Goal: Information Seeking & Learning: Learn about a topic

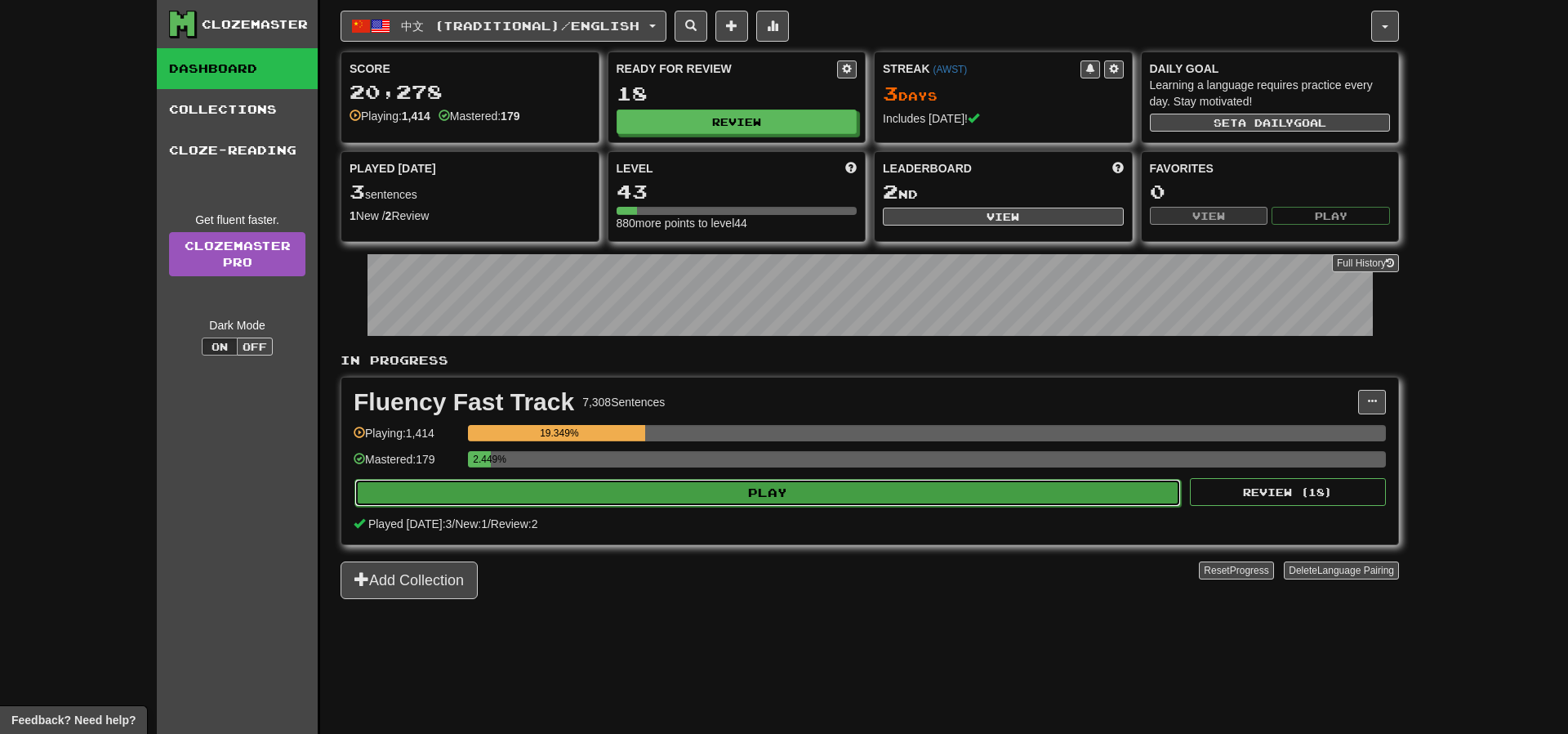
click at [797, 488] on button "Play" at bounding box center [768, 492] width 827 height 27
select select "**"
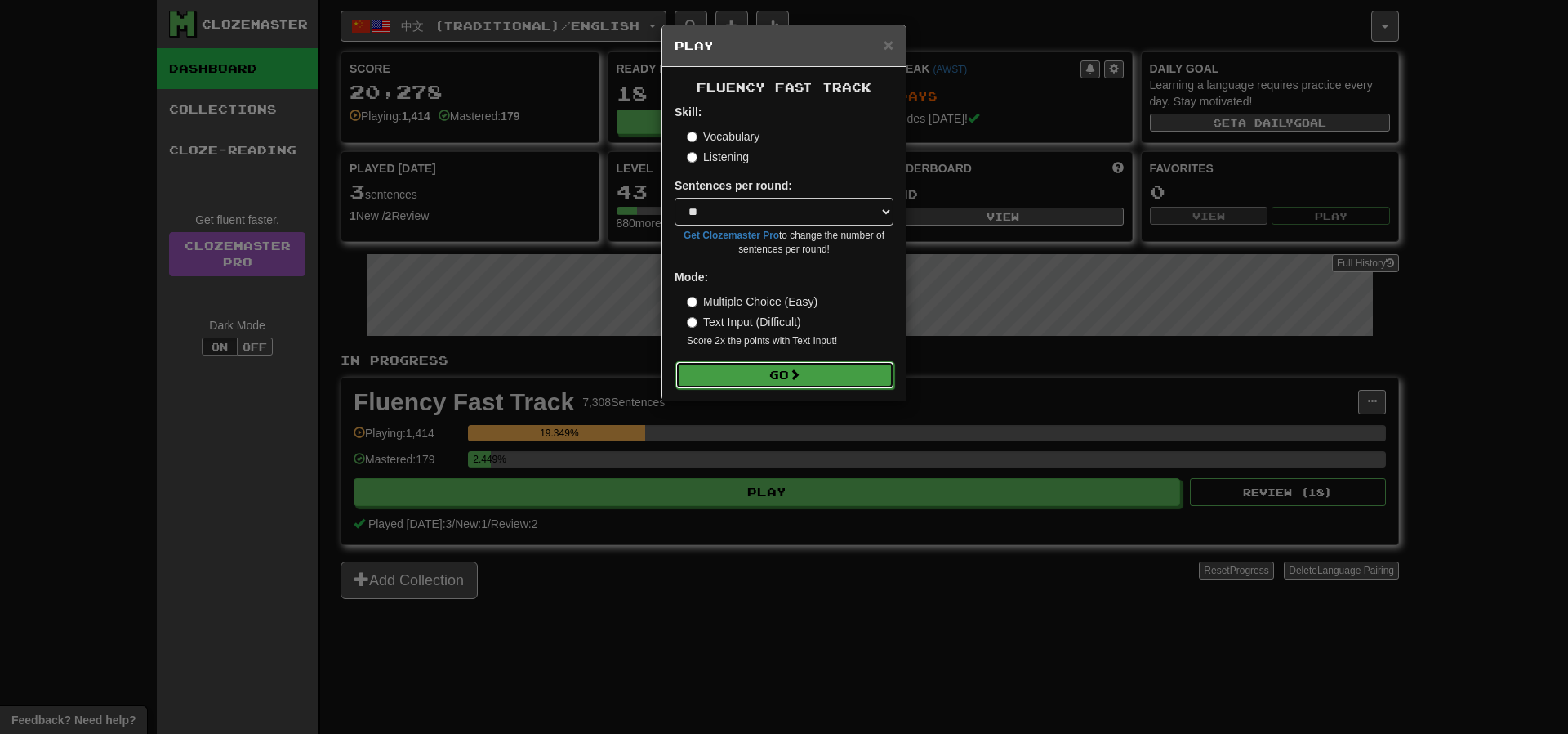
click at [790, 385] on button "Go" at bounding box center [784, 375] width 219 height 27
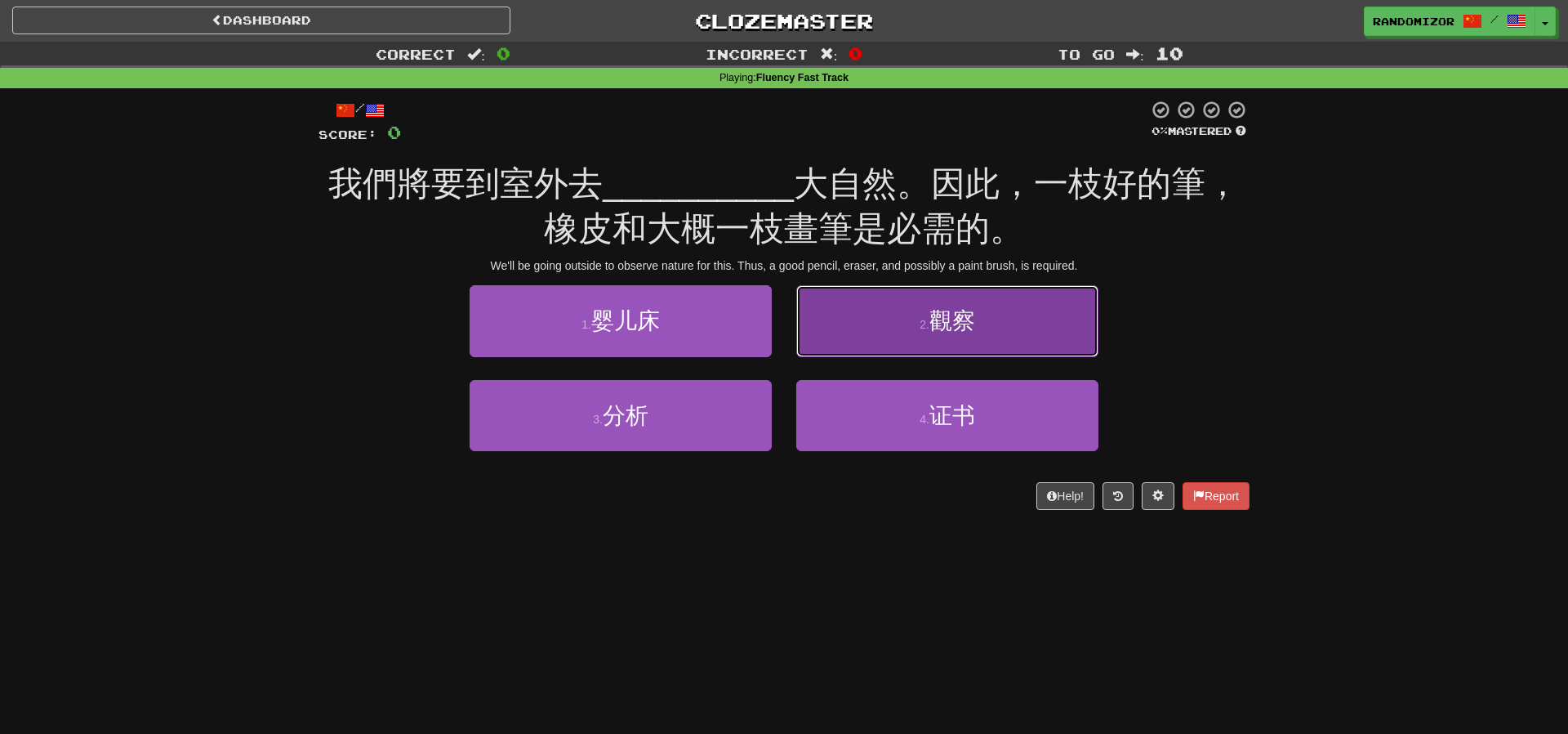
click at [896, 323] on button "2 . 觀察" at bounding box center [947, 321] width 302 height 71
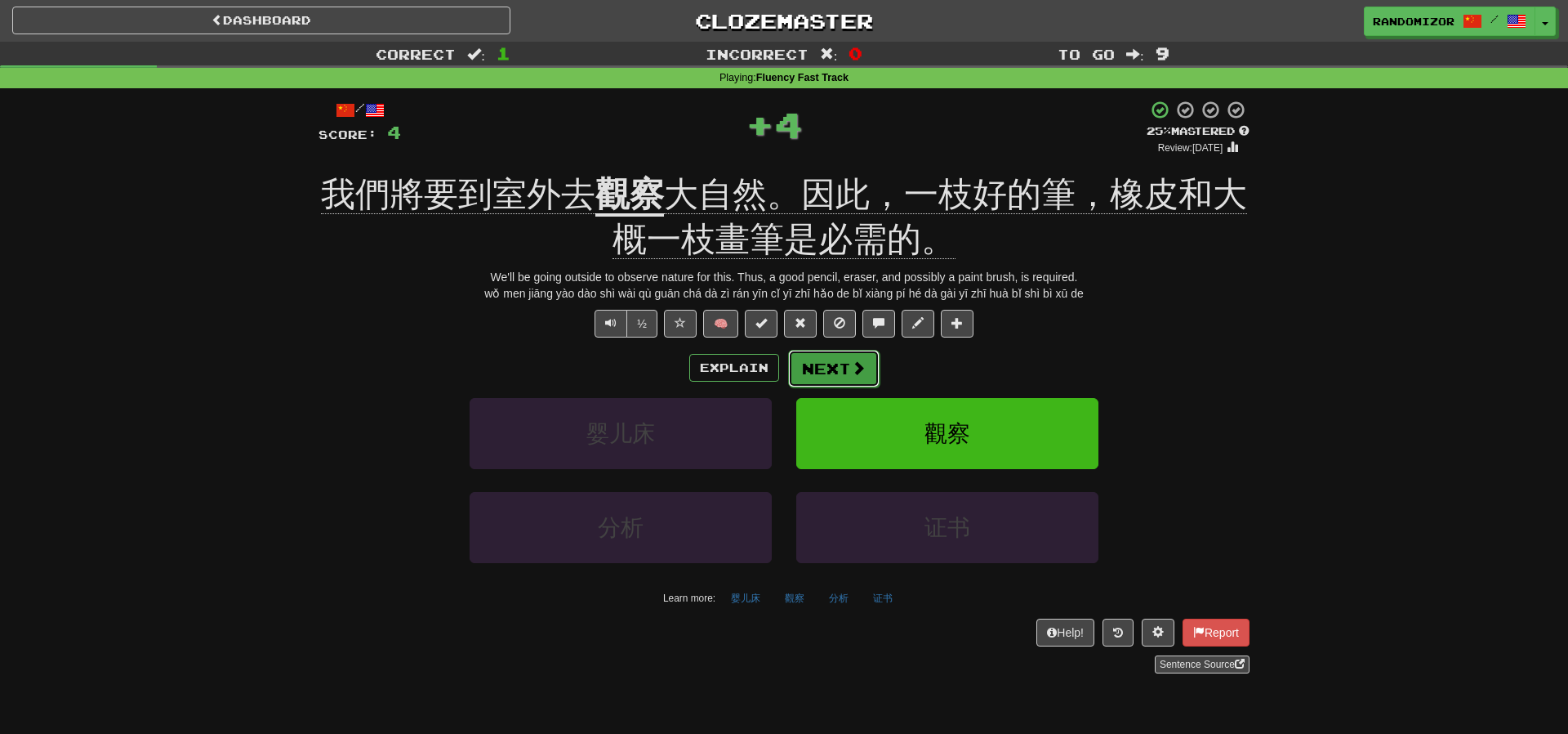
click at [828, 380] on button "Next" at bounding box center [834, 368] width 91 height 38
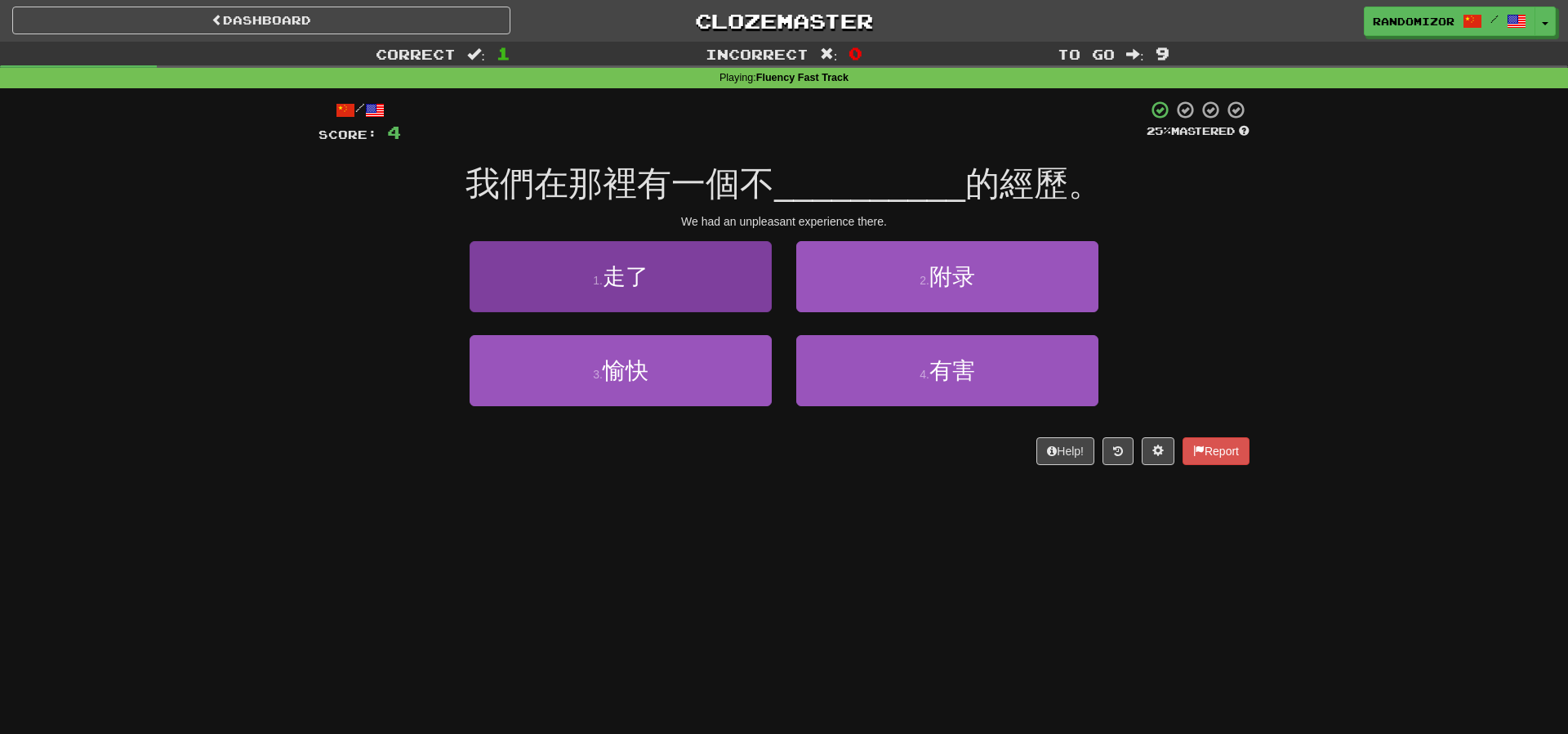
scroll to position [1, 0]
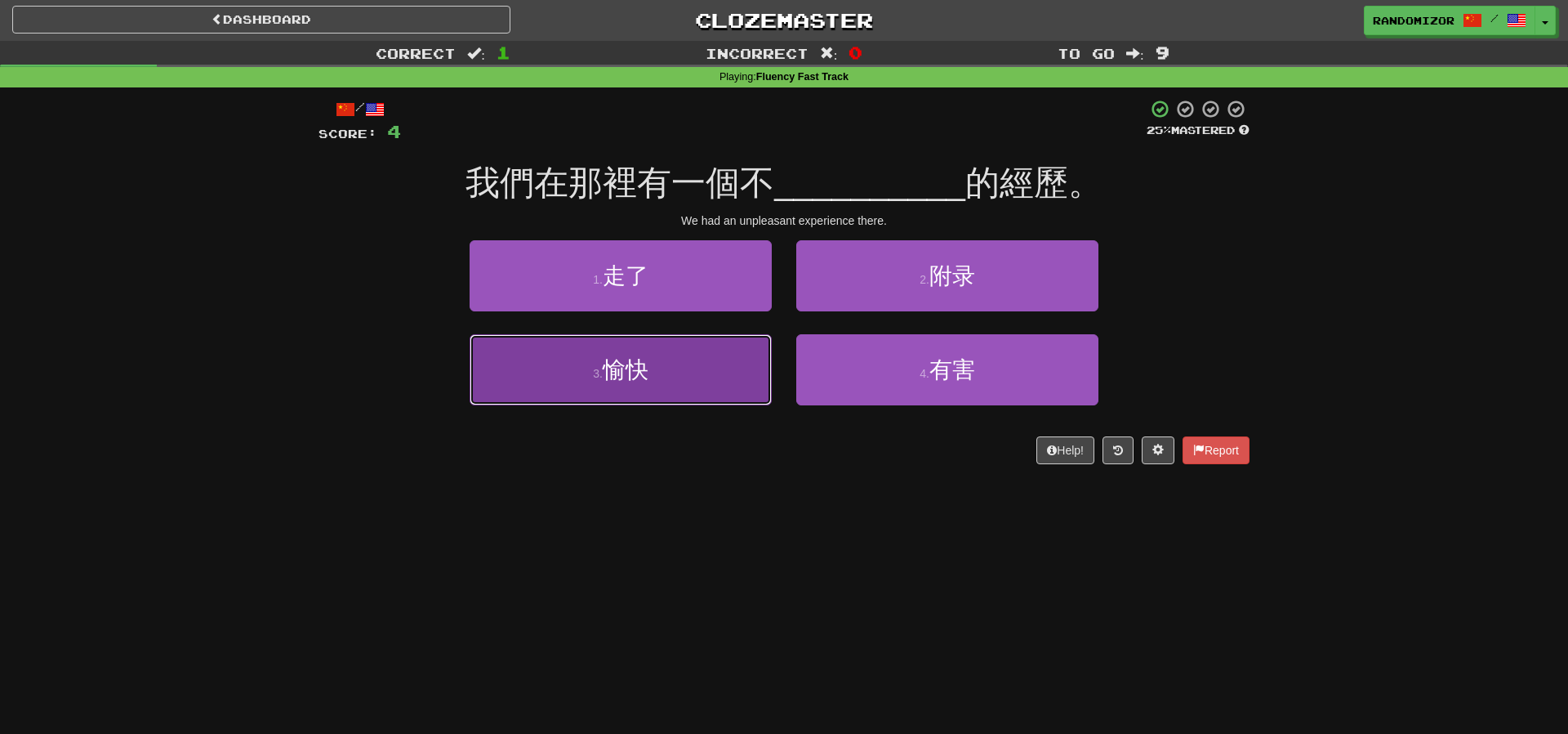
click at [725, 383] on button "3 . 愉快" at bounding box center [620, 370] width 302 height 71
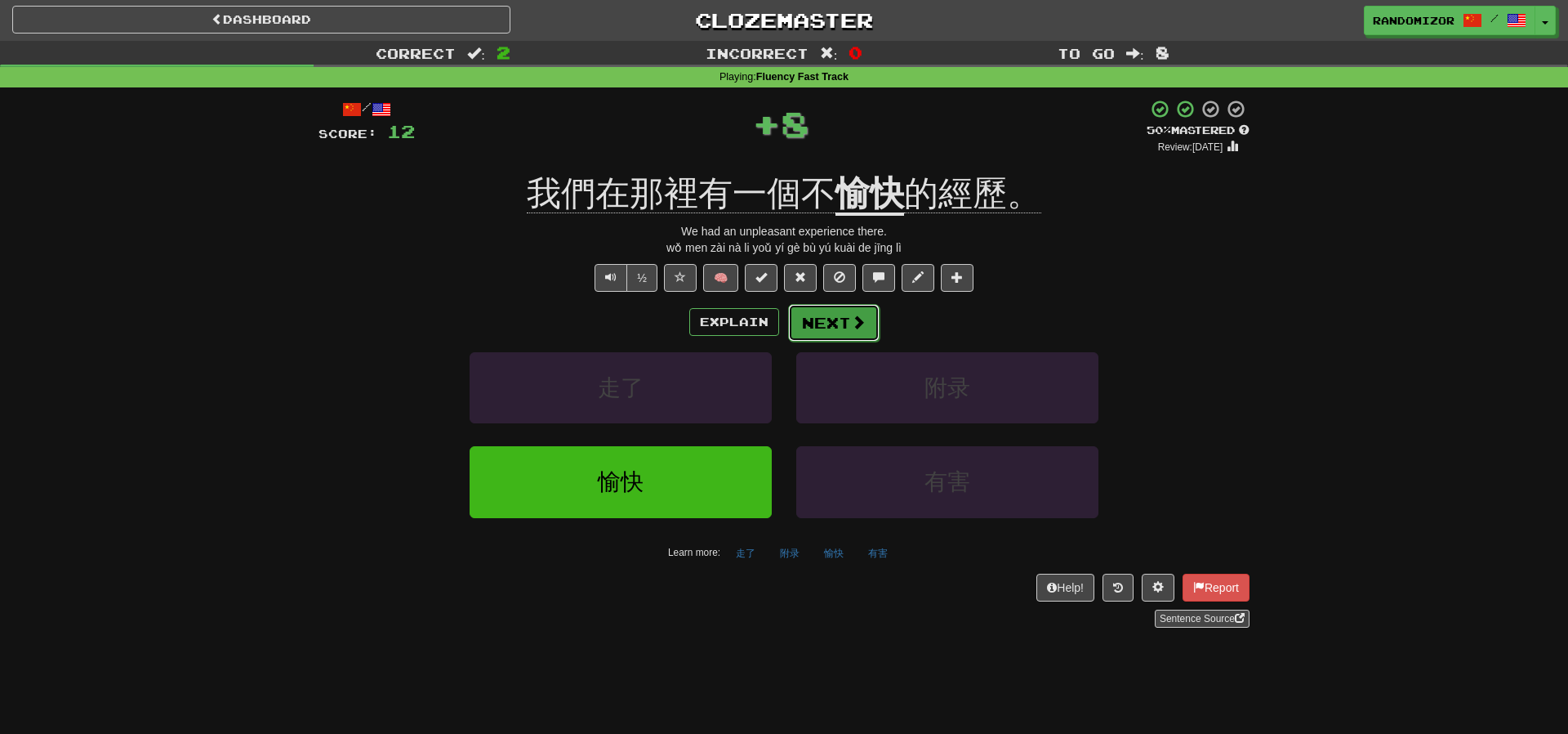
click at [843, 318] on button "Next" at bounding box center [834, 322] width 91 height 38
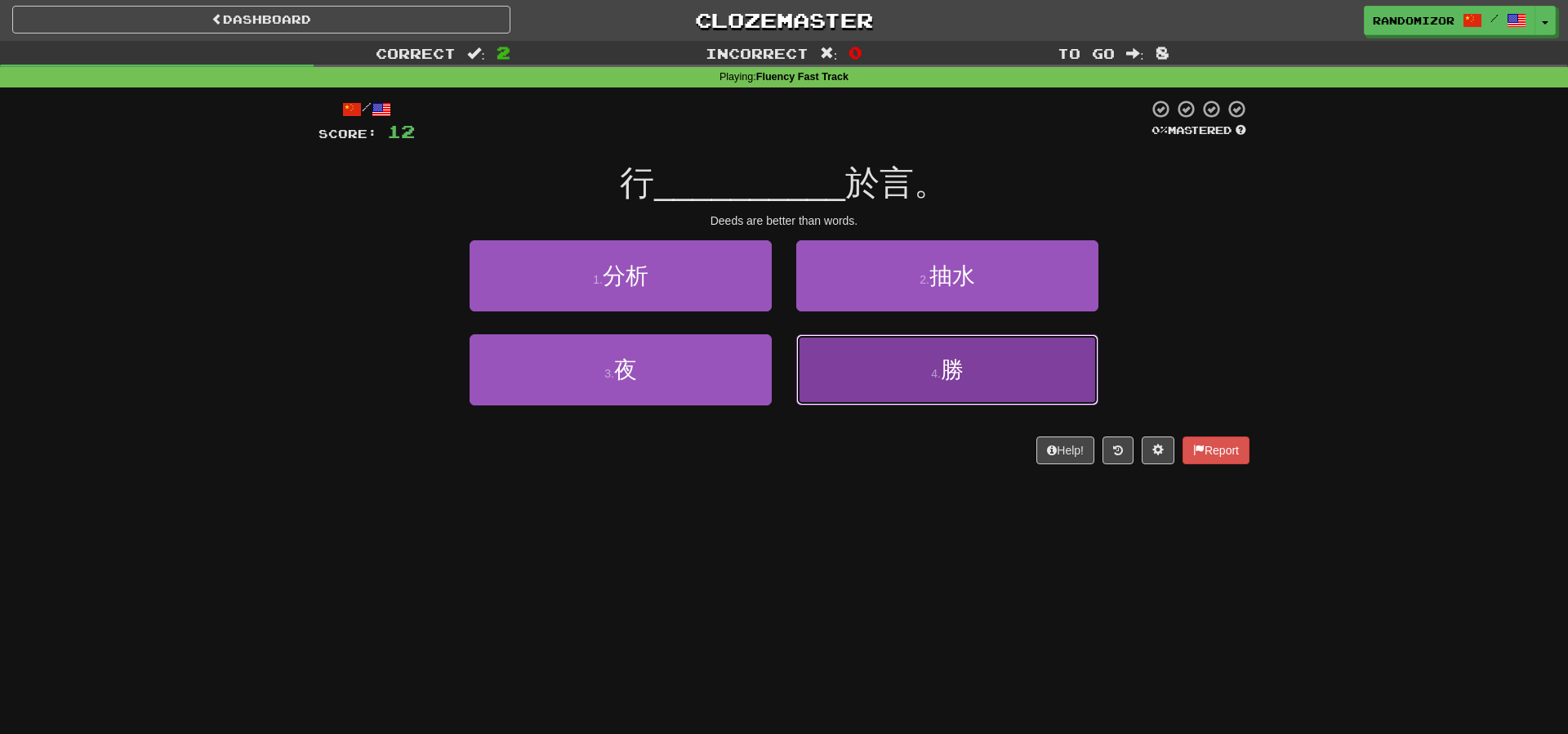
click at [864, 361] on button "4 . 勝" at bounding box center [947, 370] width 302 height 71
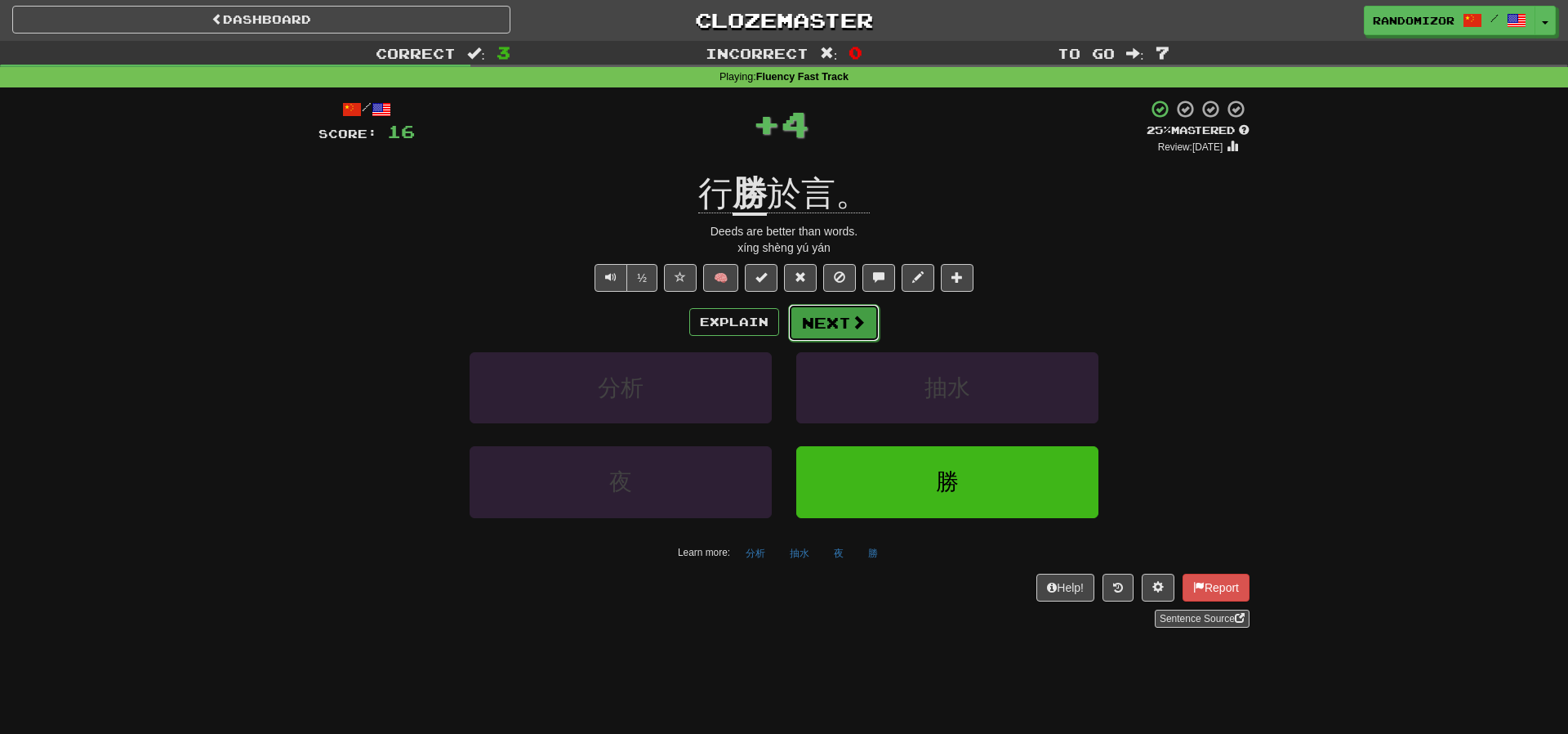
click at [831, 312] on button "Next" at bounding box center [834, 322] width 91 height 38
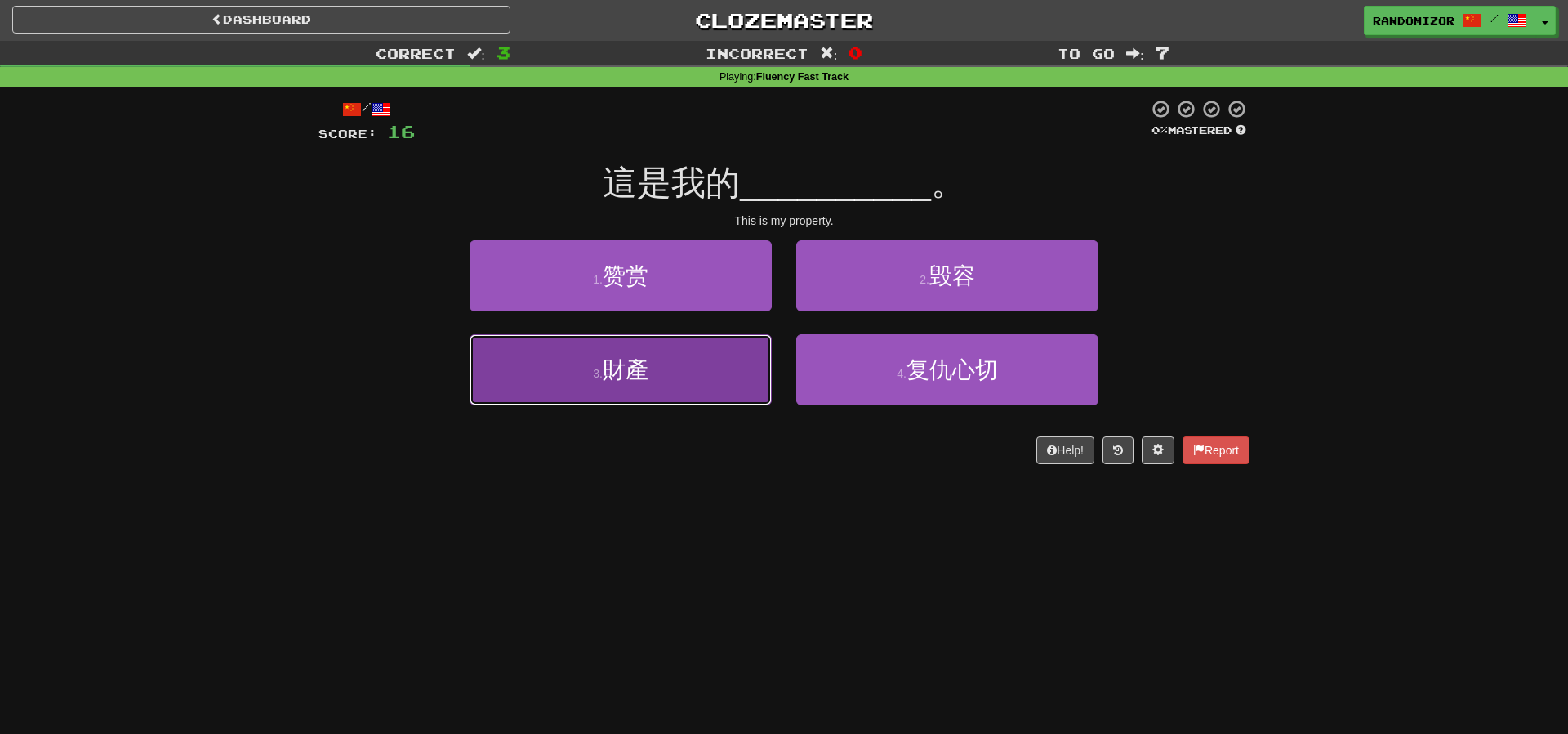
click at [713, 381] on button "3 . 財產" at bounding box center [620, 370] width 302 height 71
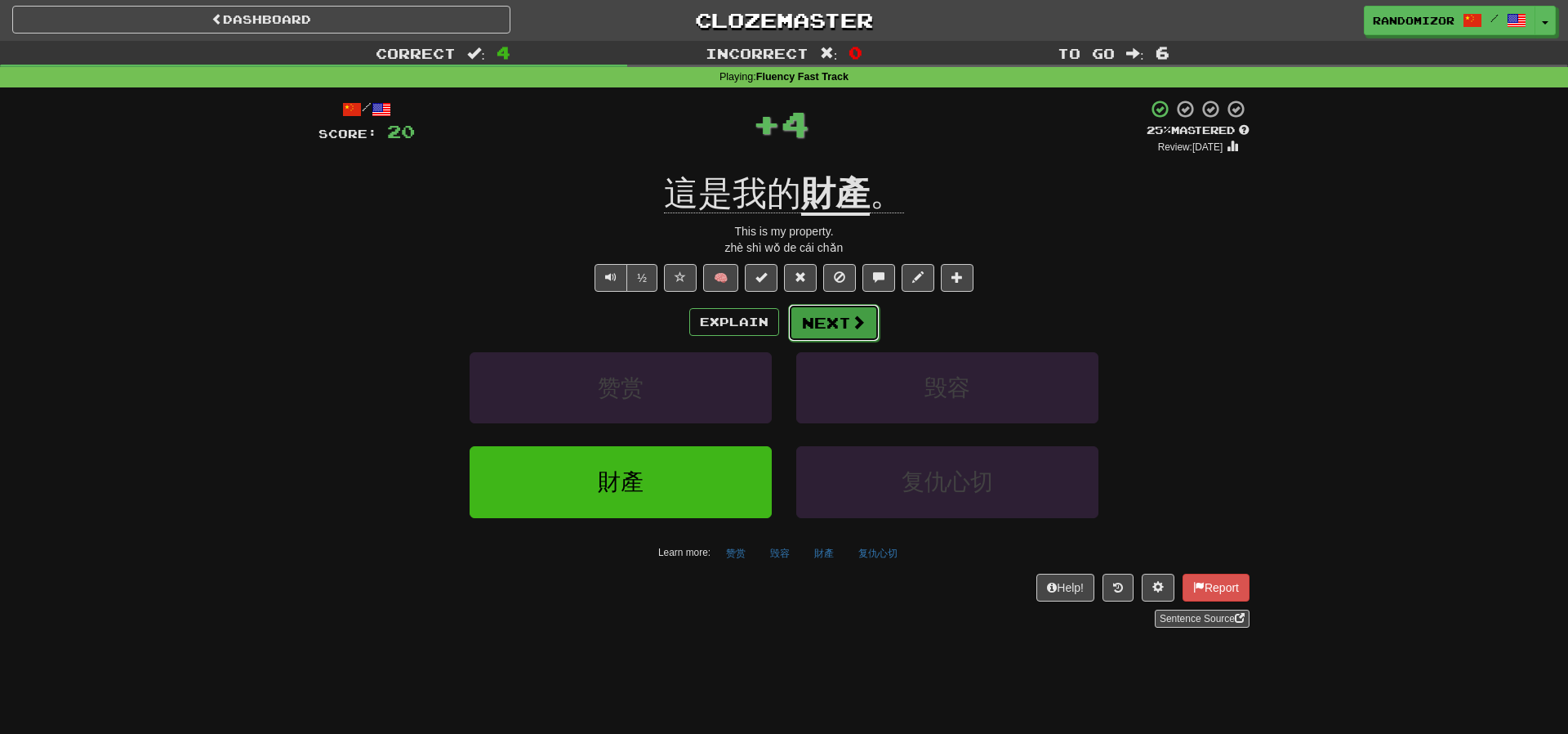
click at [829, 316] on button "Next" at bounding box center [834, 322] width 91 height 38
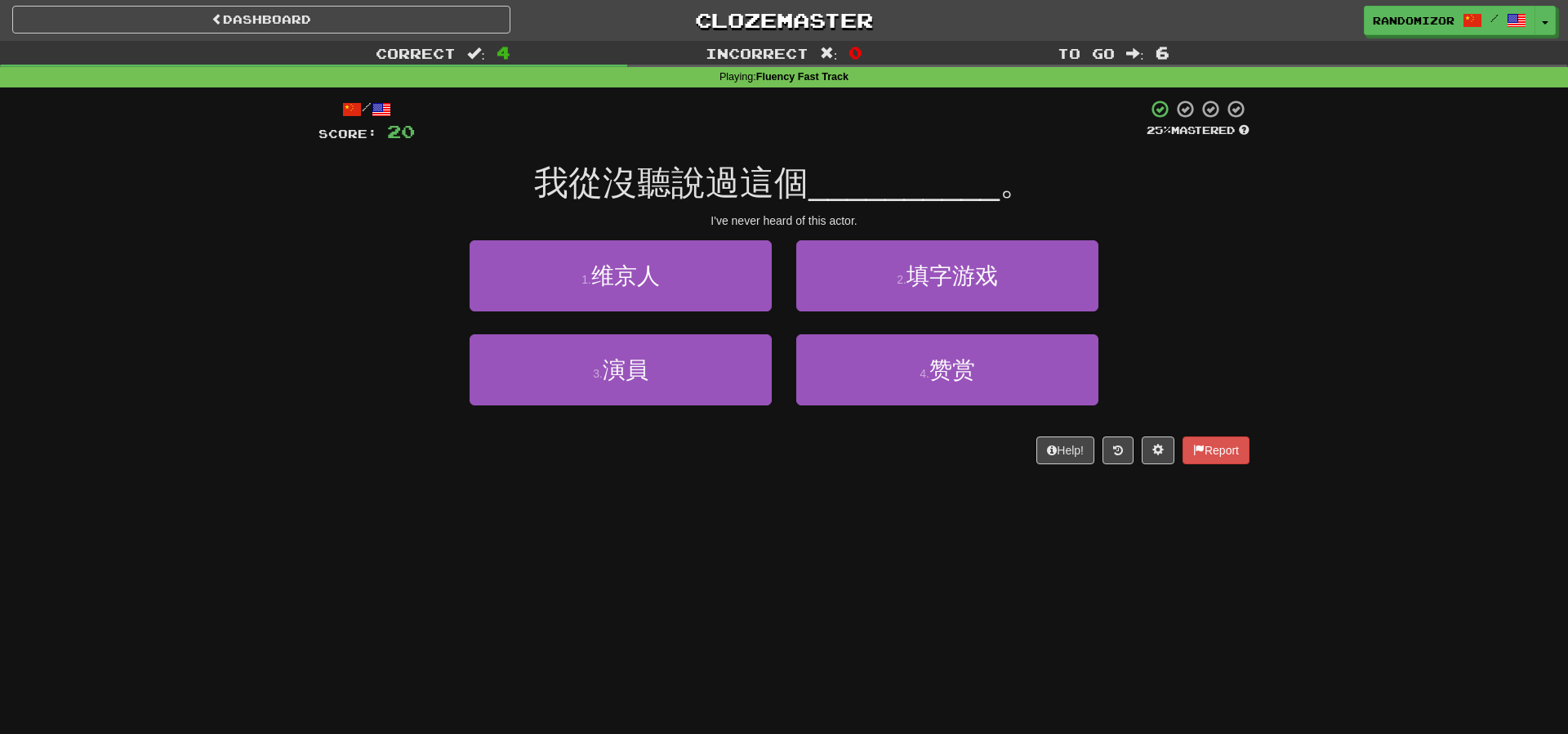
scroll to position [0, 0]
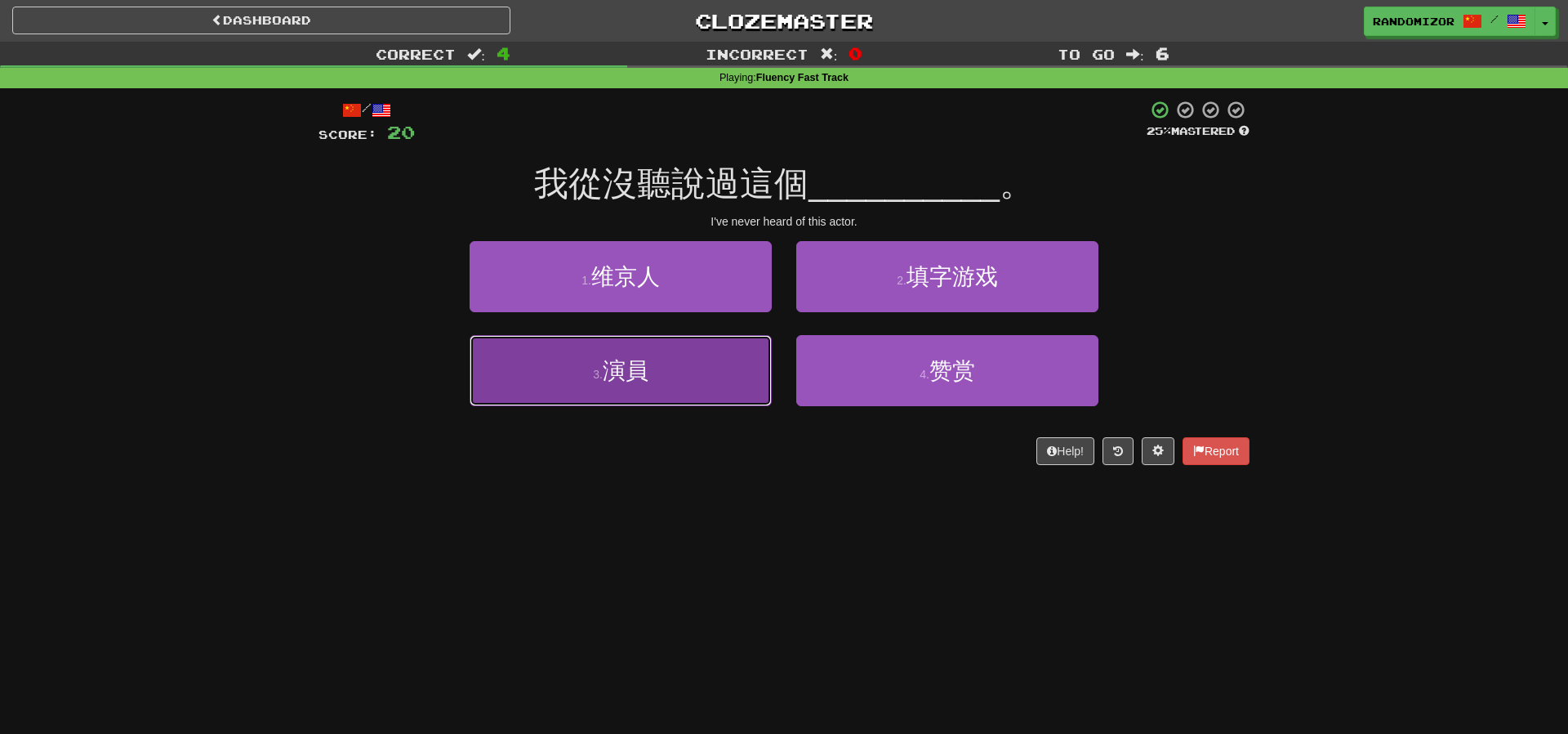
click at [684, 390] on button "3 . 演員" at bounding box center [620, 371] width 302 height 71
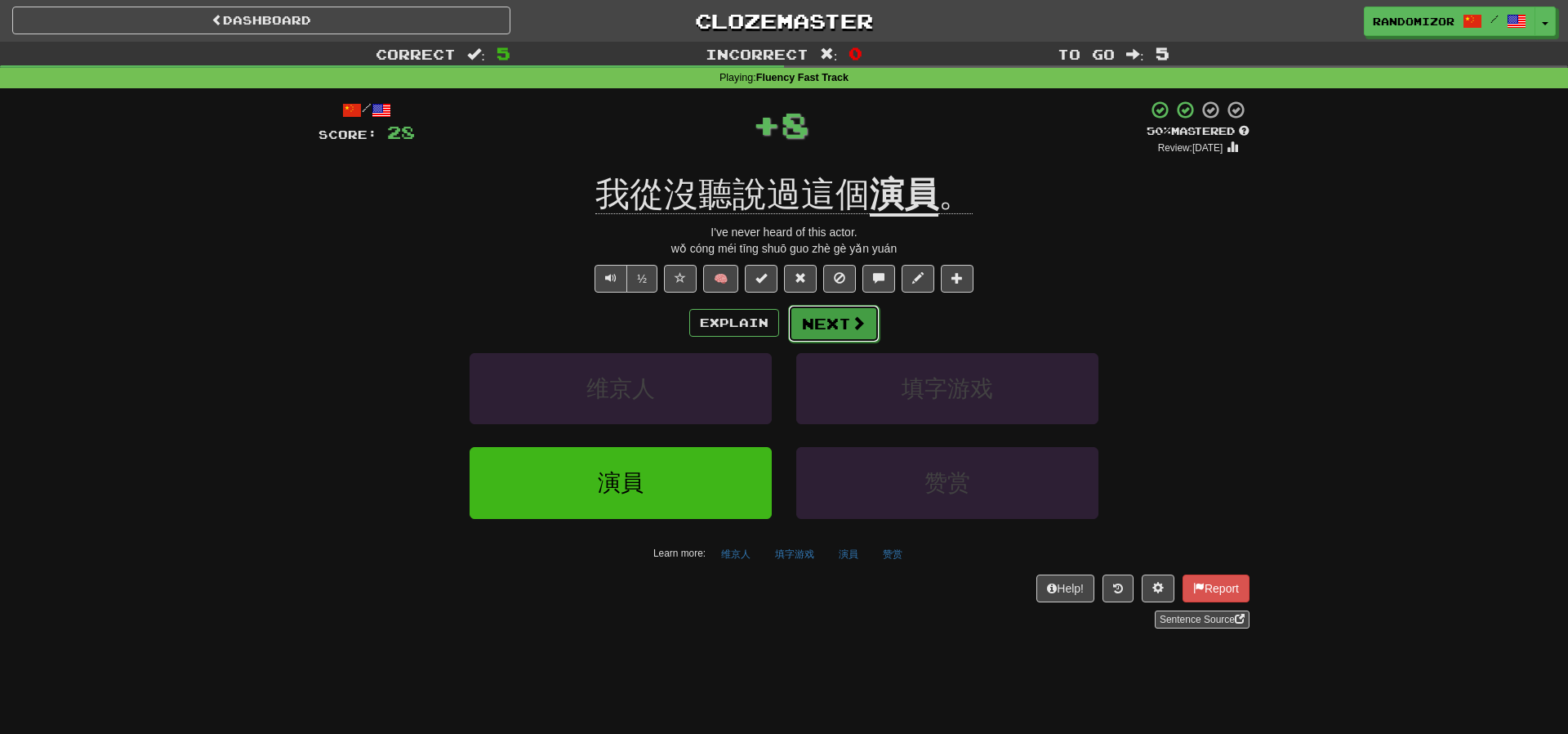
click at [827, 325] on button "Next" at bounding box center [834, 323] width 91 height 38
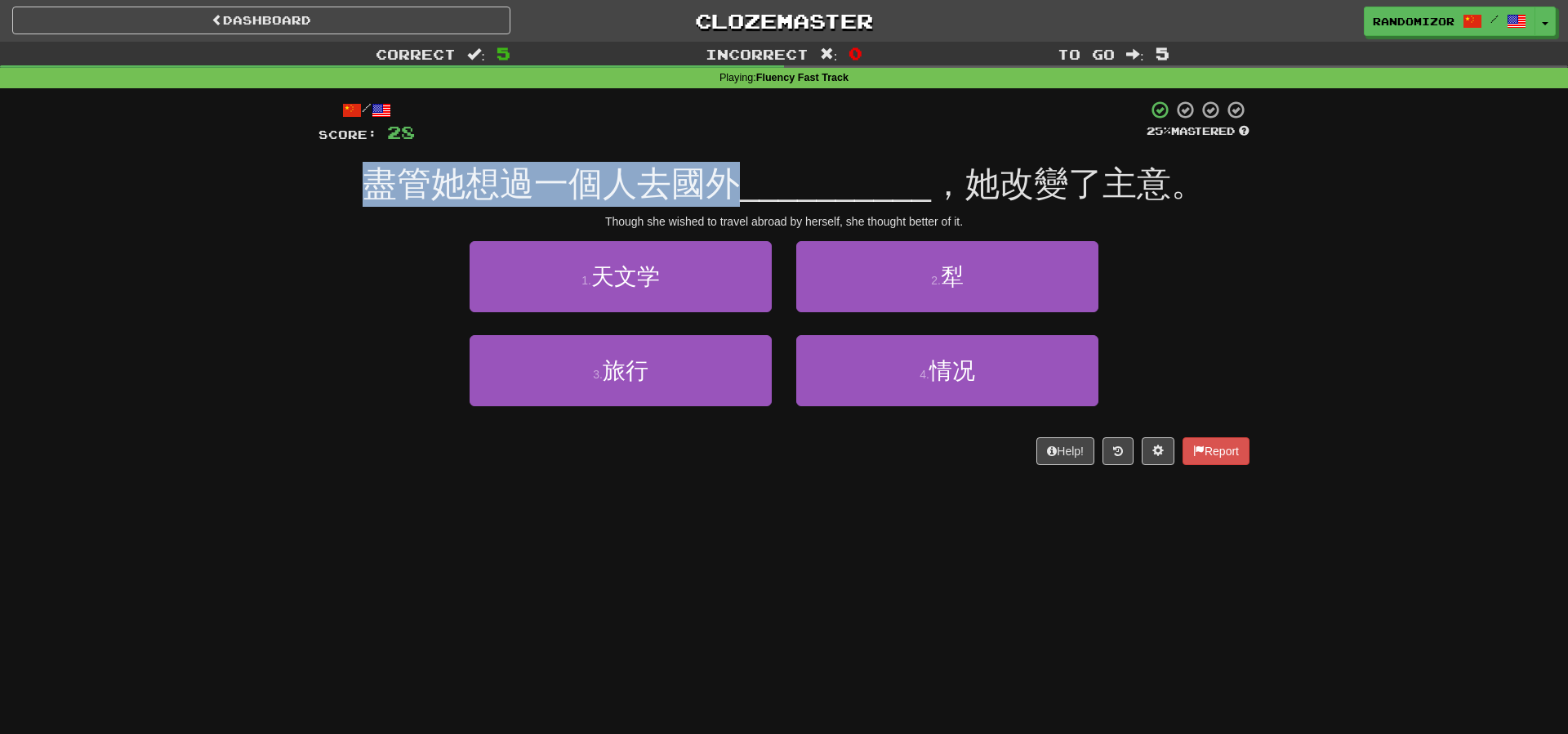
drag, startPoint x: 351, startPoint y: 186, endPoint x: 748, endPoint y: 189, distance: 397.0
click at [748, 189] on div "盡管她想過一個人去國外 __________ ，她改變了主意。" at bounding box center [784, 184] width 931 height 45
drag, startPoint x: 748, startPoint y: 189, endPoint x: 642, endPoint y: 206, distance: 107.4
click at [740, 189] on span "盡管她想過一個人去國外" at bounding box center [551, 183] width 377 height 38
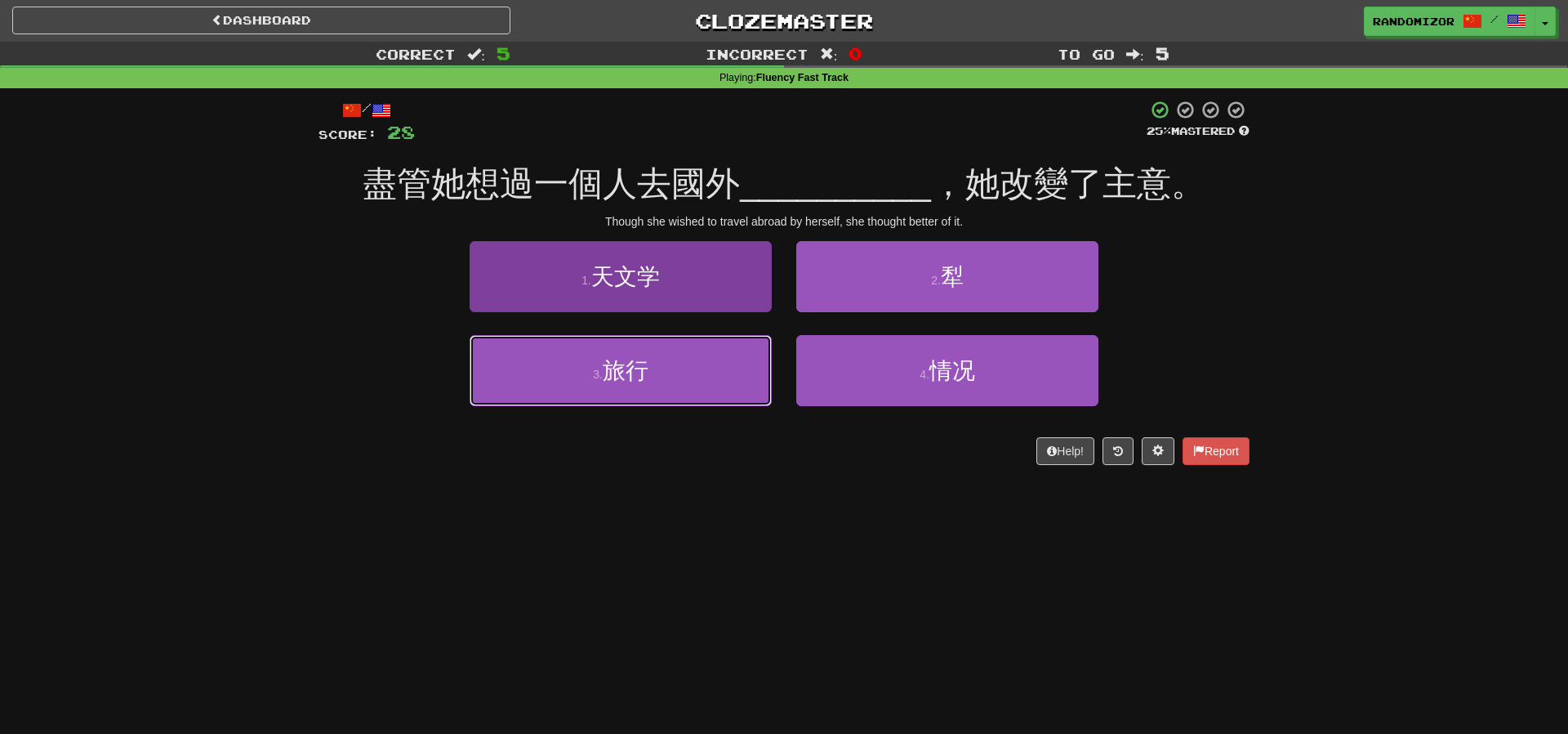
click at [749, 378] on button "3 . 旅行" at bounding box center [620, 371] width 302 height 71
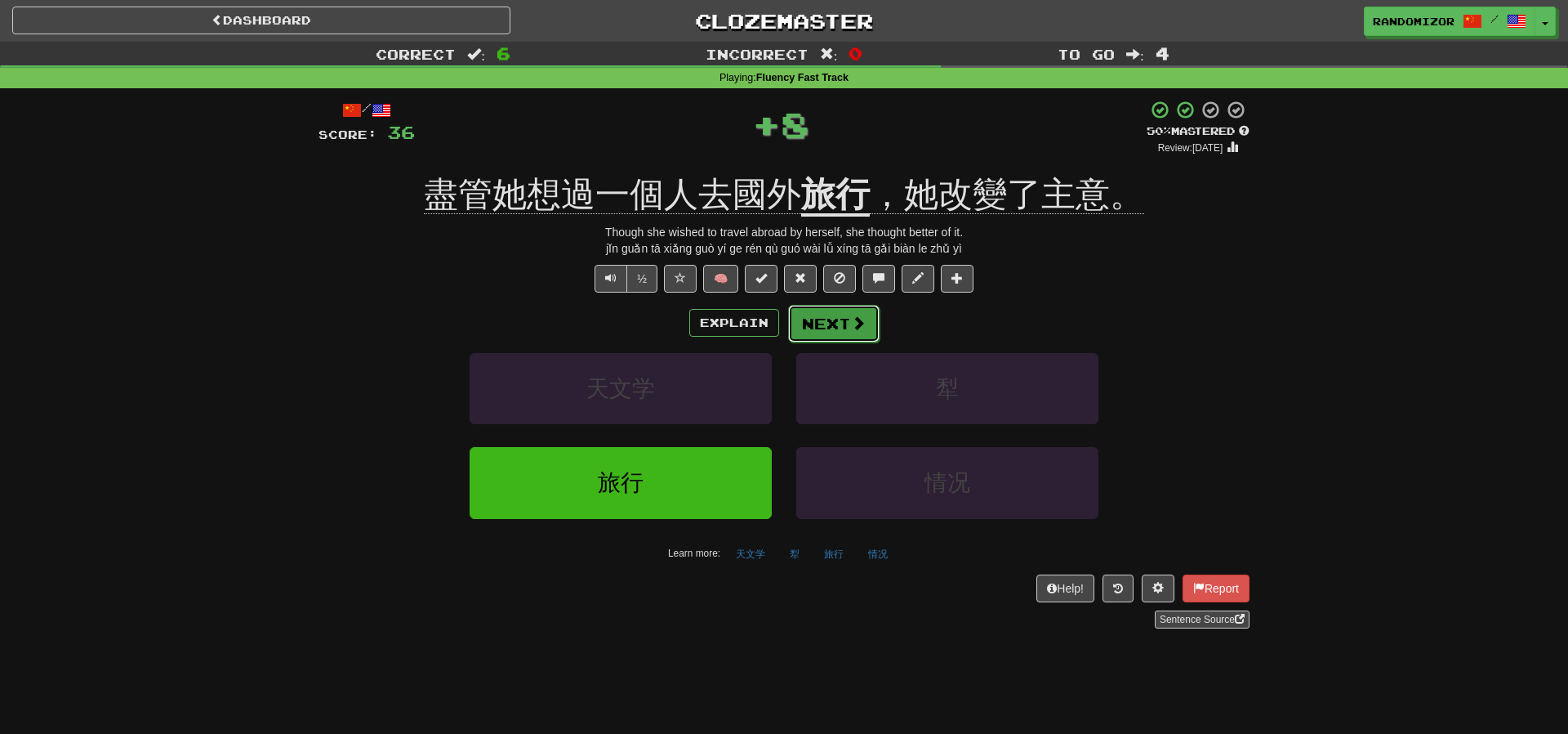
click at [834, 327] on button "Next" at bounding box center [834, 323] width 91 height 38
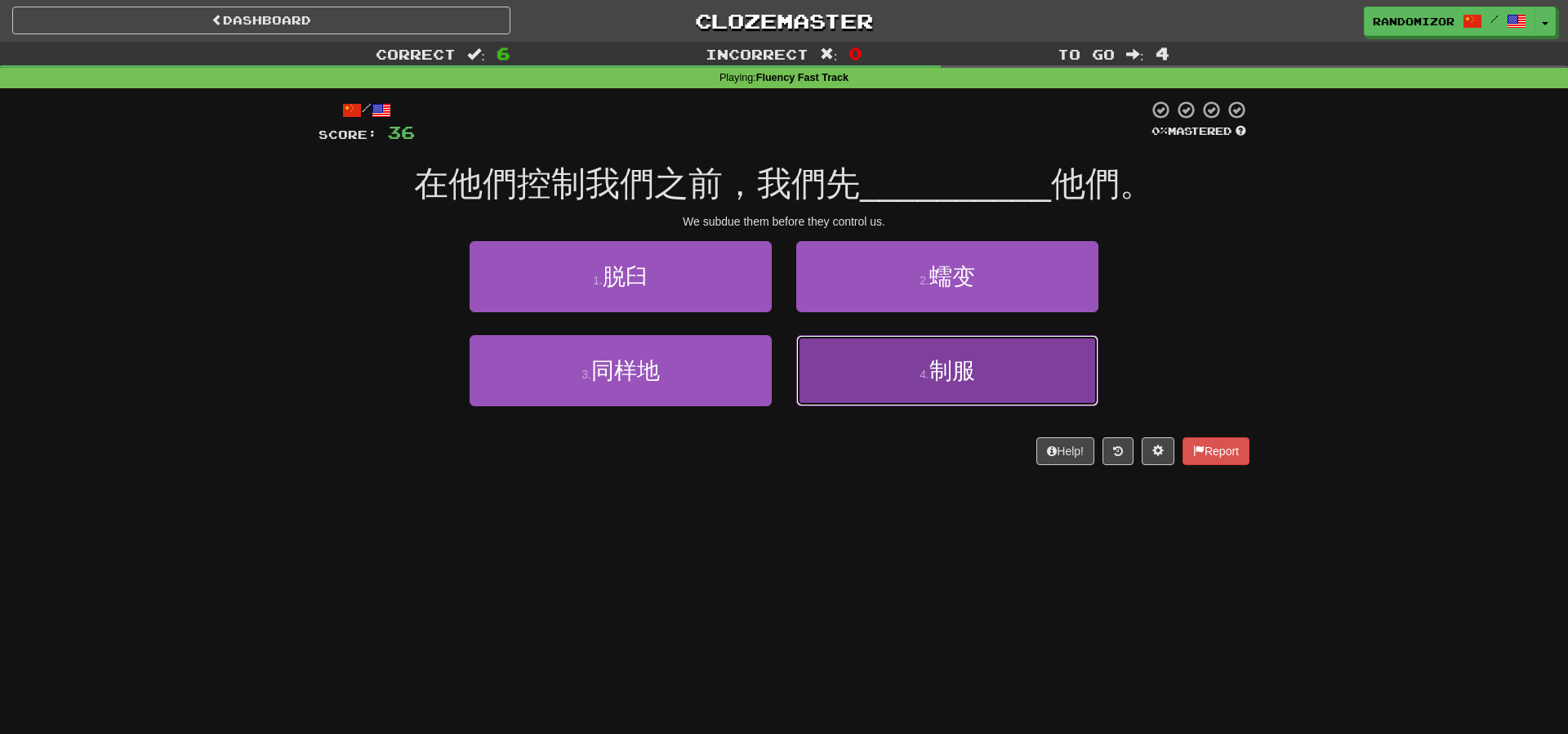
click at [908, 357] on button "4 . 制服" at bounding box center [947, 371] width 302 height 71
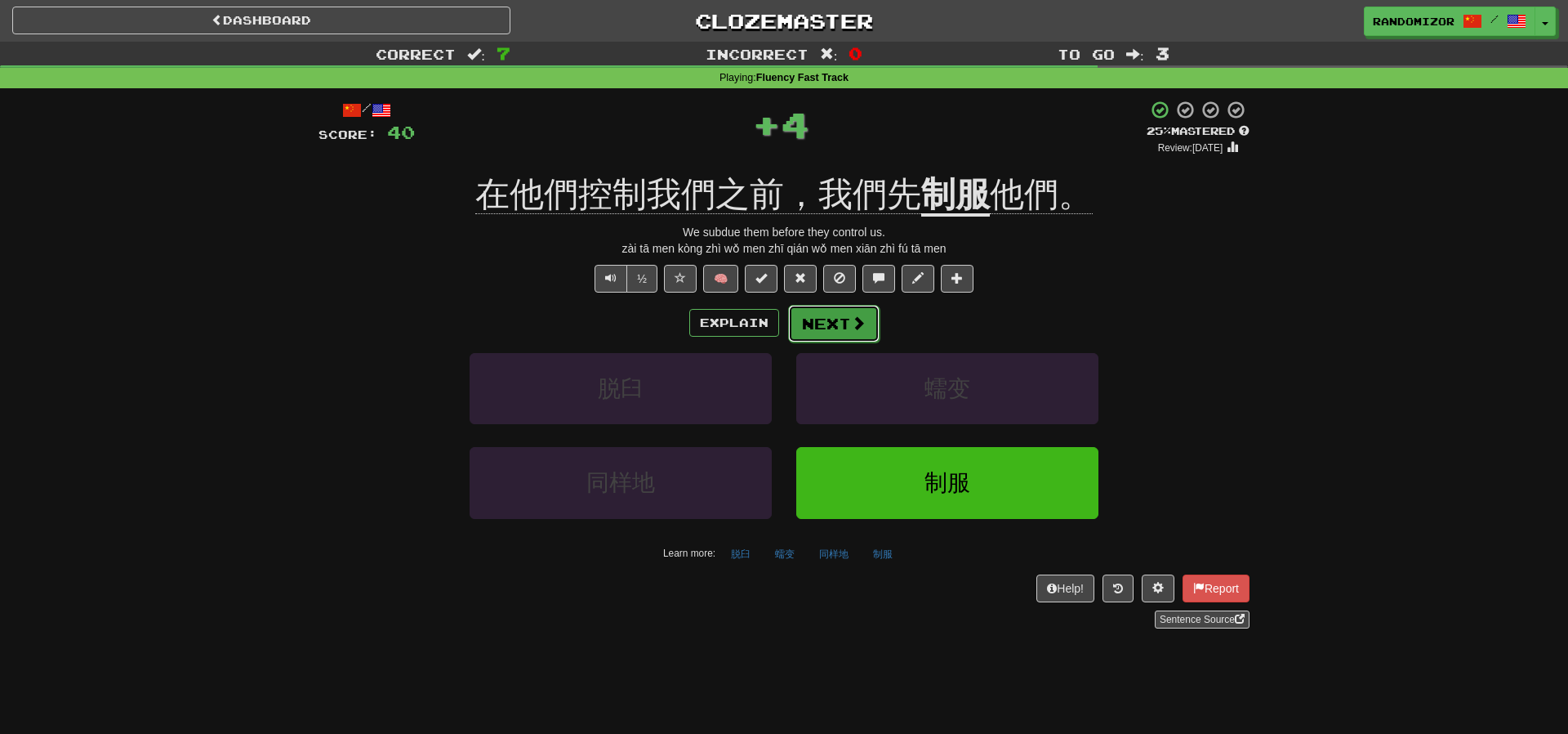
click at [838, 325] on button "Next" at bounding box center [834, 323] width 91 height 38
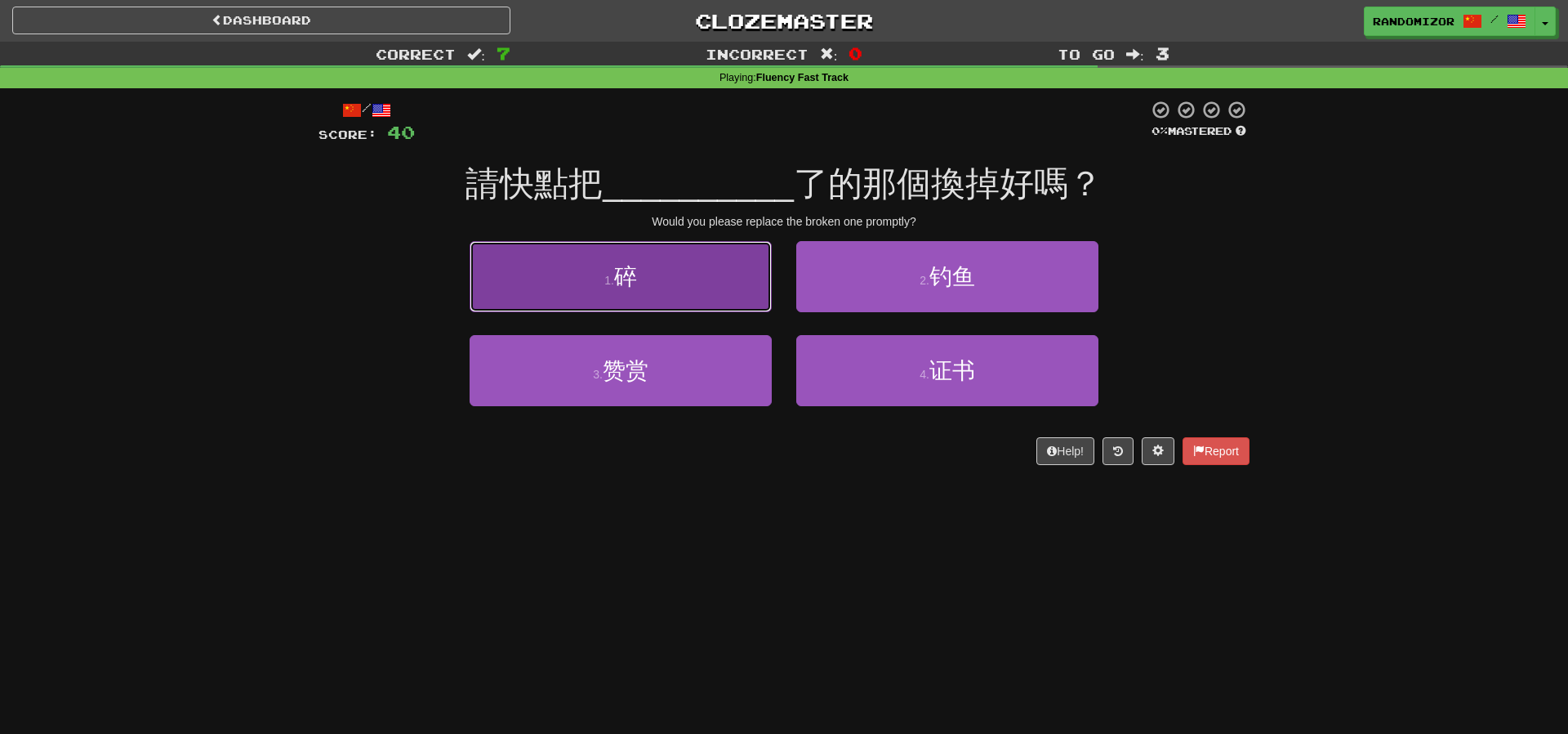
click at [663, 269] on button "1 . 碎" at bounding box center [620, 276] width 302 height 71
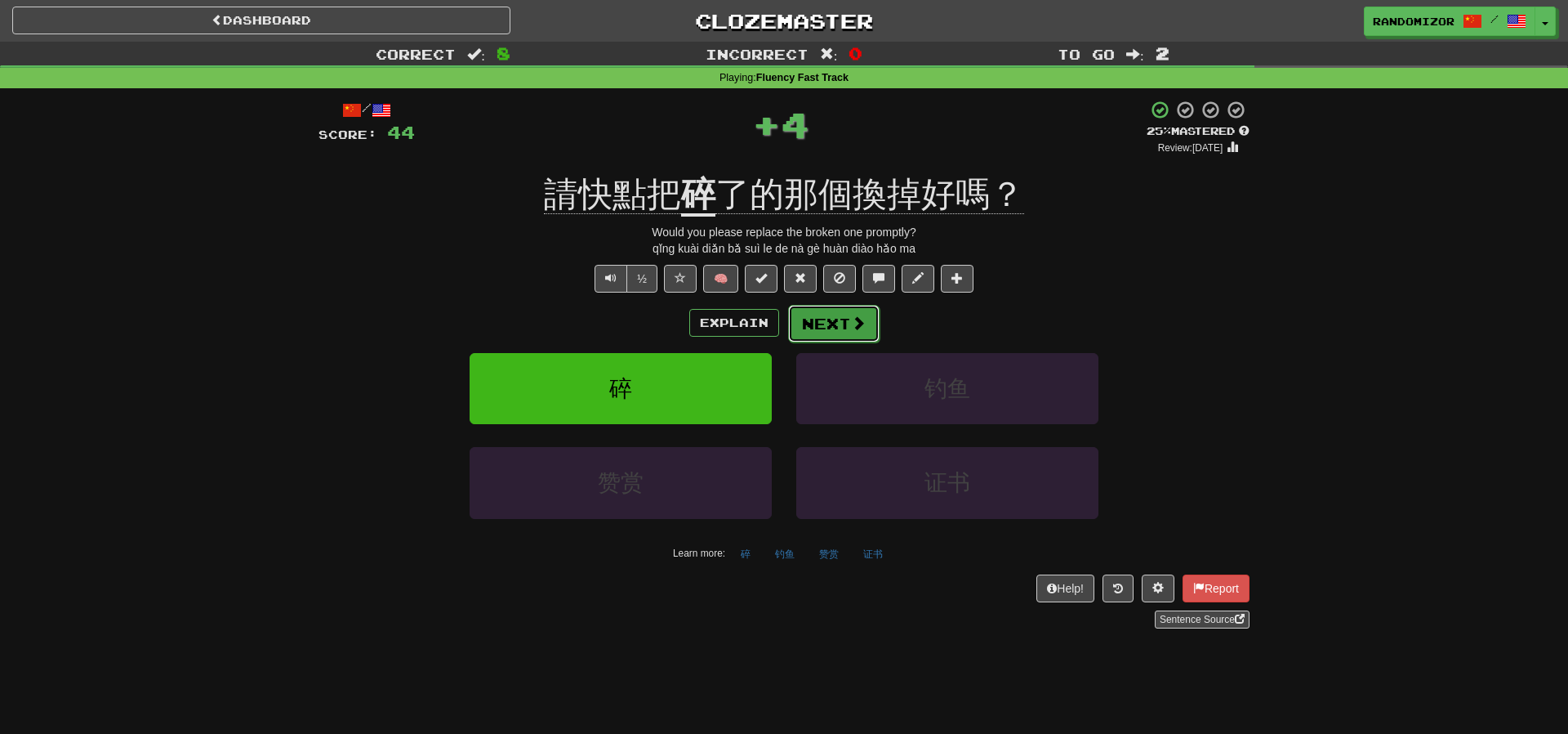
click at [837, 321] on button "Next" at bounding box center [834, 323] width 91 height 38
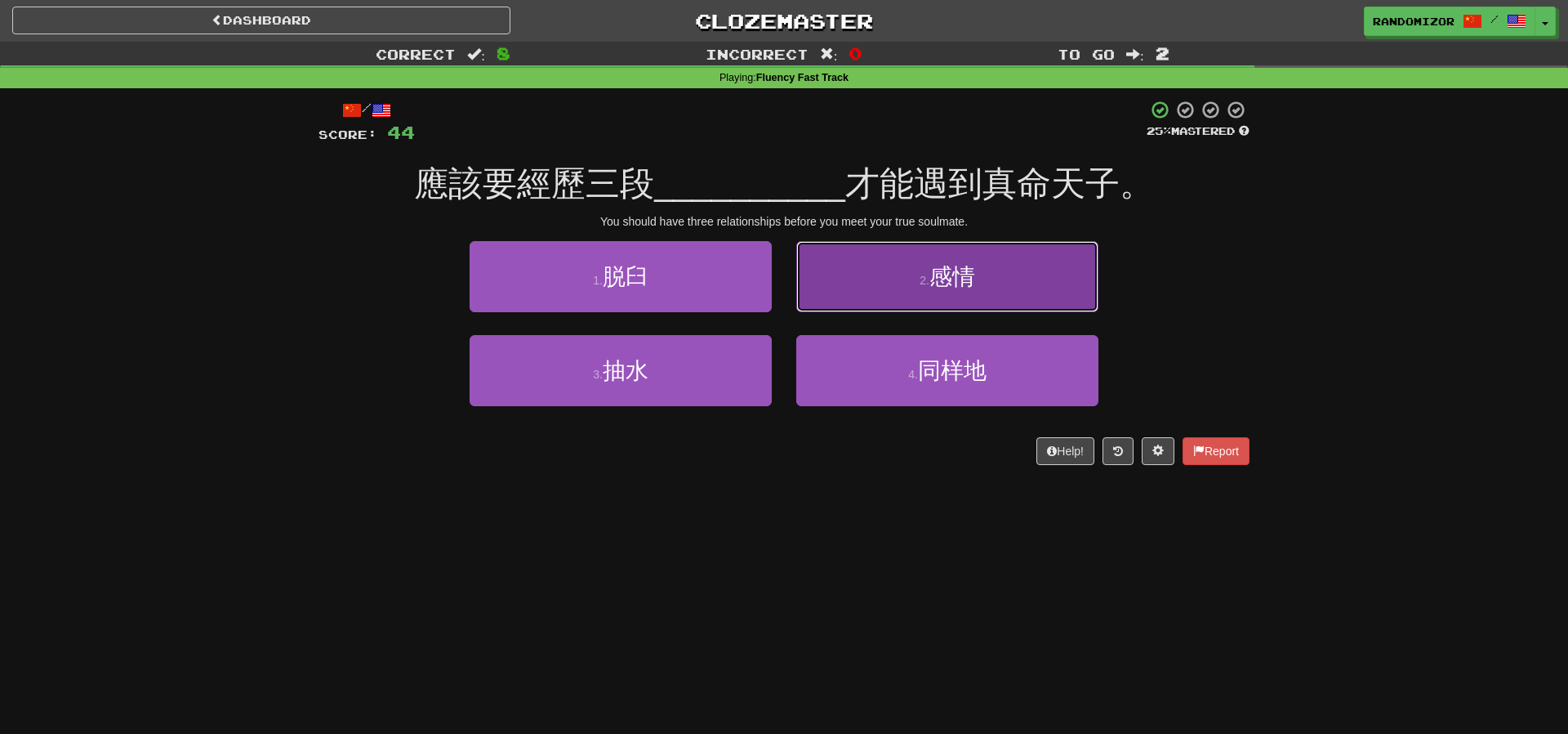
click at [900, 275] on button "2 . 感情" at bounding box center [947, 276] width 302 height 71
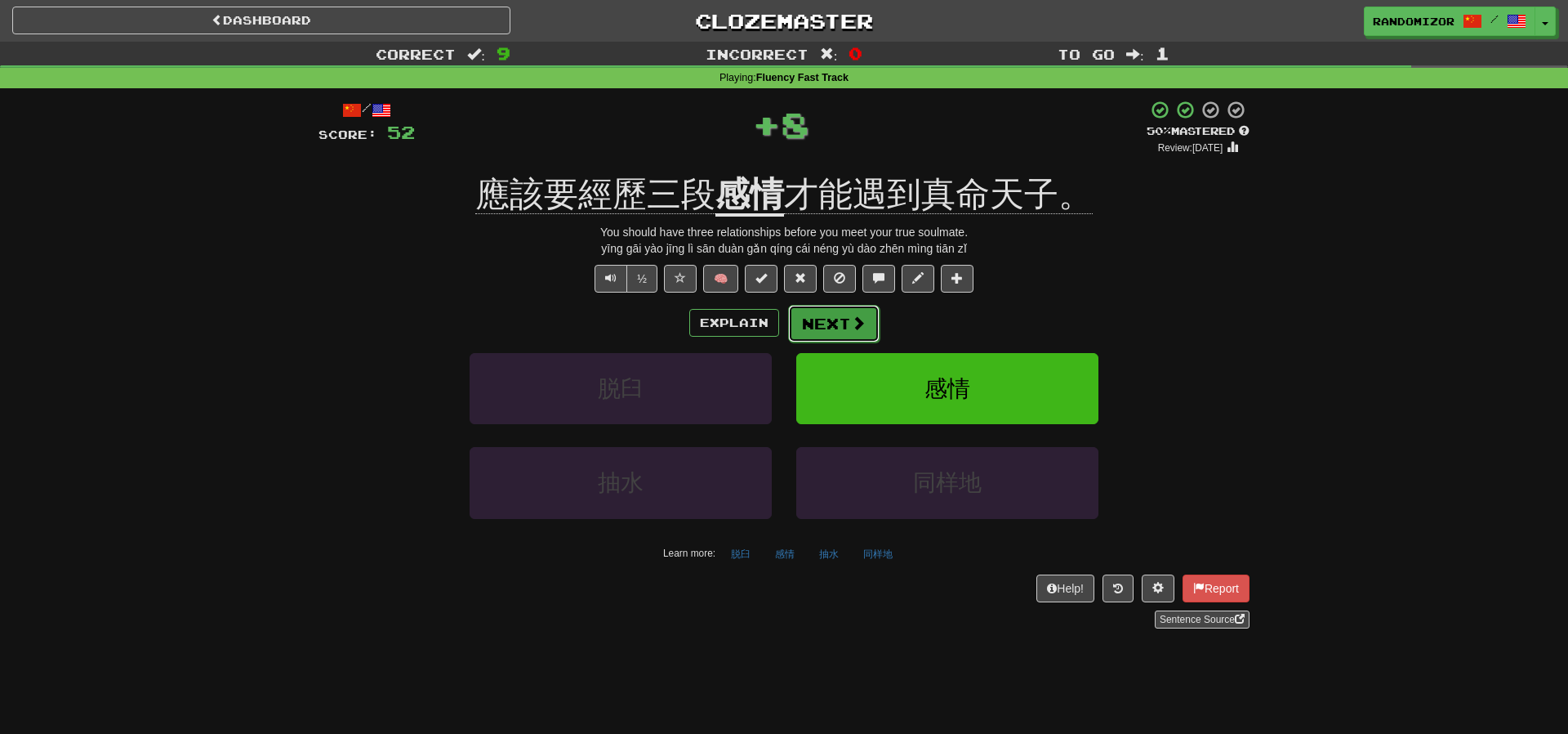
click at [873, 318] on button "Next" at bounding box center [834, 323] width 91 height 38
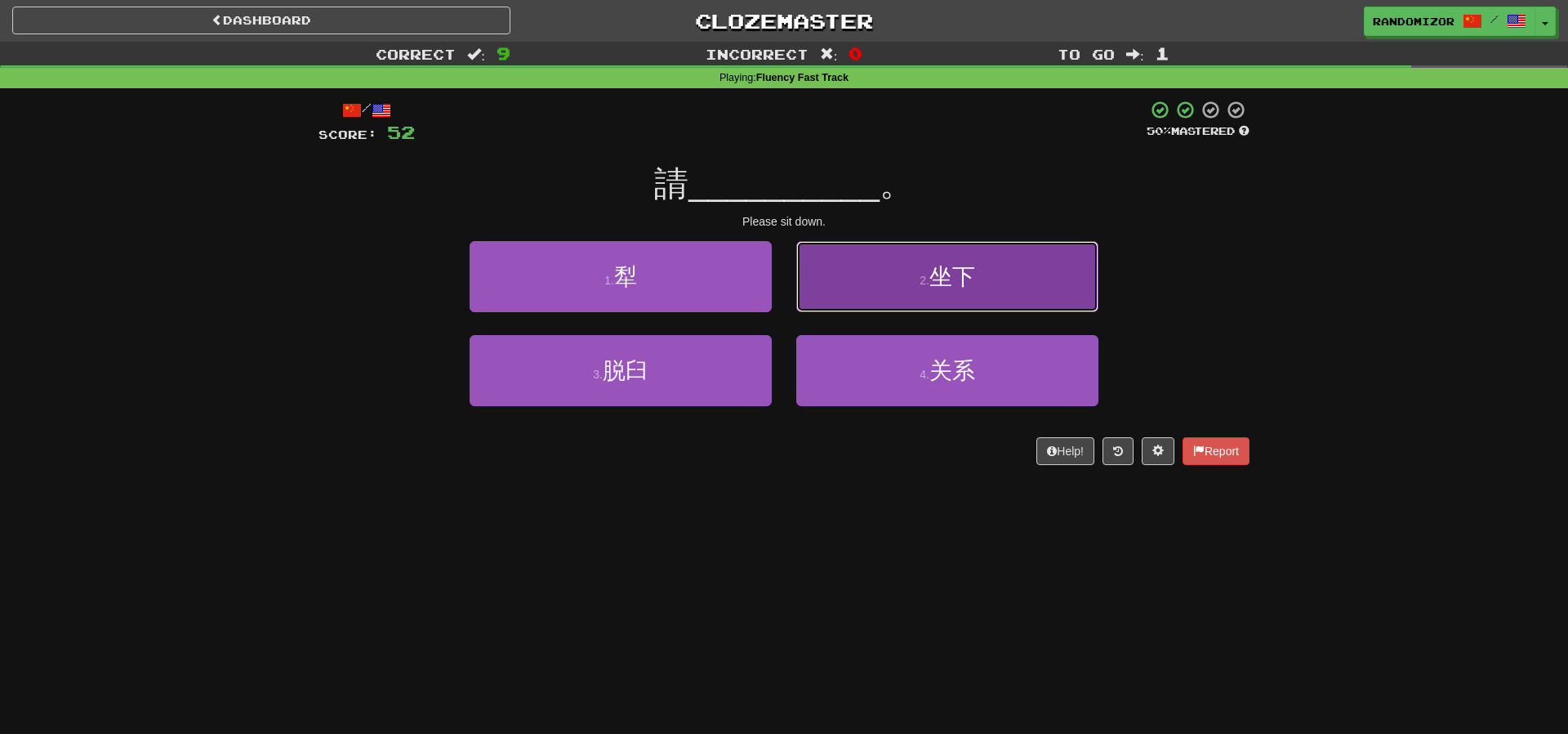
click at [931, 297] on button "2 . 坐下" at bounding box center [947, 276] width 302 height 71
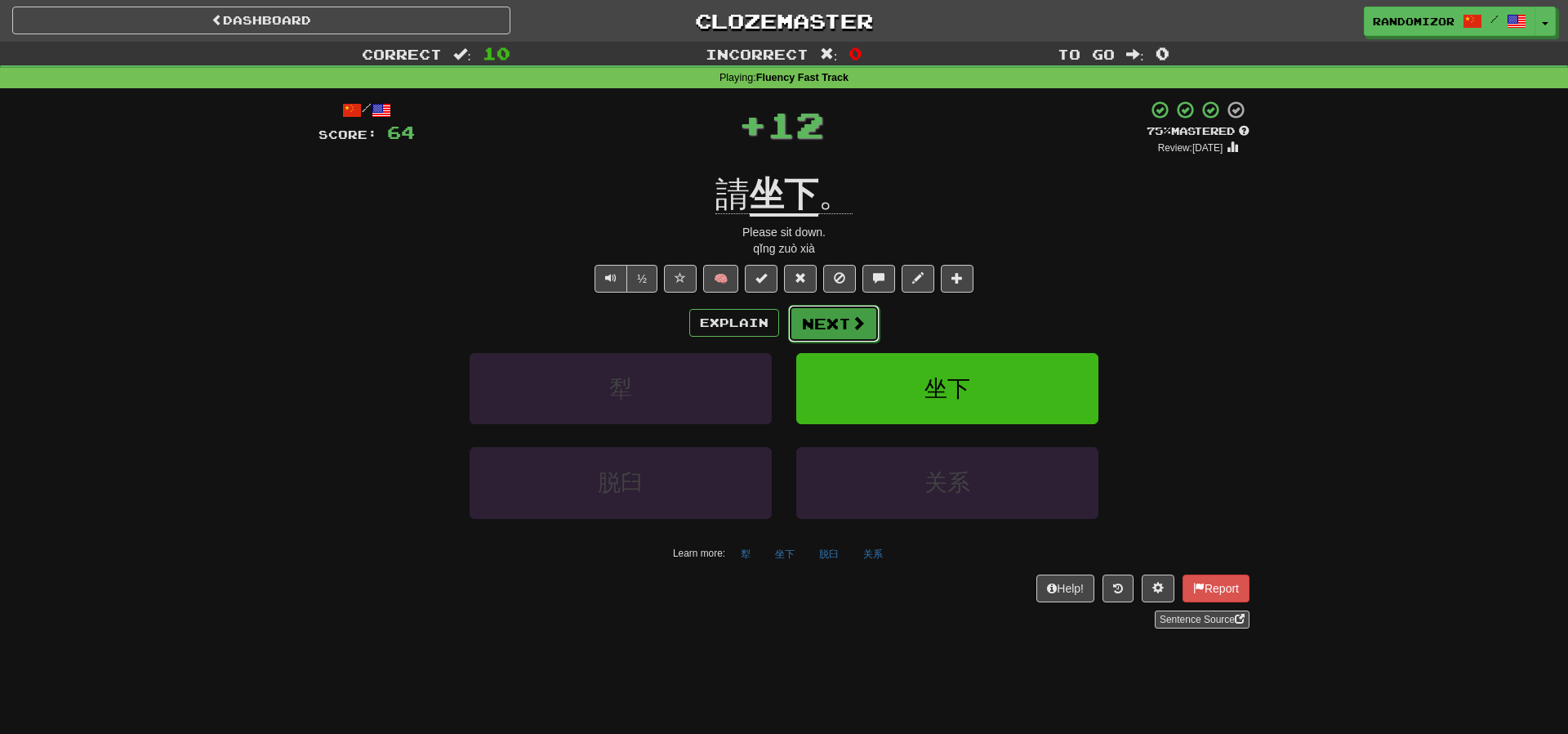
click at [833, 329] on button "Next" at bounding box center [834, 323] width 91 height 38
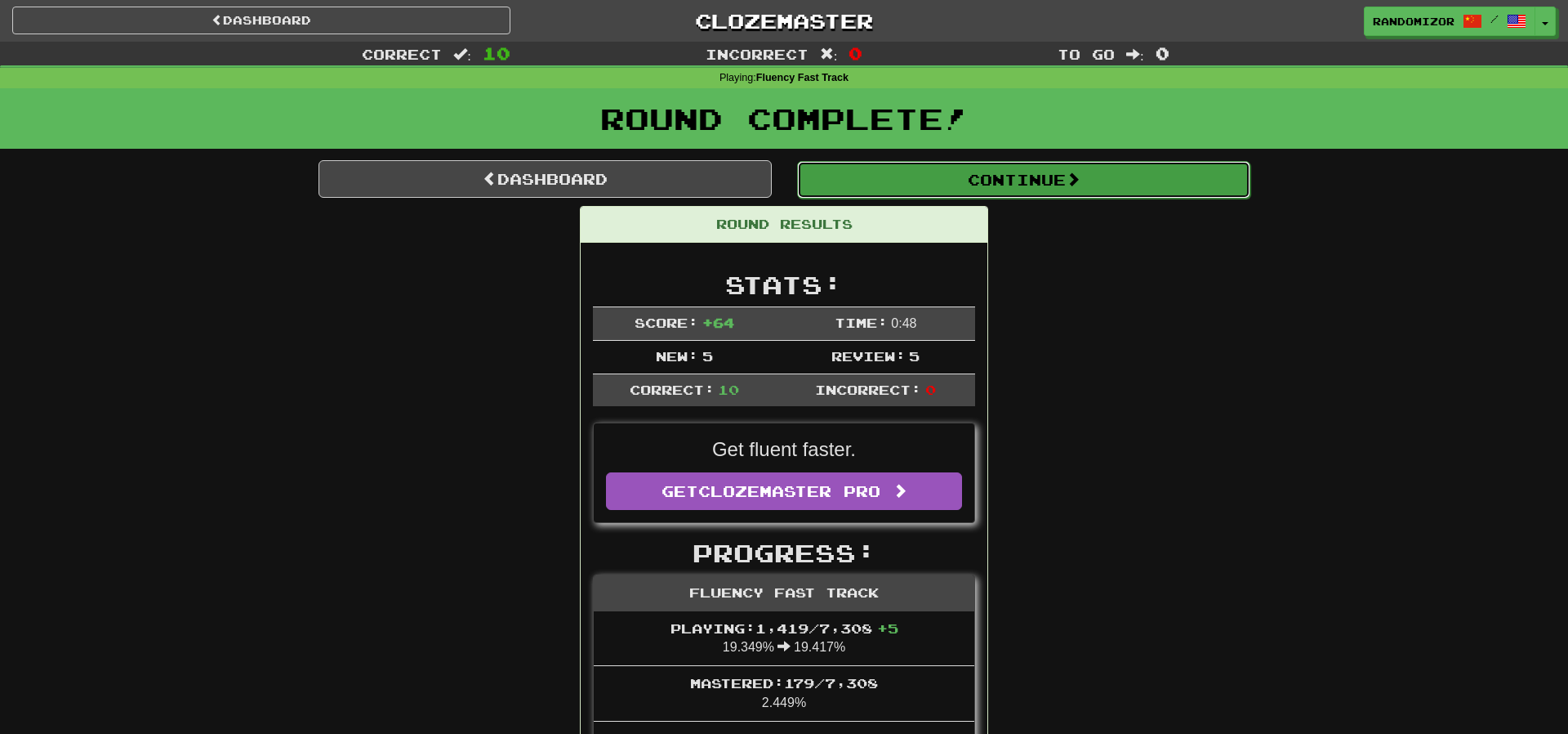
click at [1021, 188] on button "Continue" at bounding box center [1024, 179] width 454 height 38
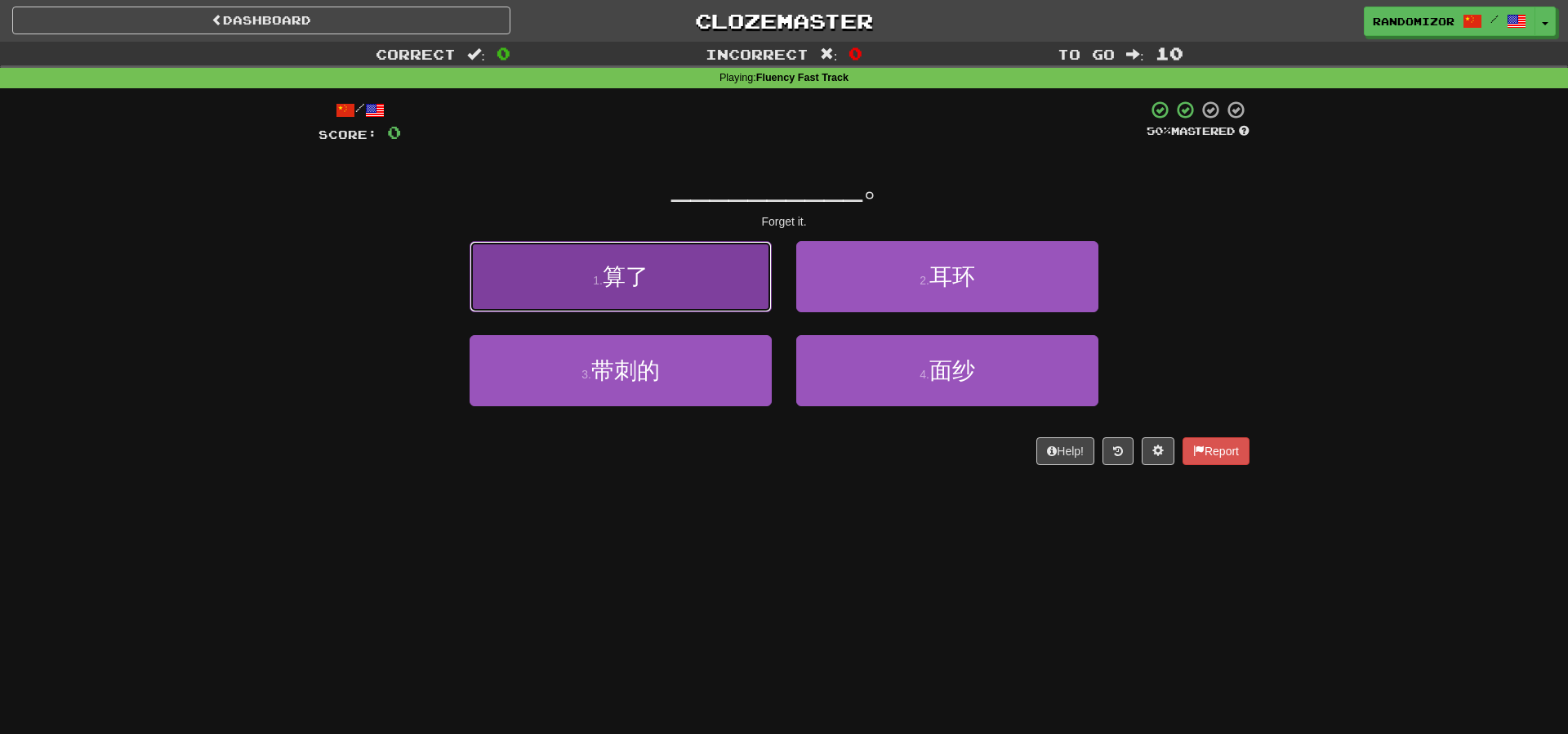
click at [704, 288] on button "1 . 算了" at bounding box center [620, 276] width 302 height 71
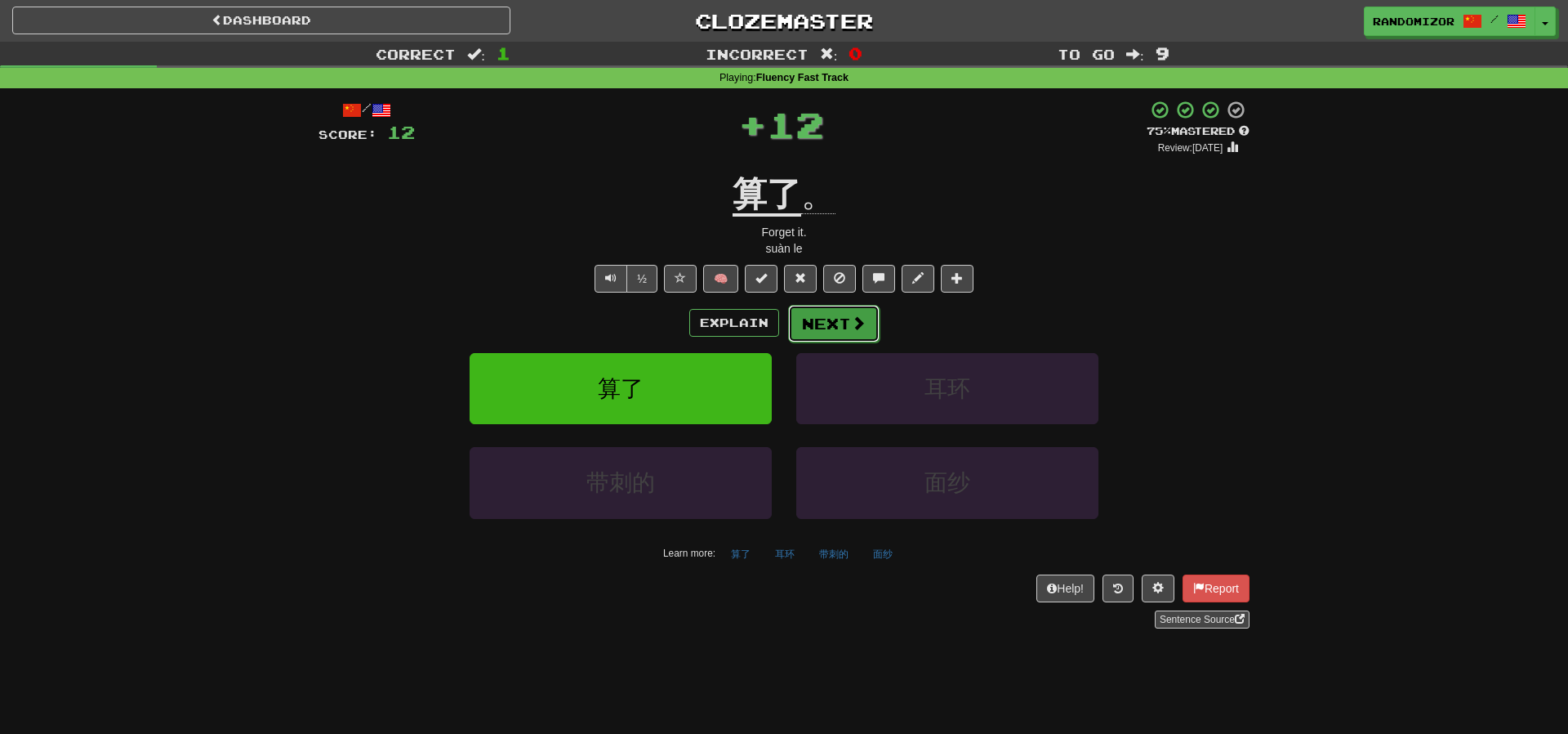
click at [854, 327] on span at bounding box center [858, 323] width 15 height 15
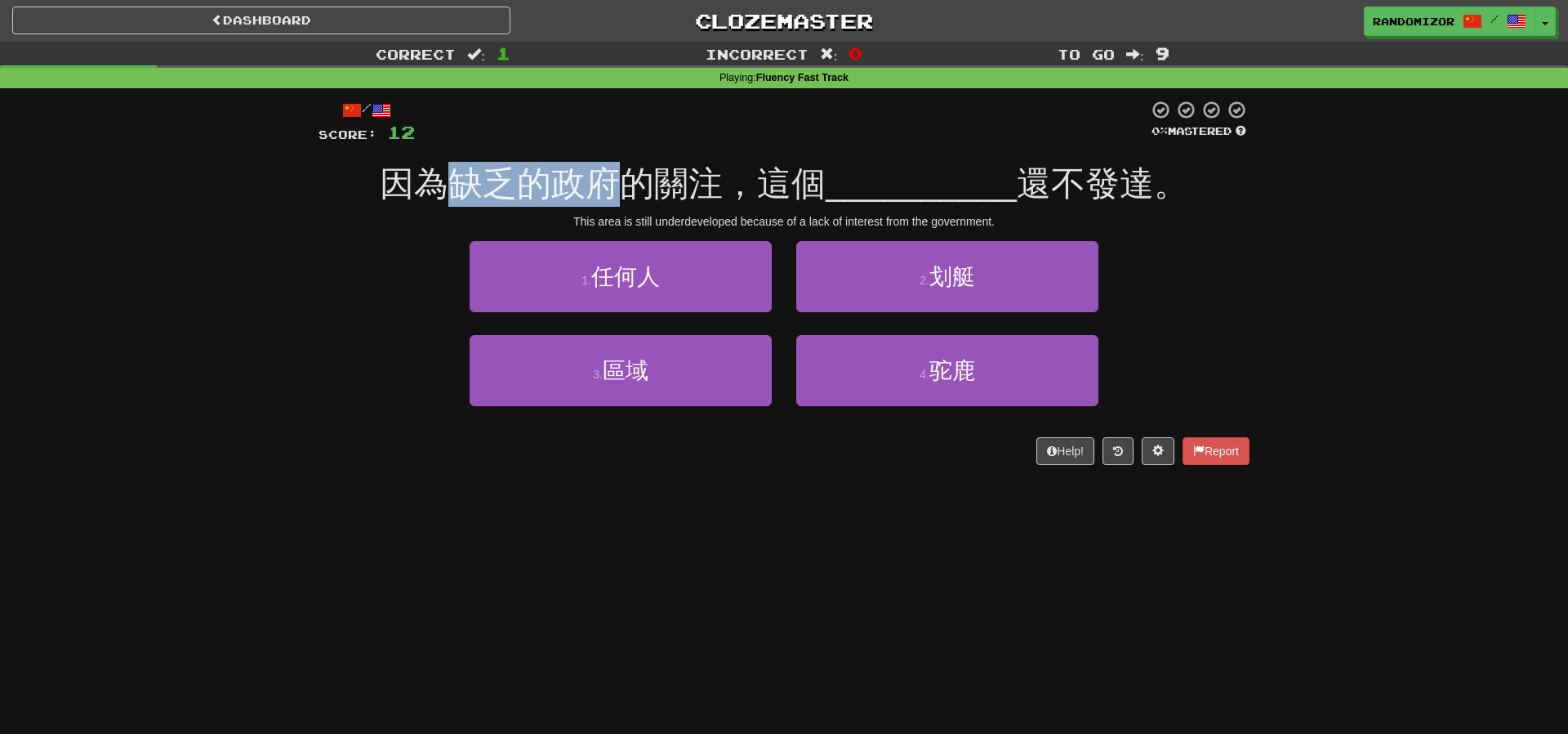
drag, startPoint x: 457, startPoint y: 195, endPoint x: 637, endPoint y: 200, distance: 180.1
click at [637, 200] on span "因為缺乏的政府的關注，這個" at bounding box center [602, 183] width 446 height 38
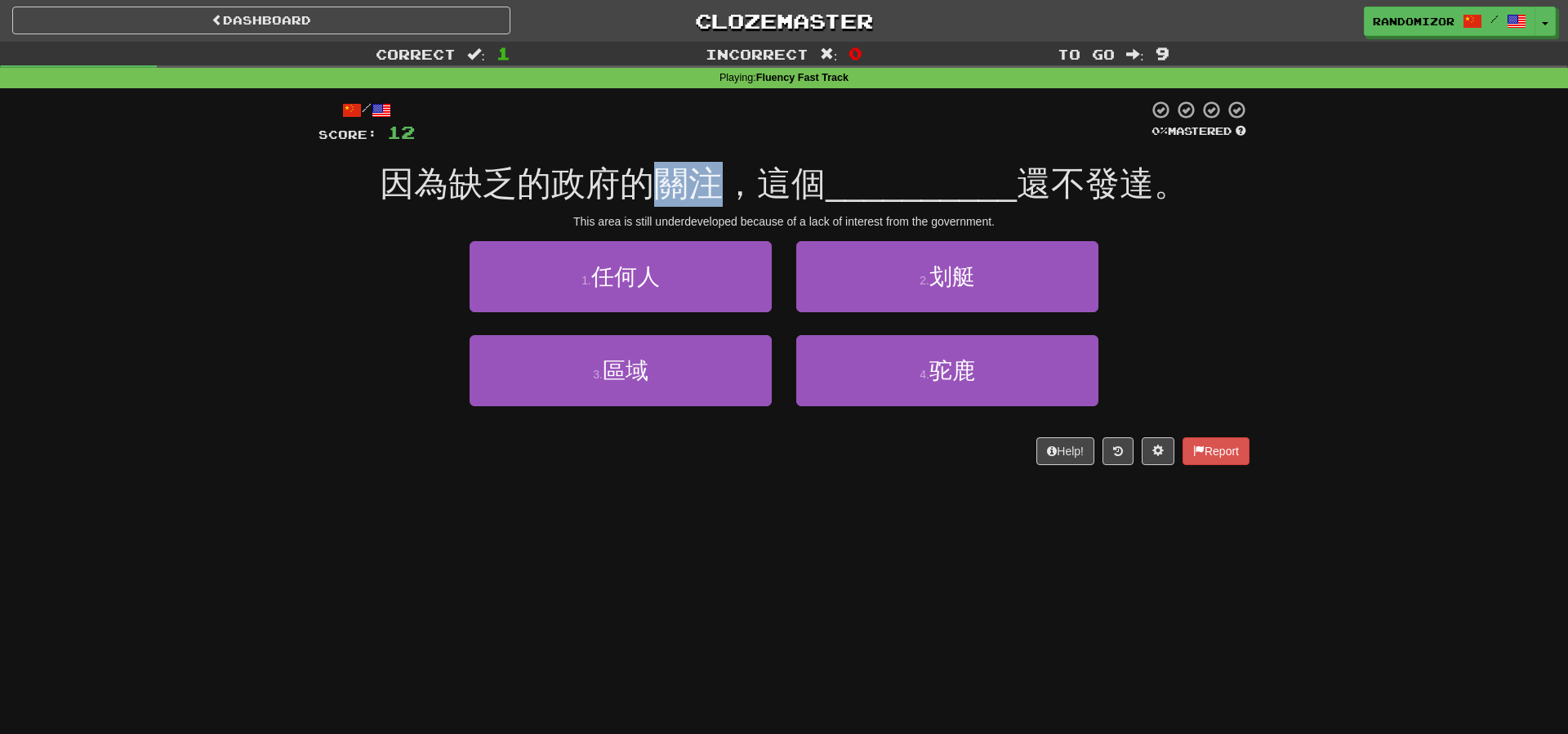
drag, startPoint x: 666, startPoint y: 188, endPoint x: 733, endPoint y: 190, distance: 67.0
click at [733, 190] on span "因為缺乏的政府的關注，這個" at bounding box center [602, 183] width 446 height 38
click at [743, 202] on span "因為缺乏的政府的關注，這個" at bounding box center [602, 183] width 446 height 38
drag, startPoint x: 781, startPoint y: 195, endPoint x: 843, endPoint y: 196, distance: 62.0
click at [843, 196] on div "因為缺乏的政府的關注，這個 __________ 還不發達。" at bounding box center [784, 184] width 931 height 45
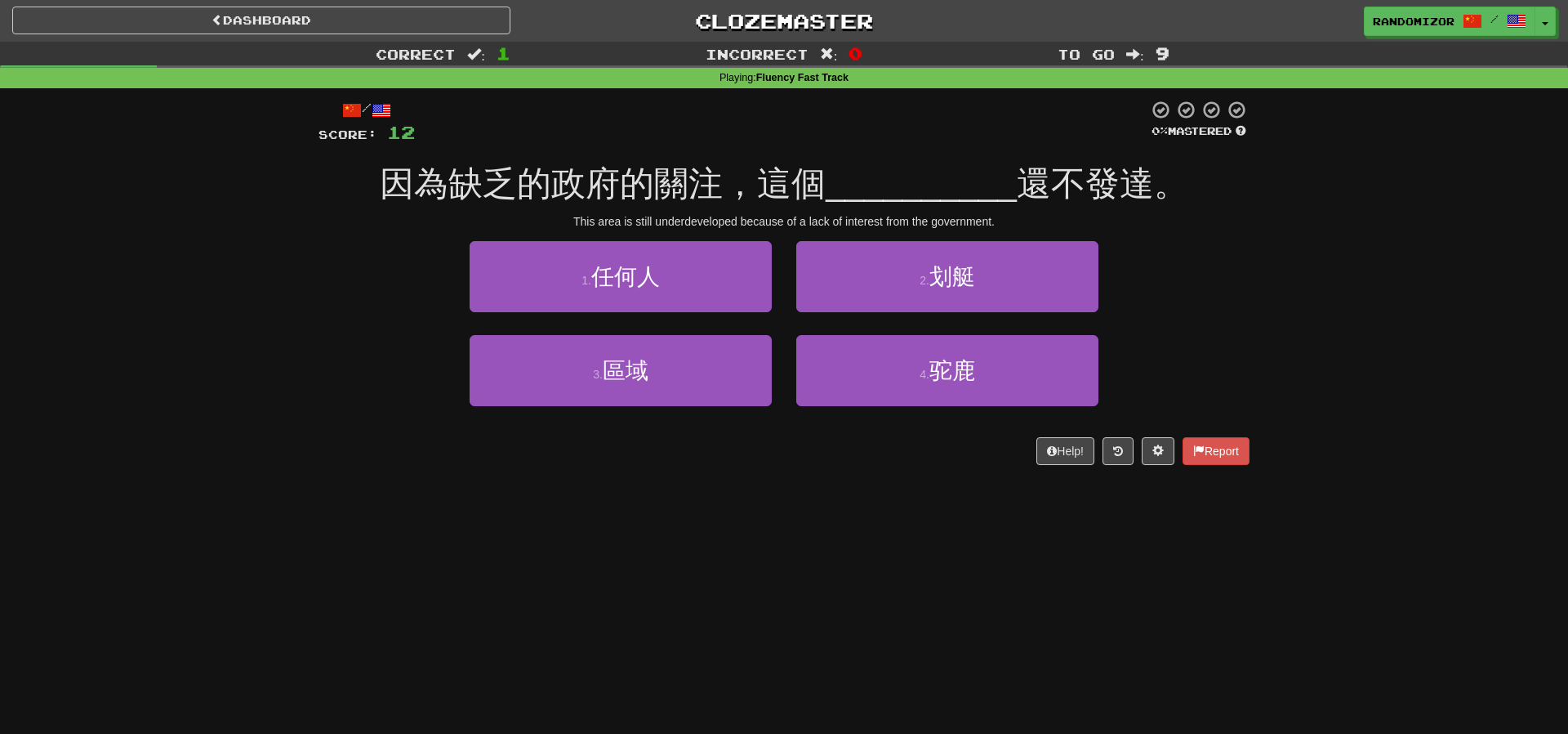
click at [843, 196] on span "__________" at bounding box center [921, 183] width 191 height 38
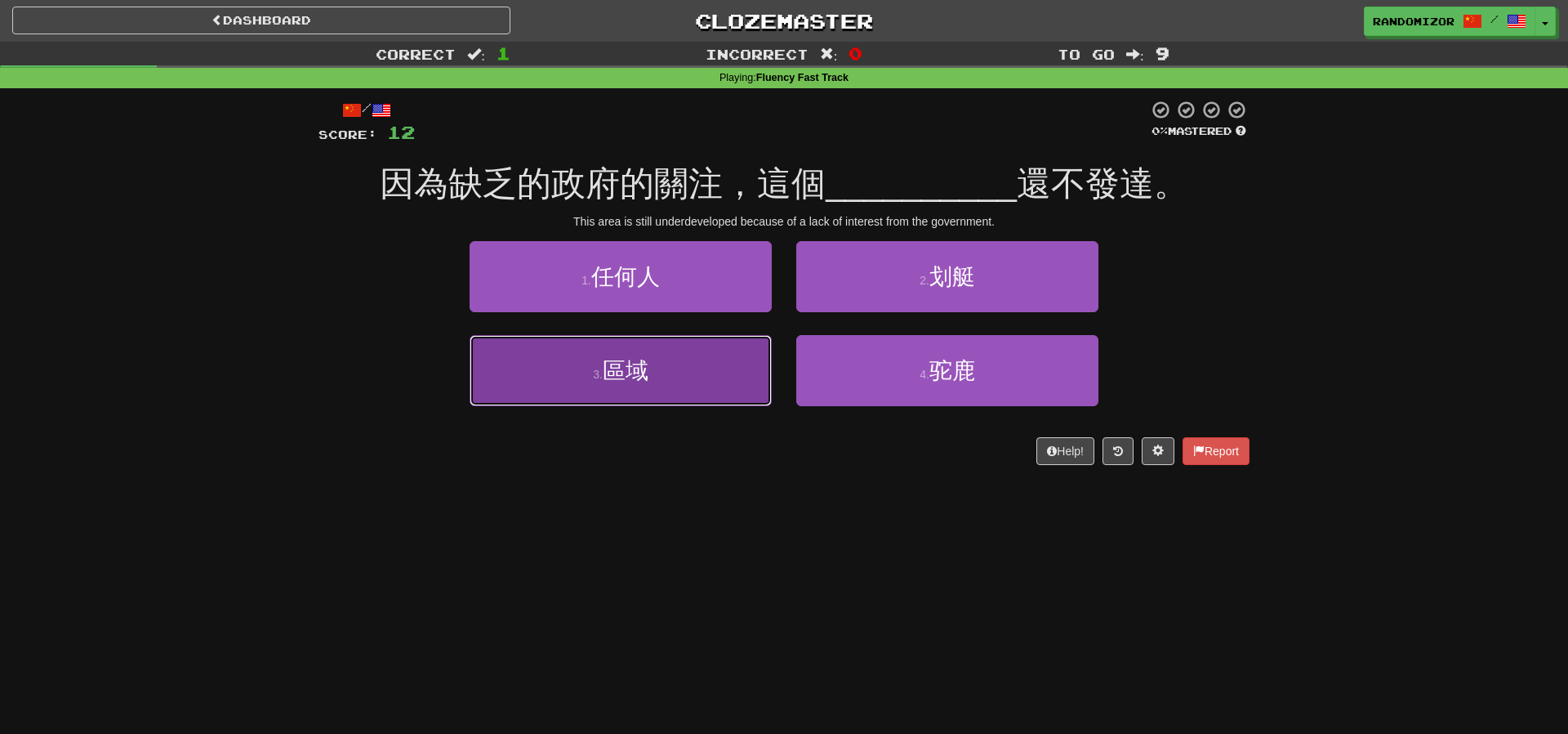
click at [751, 356] on button "3 . 區域" at bounding box center [620, 371] width 302 height 71
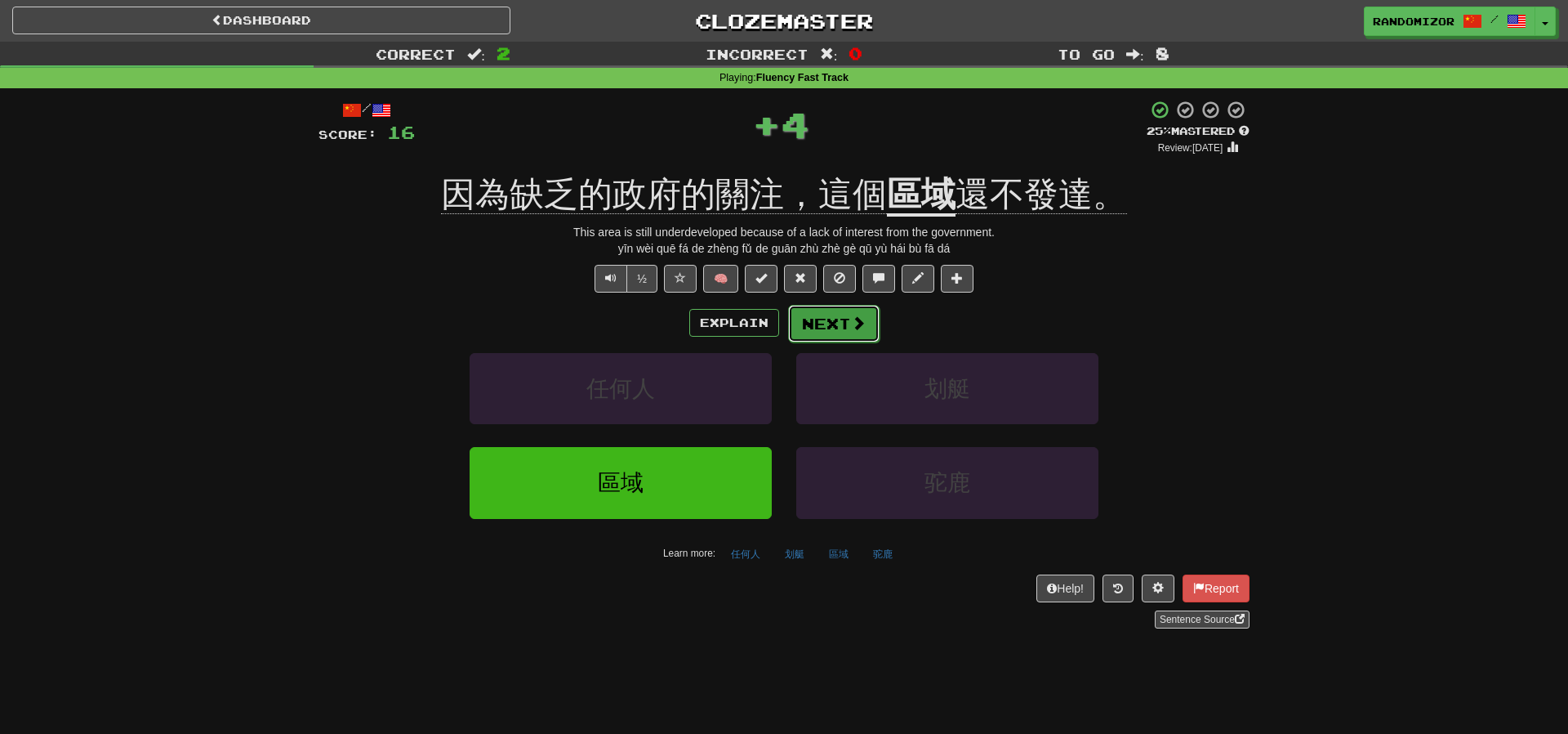
click at [835, 331] on button "Next" at bounding box center [834, 323] width 91 height 38
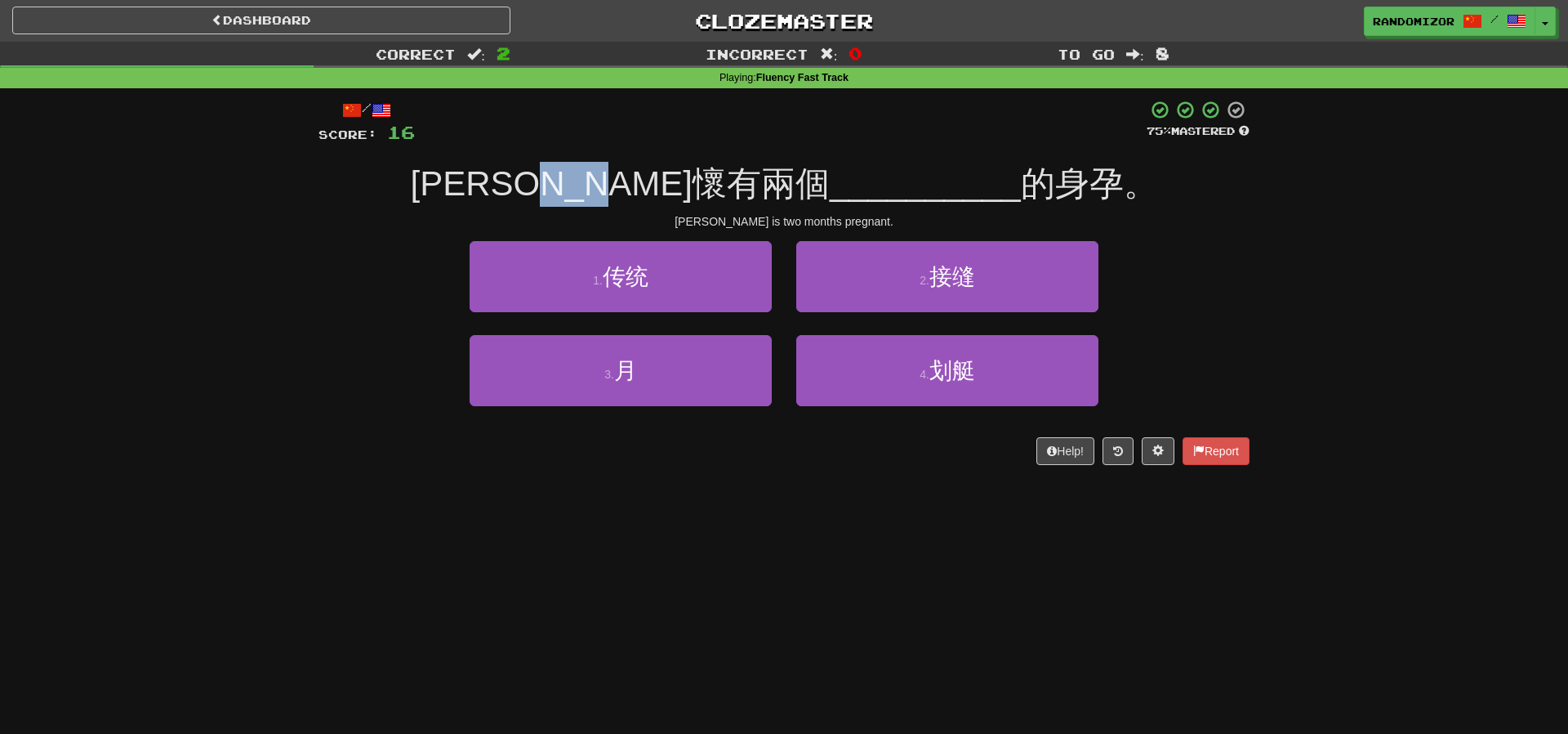
drag, startPoint x: 623, startPoint y: 187, endPoint x: 746, endPoint y: 187, distance: 123.0
click at [746, 187] on div "Marie懷有兩個 __________ 的身孕。" at bounding box center [784, 184] width 931 height 45
click at [830, 187] on span "__________" at bounding box center [925, 183] width 191 height 38
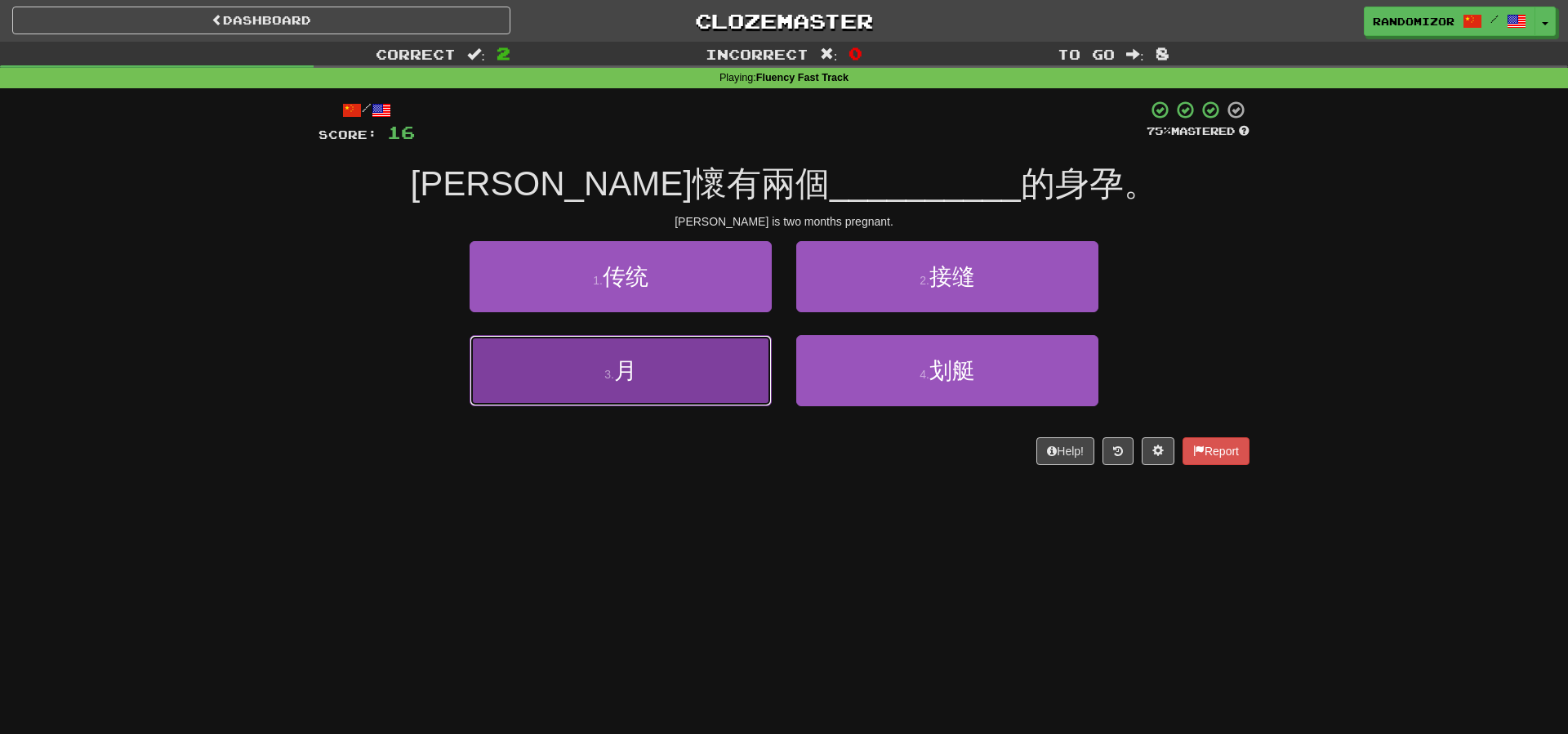
click at [737, 355] on button "3 . 月" at bounding box center [620, 371] width 302 height 71
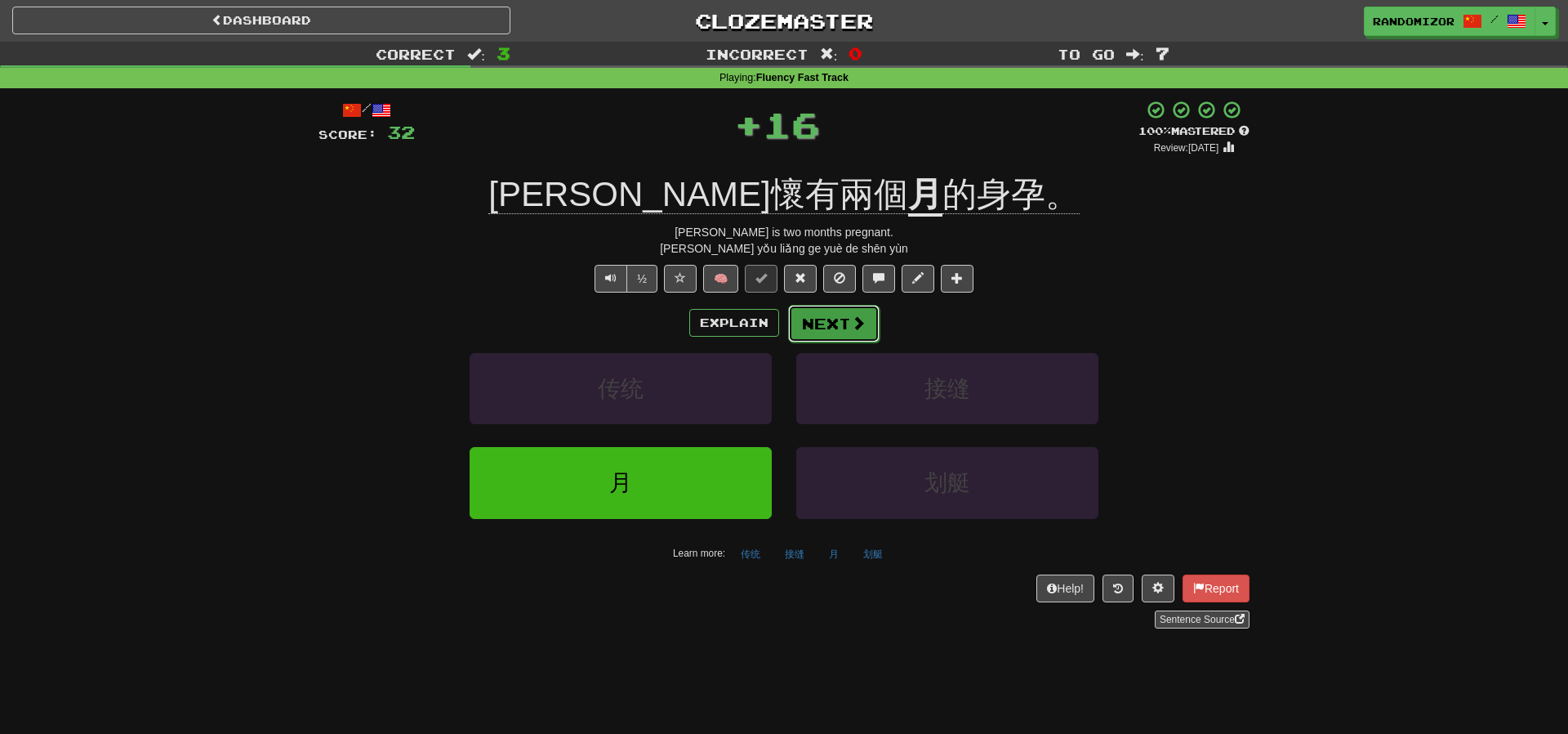
click at [842, 329] on button "Next" at bounding box center [834, 323] width 91 height 38
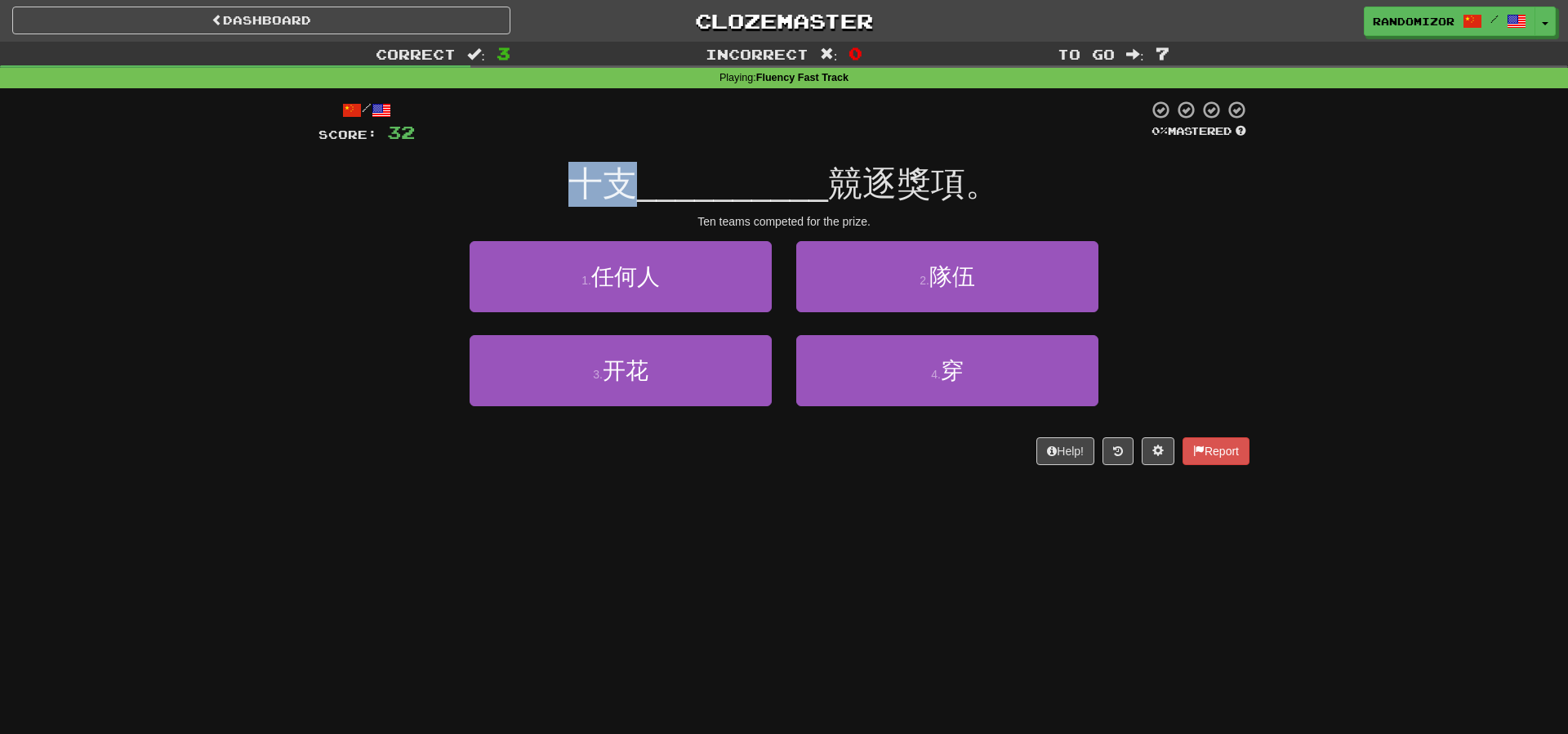
drag, startPoint x: 593, startPoint y: 182, endPoint x: 650, endPoint y: 184, distance: 57.0
click at [650, 184] on div "十支 __________ 競逐獎項。" at bounding box center [784, 184] width 931 height 45
click at [650, 184] on span "__________" at bounding box center [732, 183] width 191 height 38
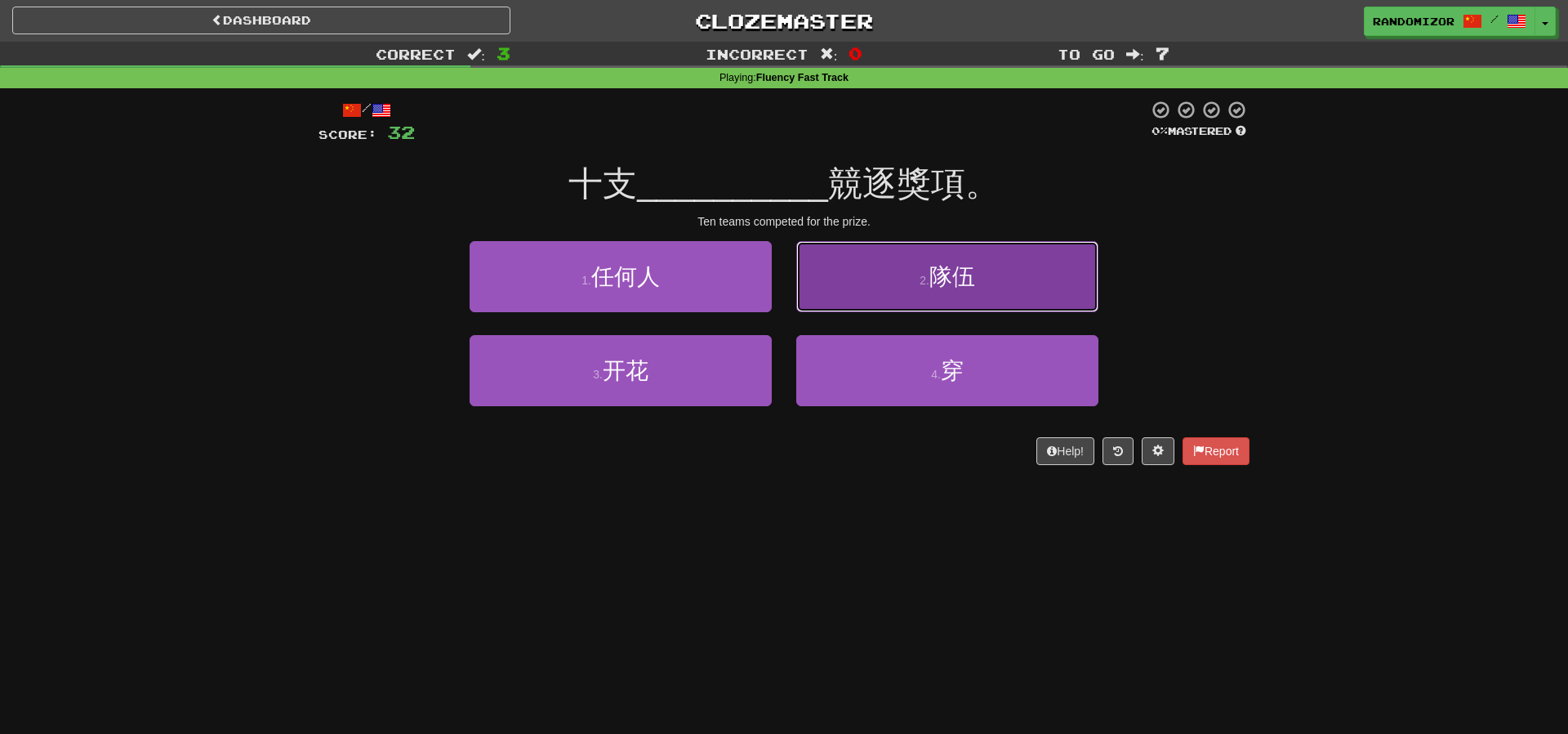
click at [873, 297] on button "2 . 隊伍" at bounding box center [947, 276] width 302 height 71
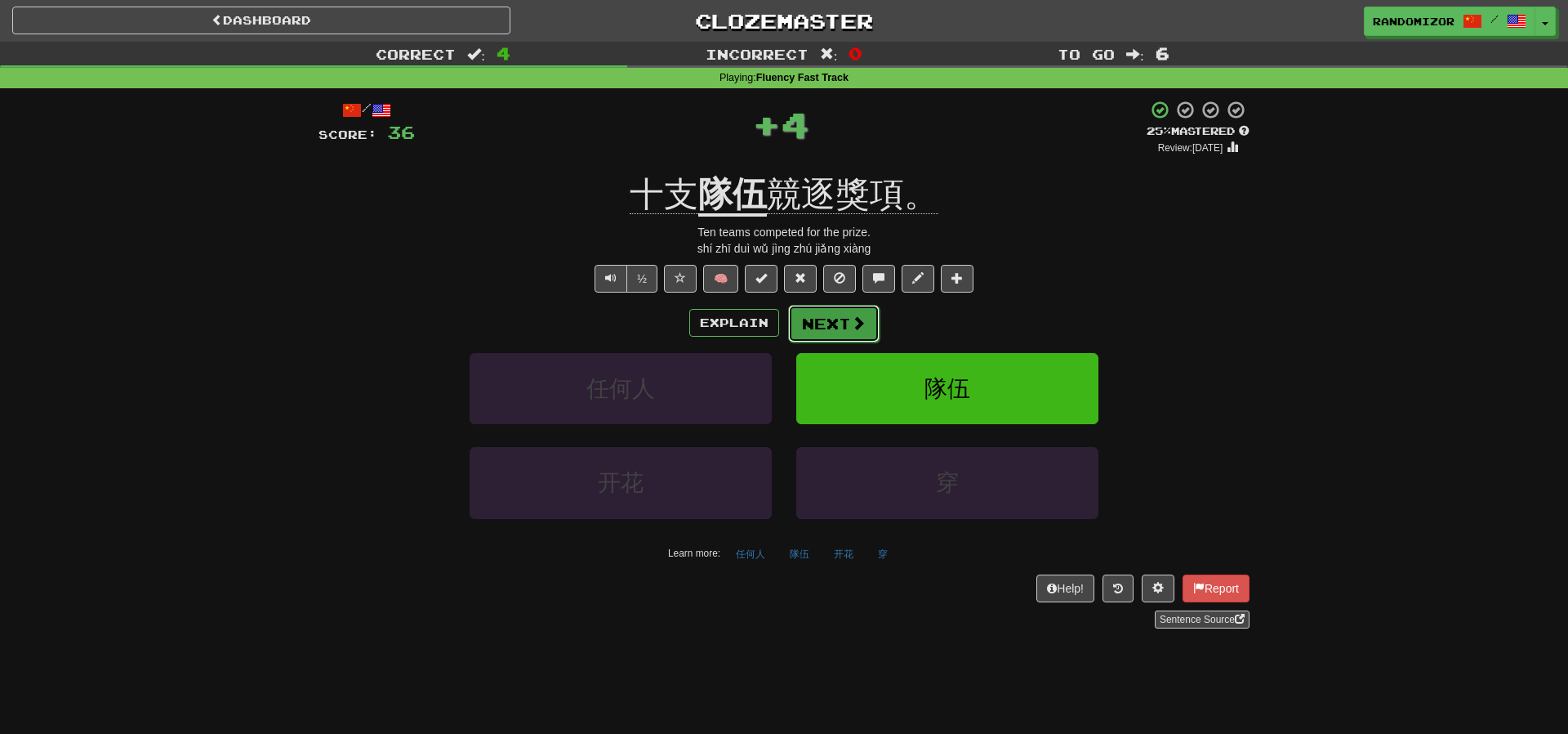
click at [841, 321] on button "Next" at bounding box center [834, 323] width 91 height 38
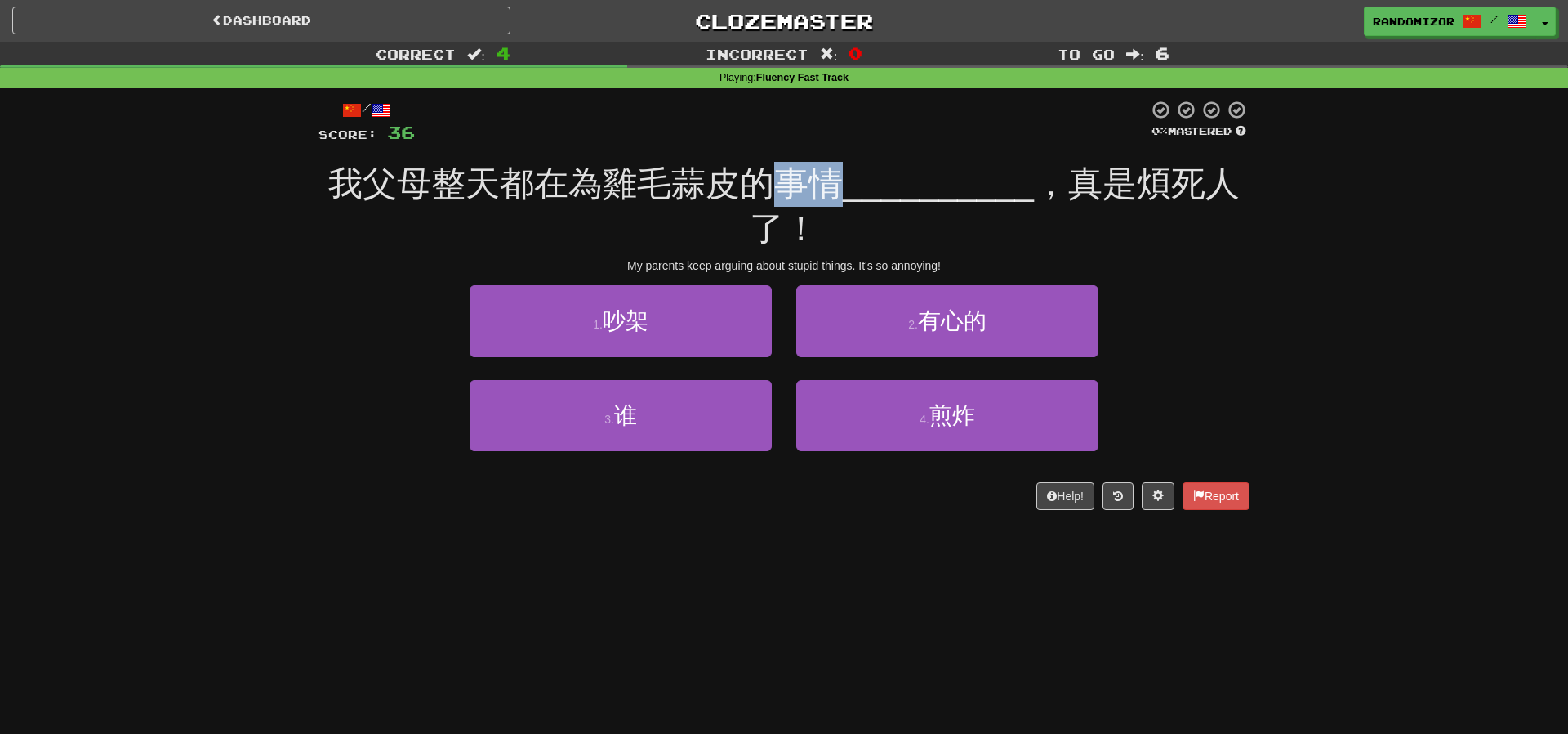
drag, startPoint x: 848, startPoint y: 189, endPoint x: 782, endPoint y: 188, distance: 66.0
click at [782, 188] on span "我父母整天都在為雞毛蒜皮的事情" at bounding box center [585, 183] width 514 height 38
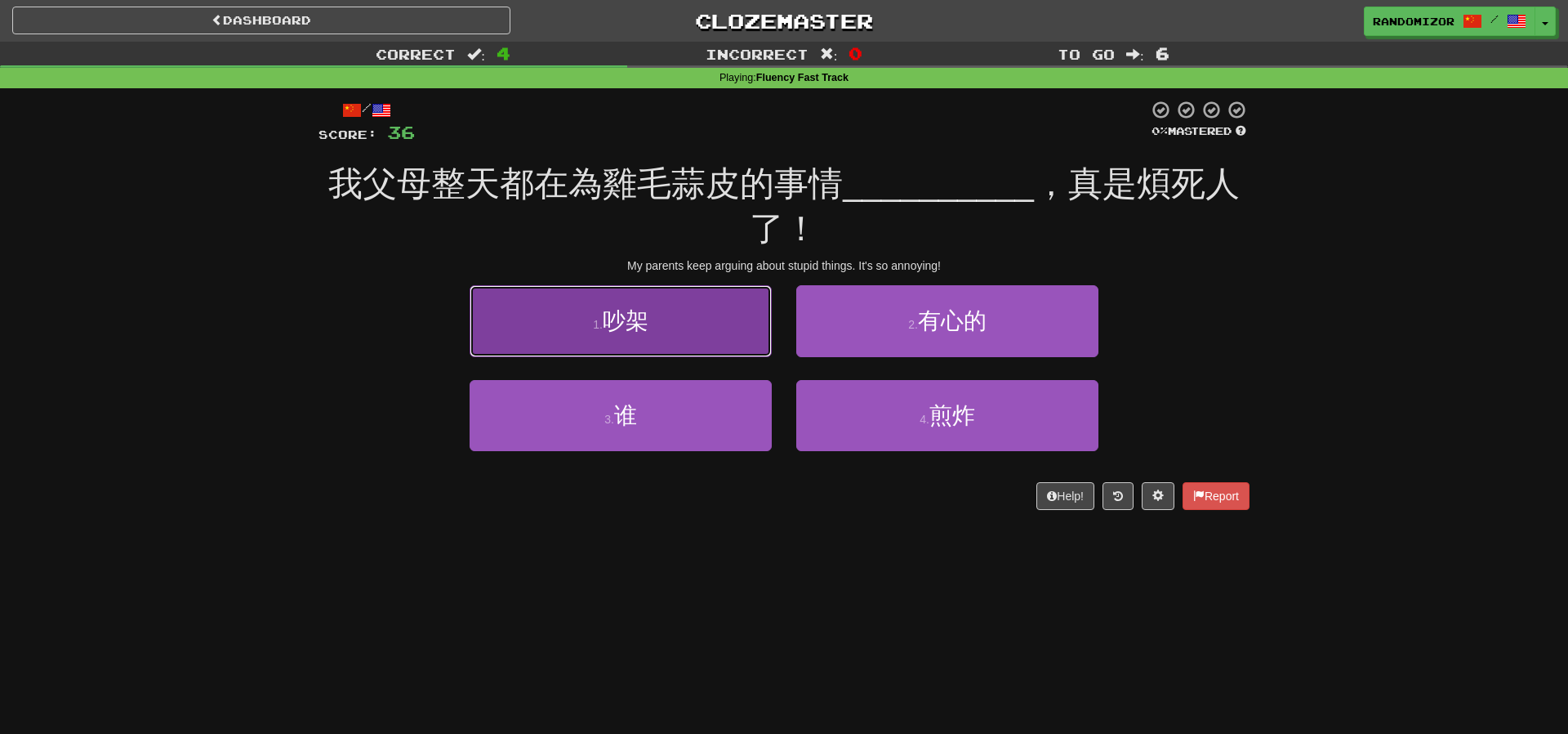
click at [694, 334] on button "1 . 吵架" at bounding box center [620, 321] width 302 height 71
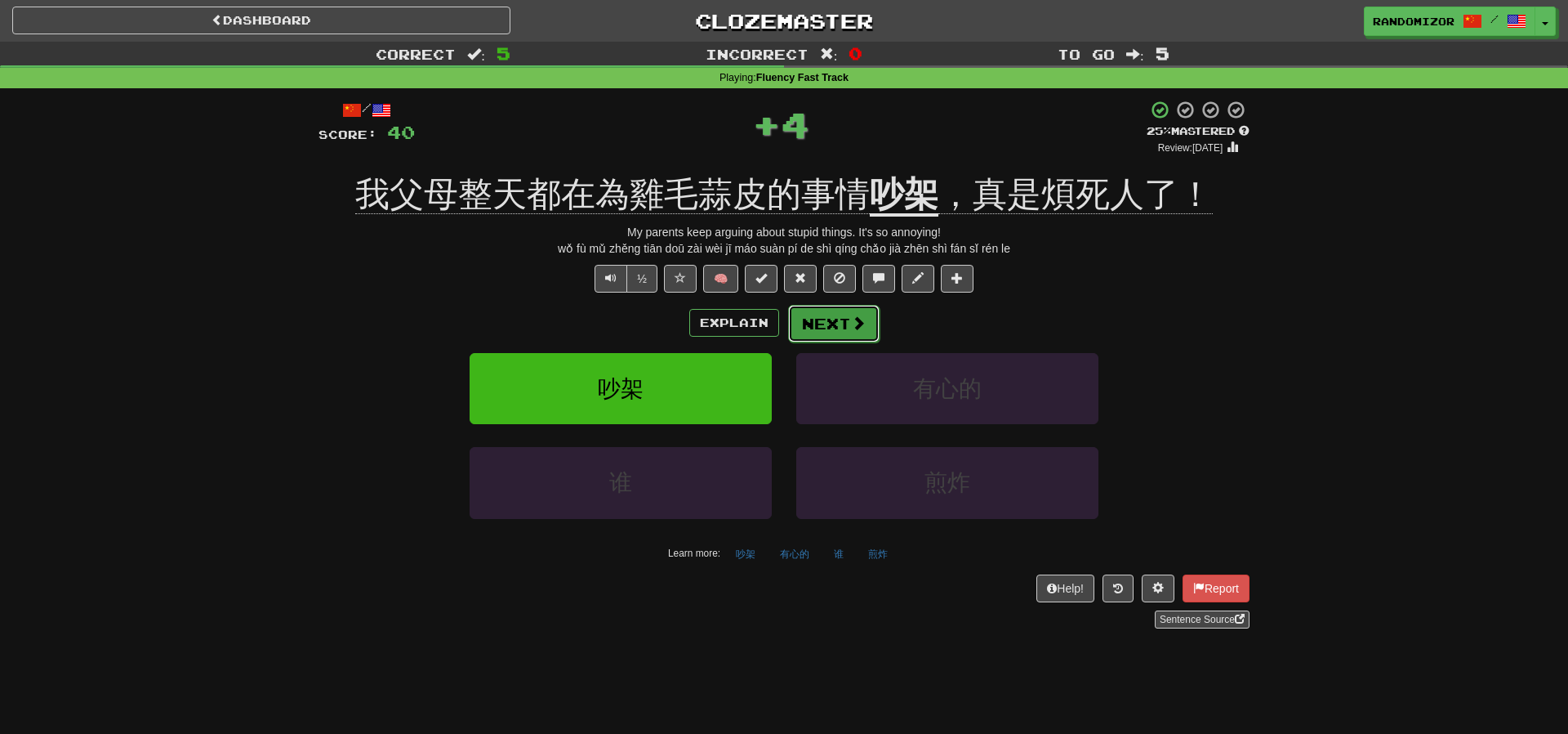
click at [828, 316] on button "Next" at bounding box center [834, 323] width 91 height 38
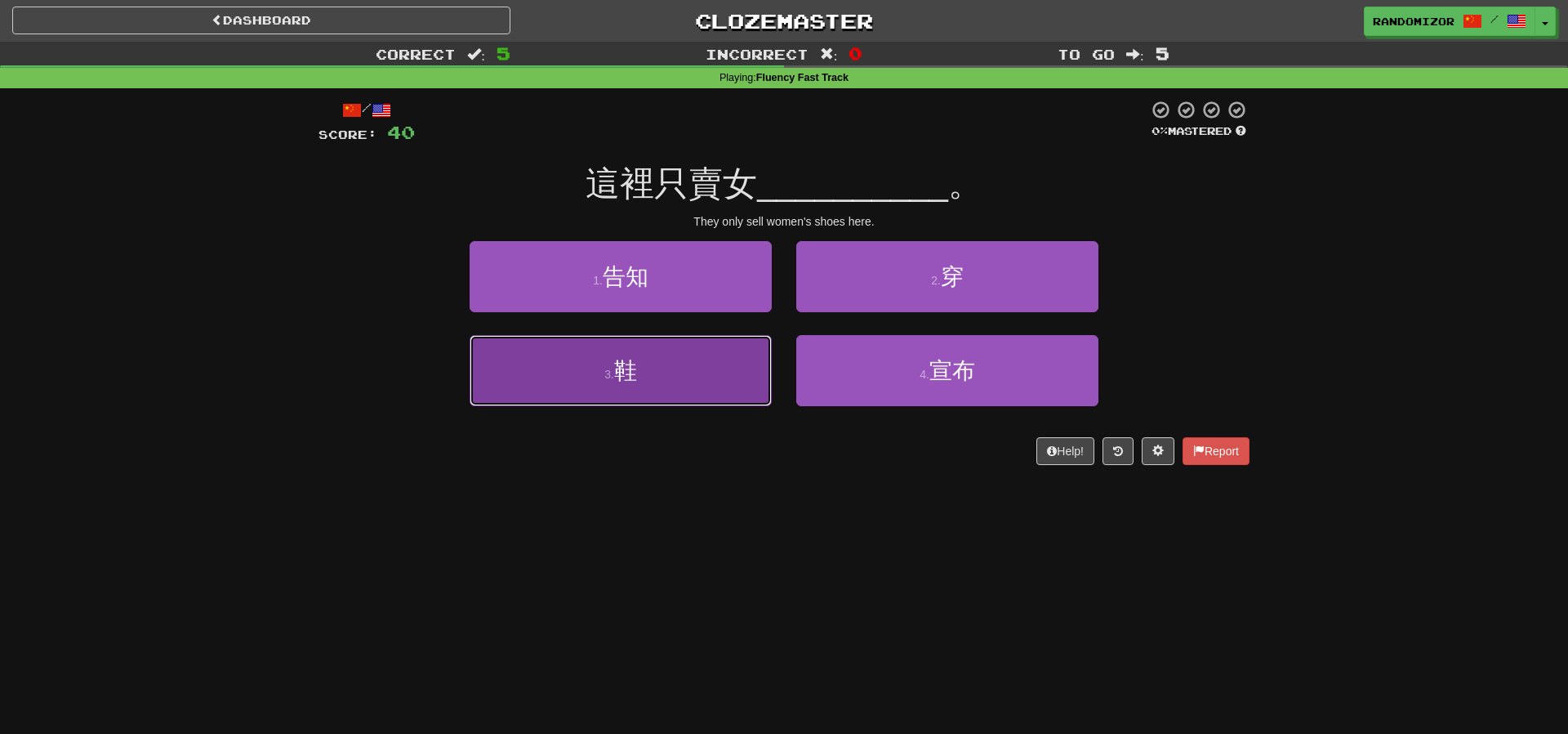
click at [696, 367] on button "3 . 鞋" at bounding box center [620, 371] width 302 height 71
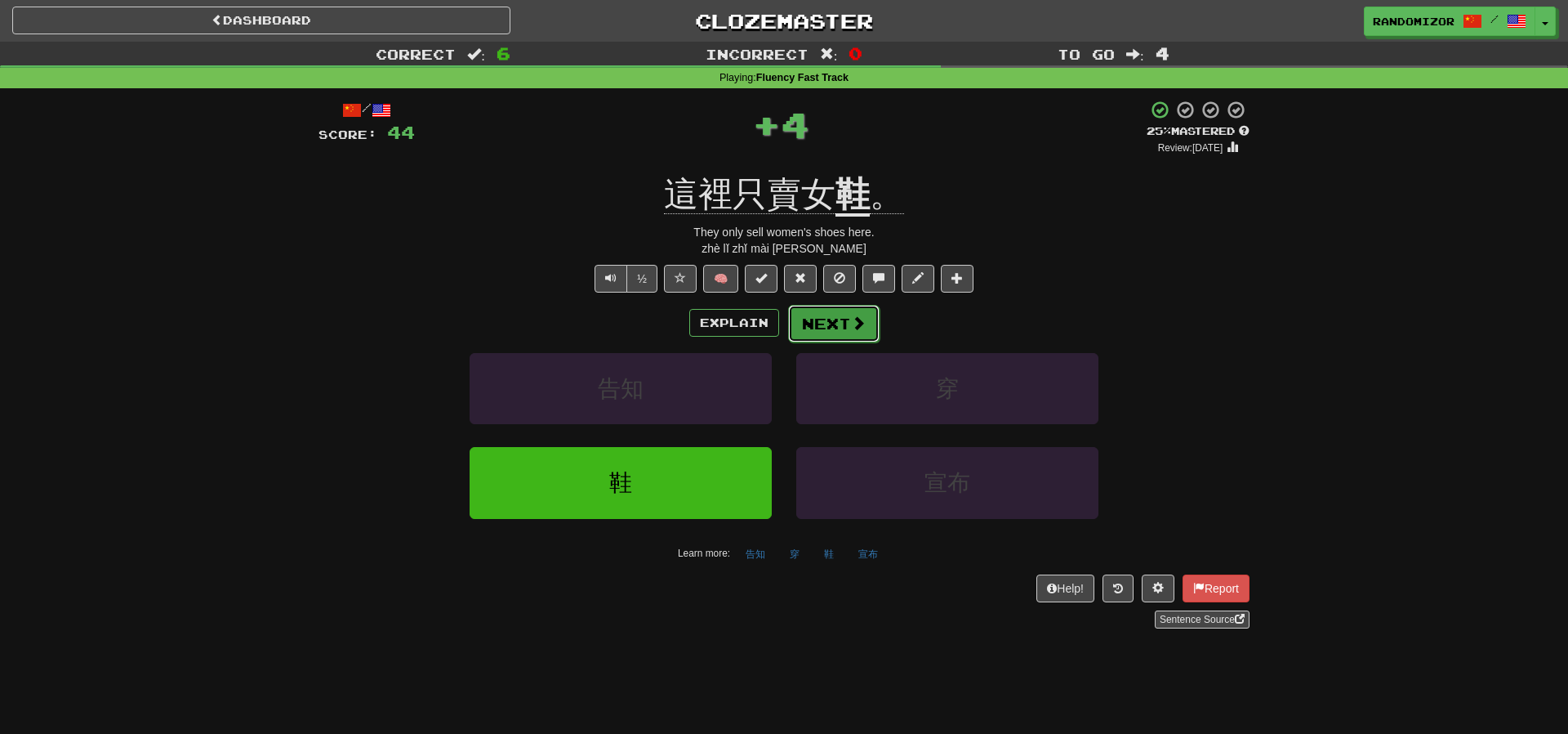
click at [820, 328] on button "Next" at bounding box center [834, 323] width 91 height 38
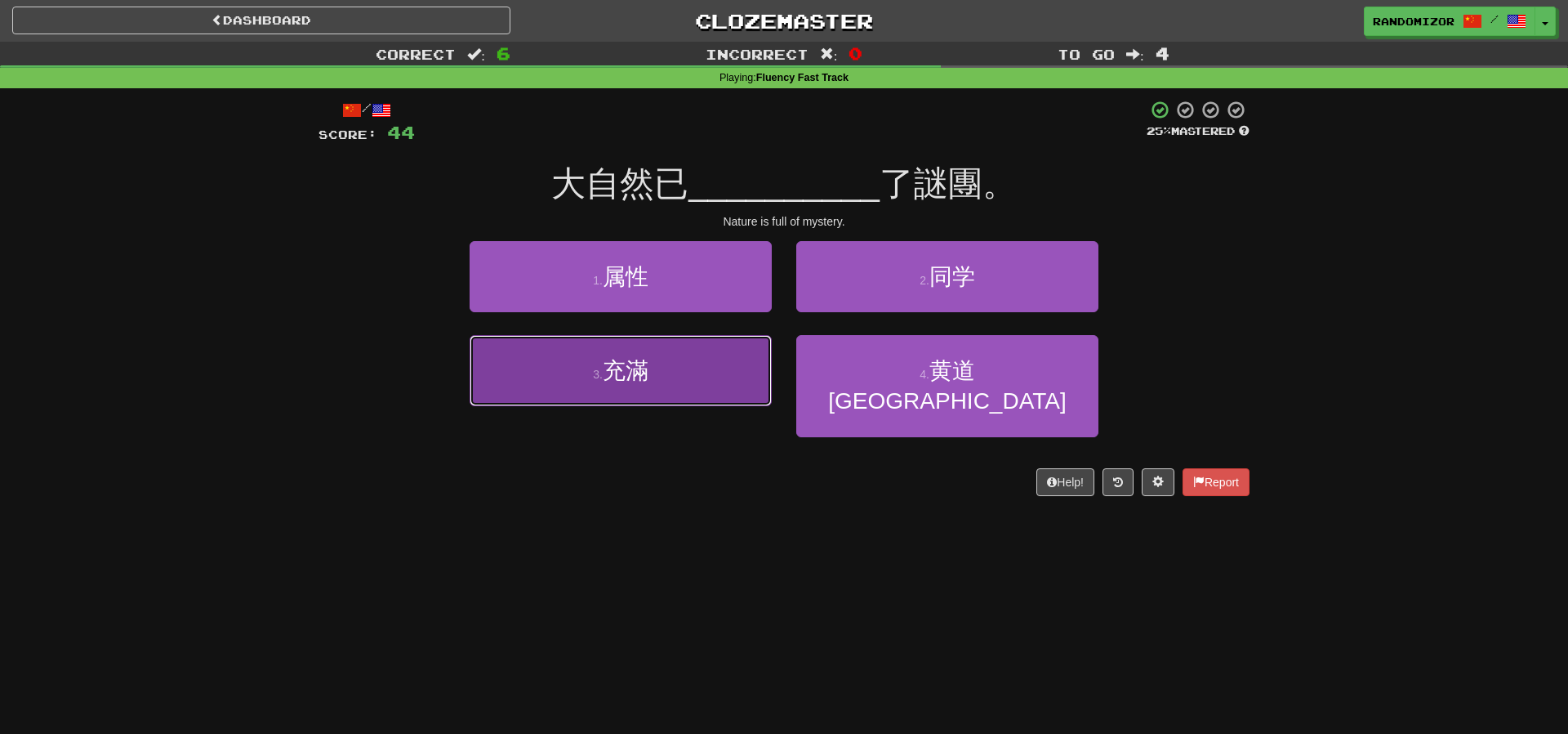
click at [737, 380] on button "3 . 充滿" at bounding box center [620, 371] width 302 height 71
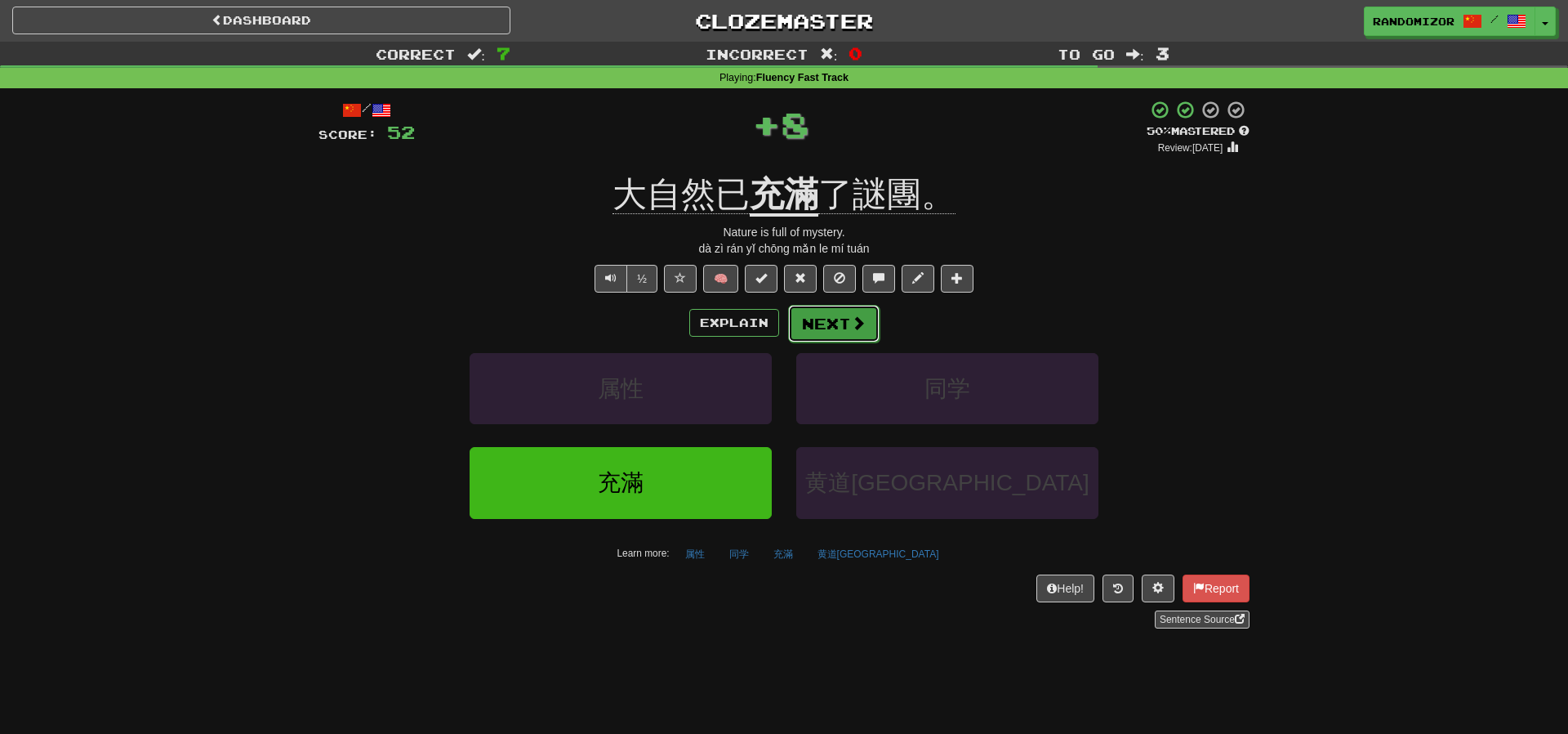
click at [838, 320] on button "Next" at bounding box center [834, 323] width 91 height 38
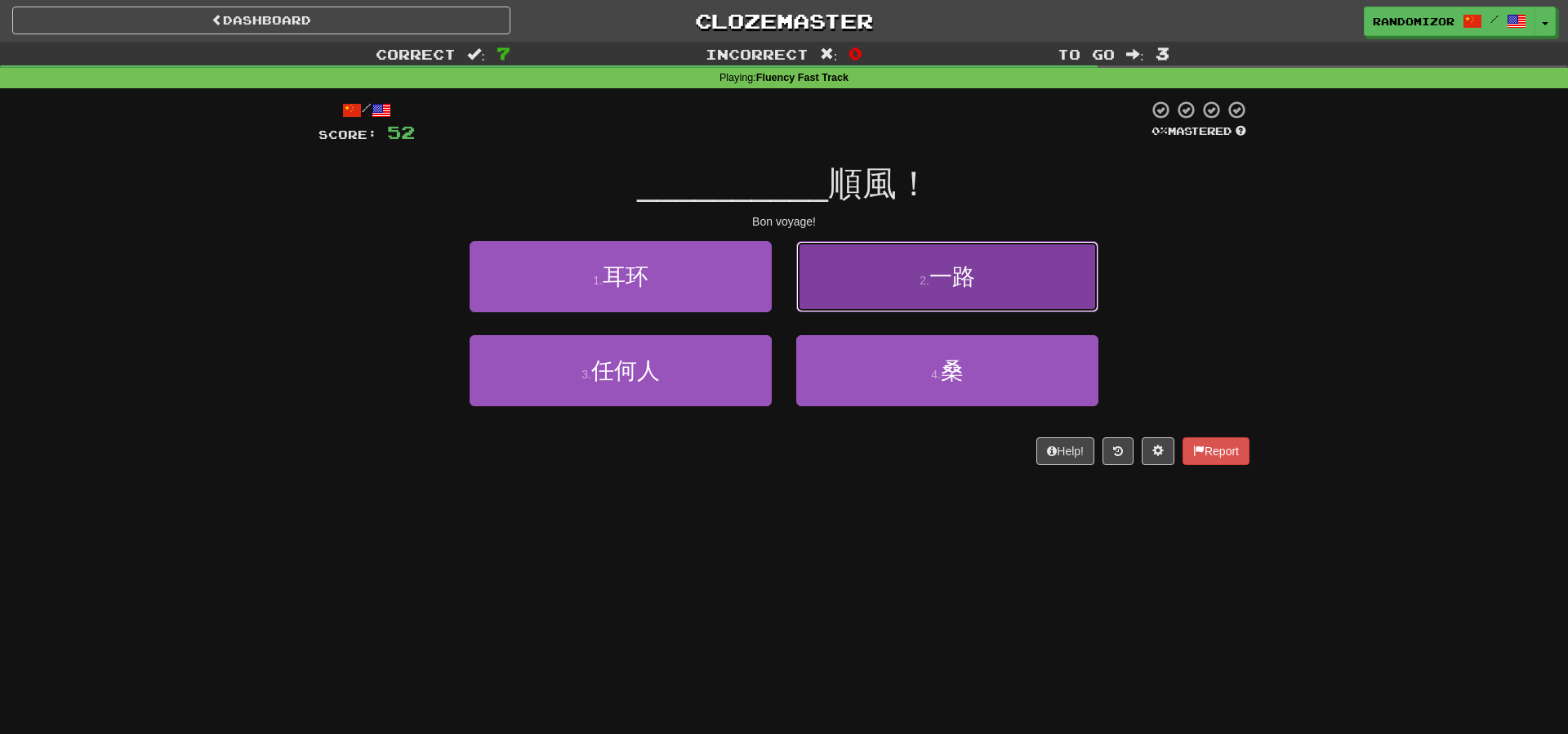
click at [849, 285] on button "2 . 一路" at bounding box center [947, 276] width 302 height 71
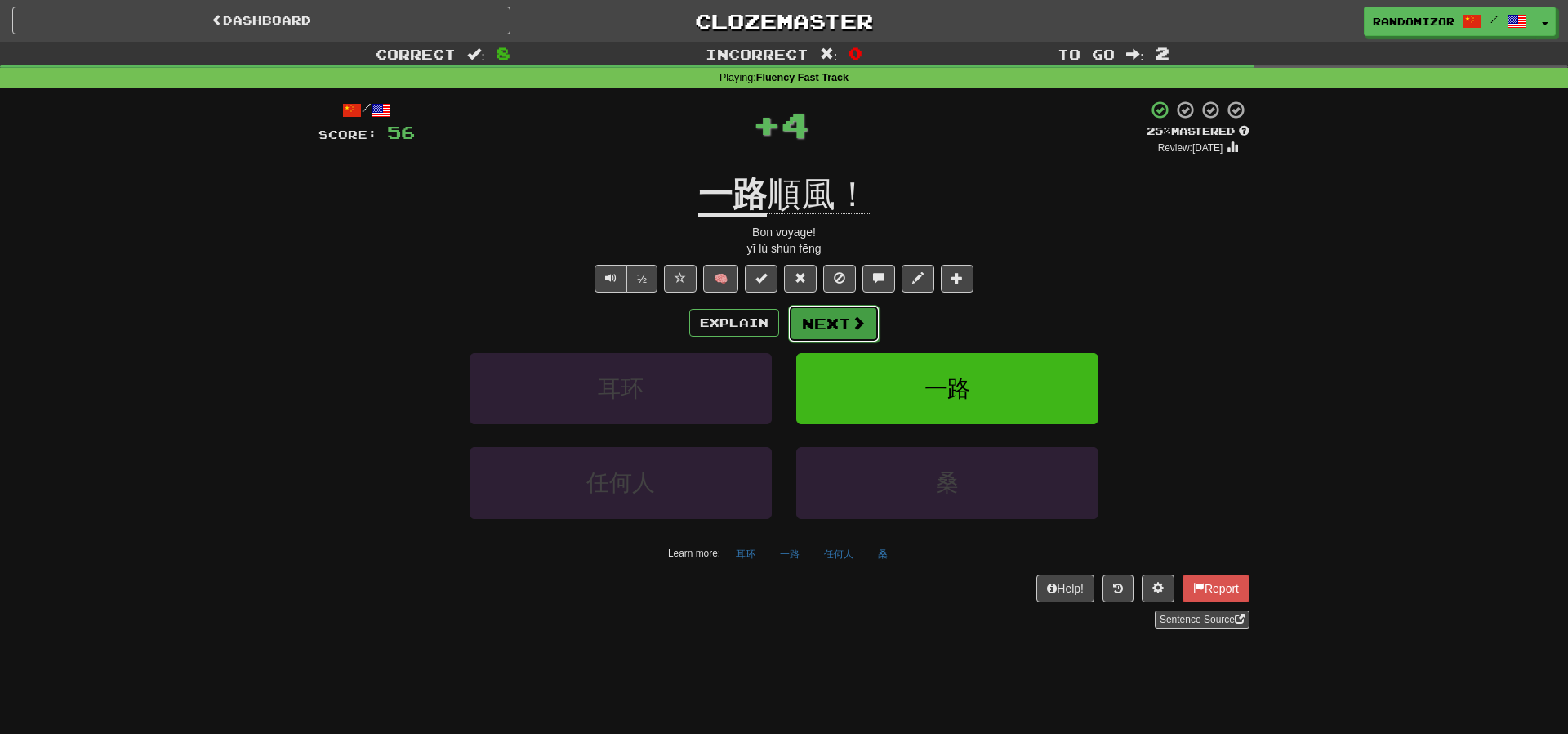
click at [837, 318] on button "Next" at bounding box center [834, 323] width 91 height 38
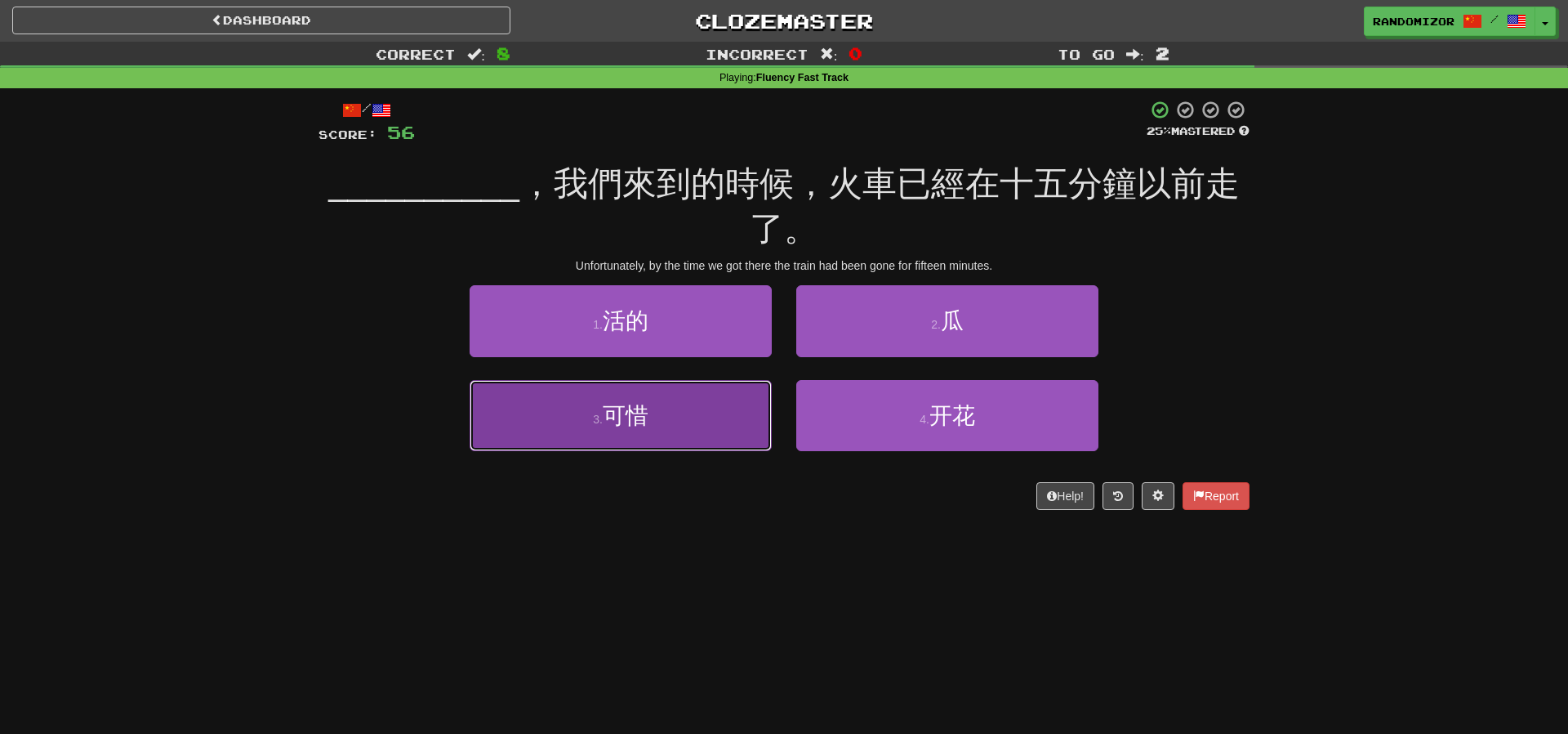
click at [682, 385] on button "3 . 可惜" at bounding box center [620, 416] width 302 height 71
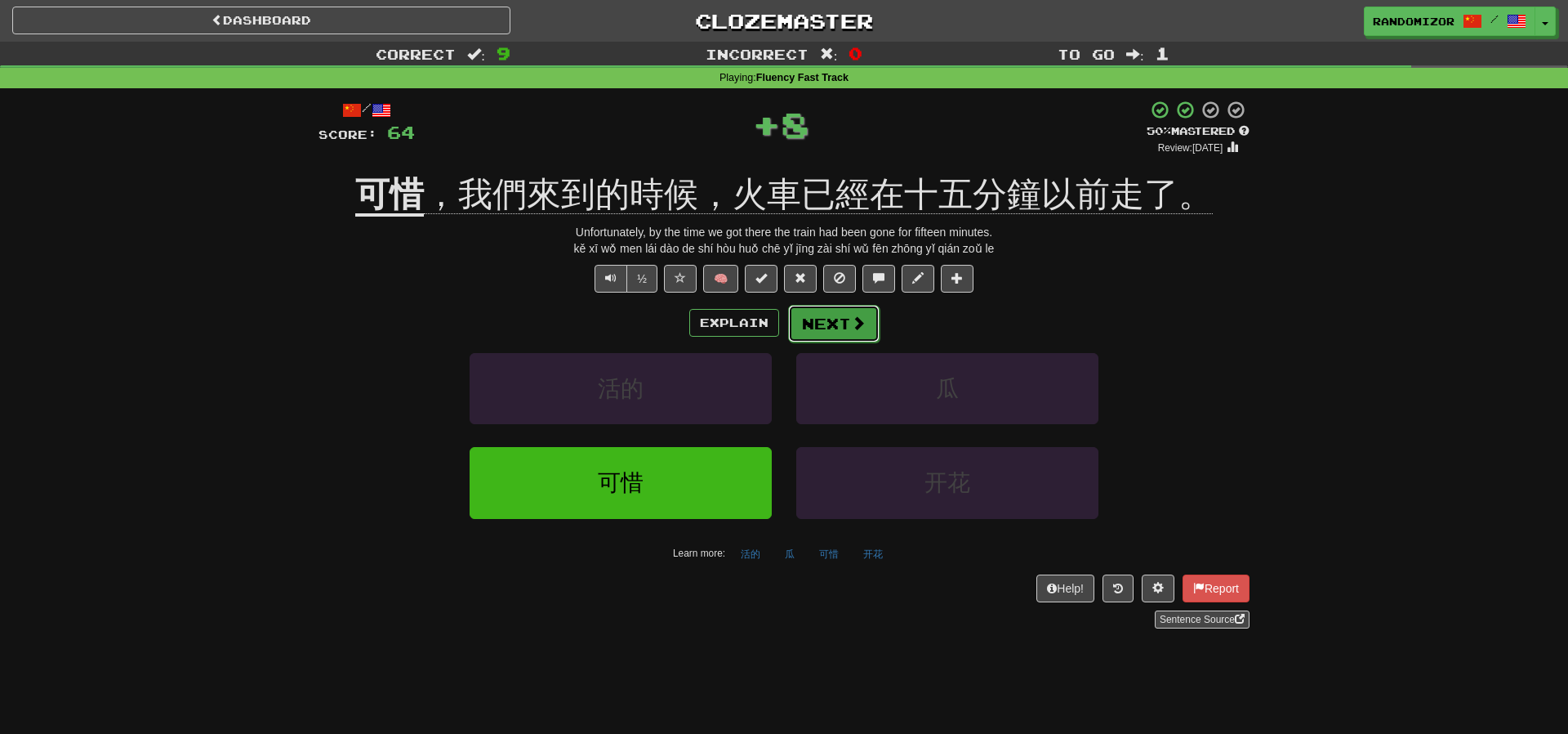
click at [816, 322] on button "Next" at bounding box center [834, 323] width 91 height 38
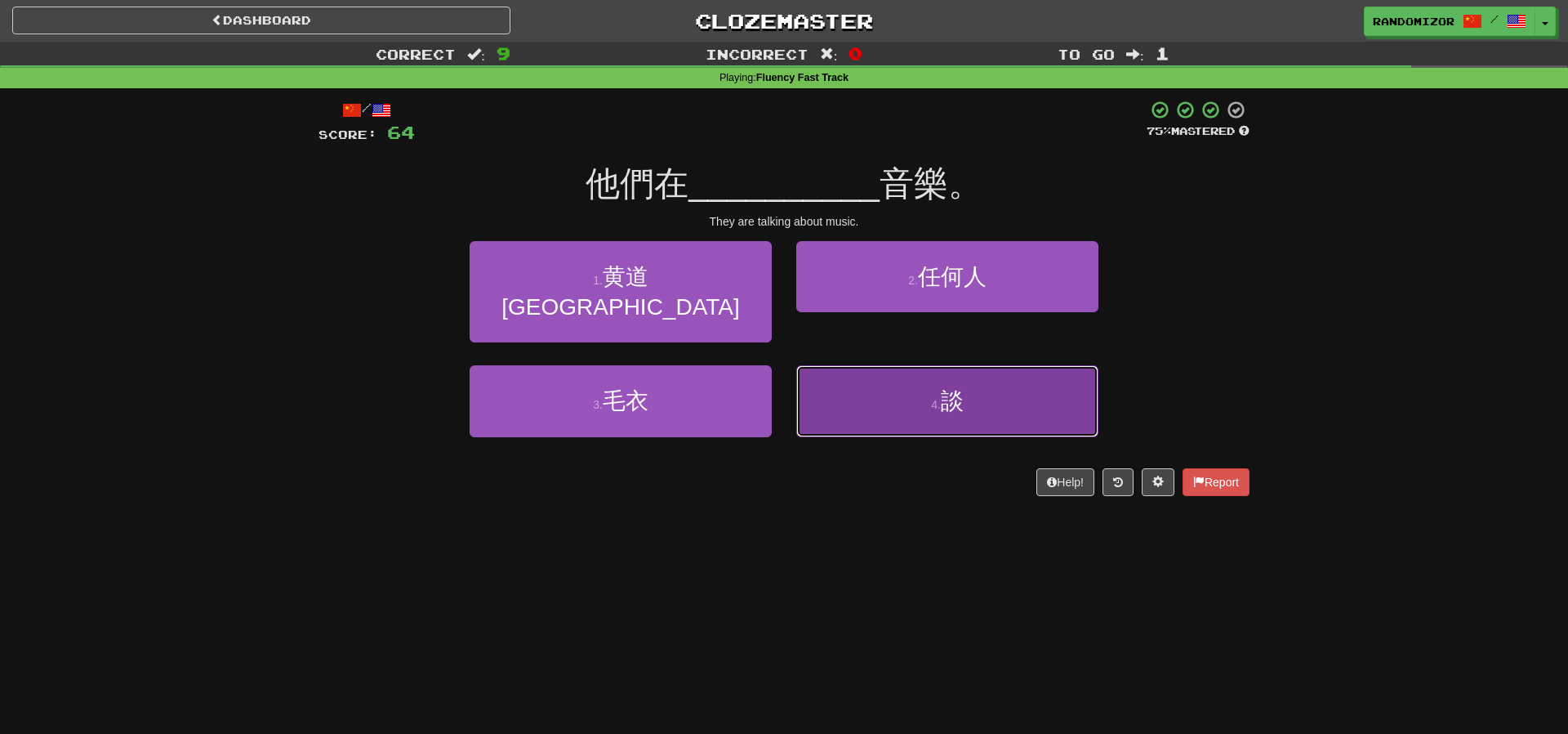
click at [854, 365] on button "4 . 談" at bounding box center [947, 401] width 302 height 71
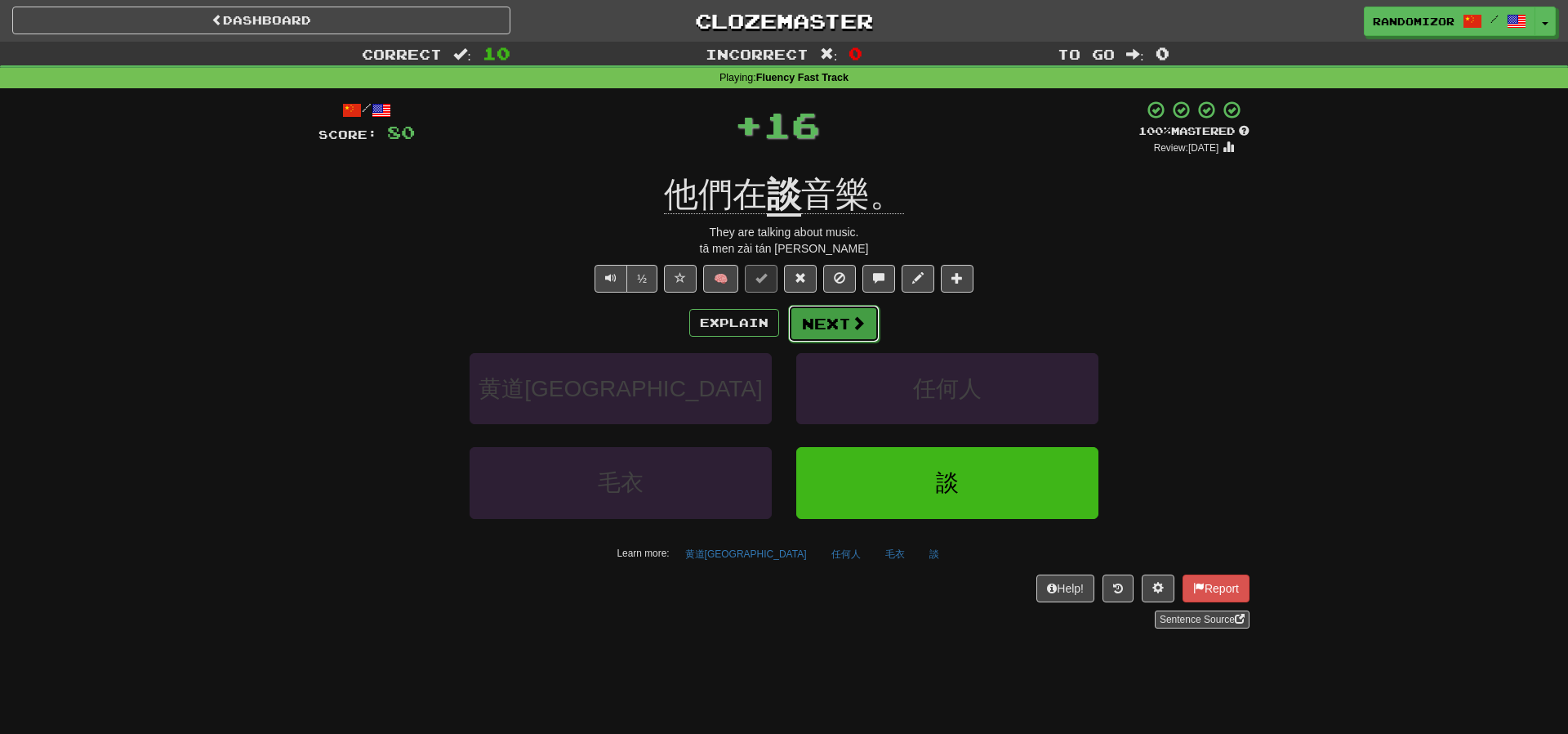
click at [833, 319] on button "Next" at bounding box center [834, 323] width 91 height 38
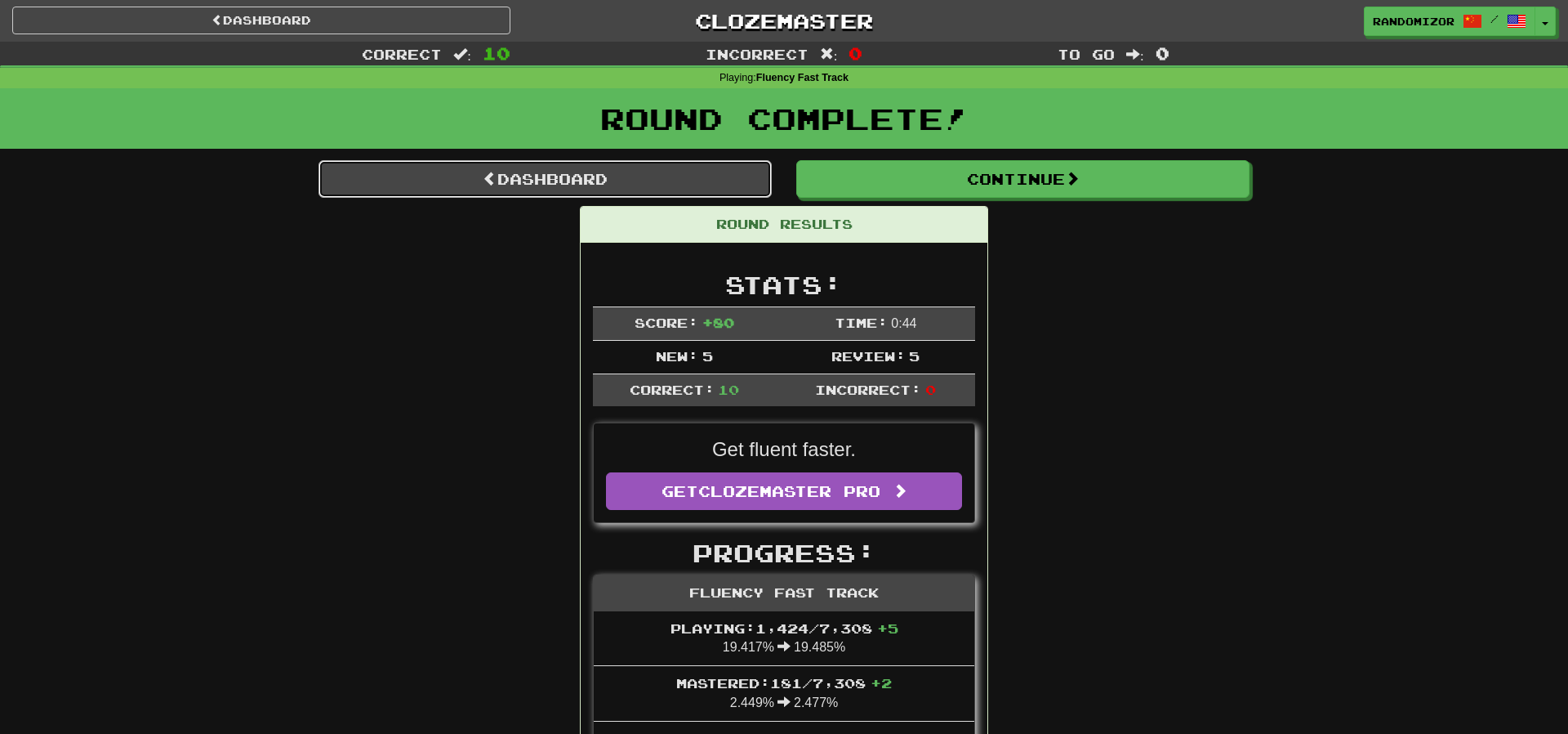
click at [671, 186] on link "Dashboard" at bounding box center [545, 178] width 454 height 38
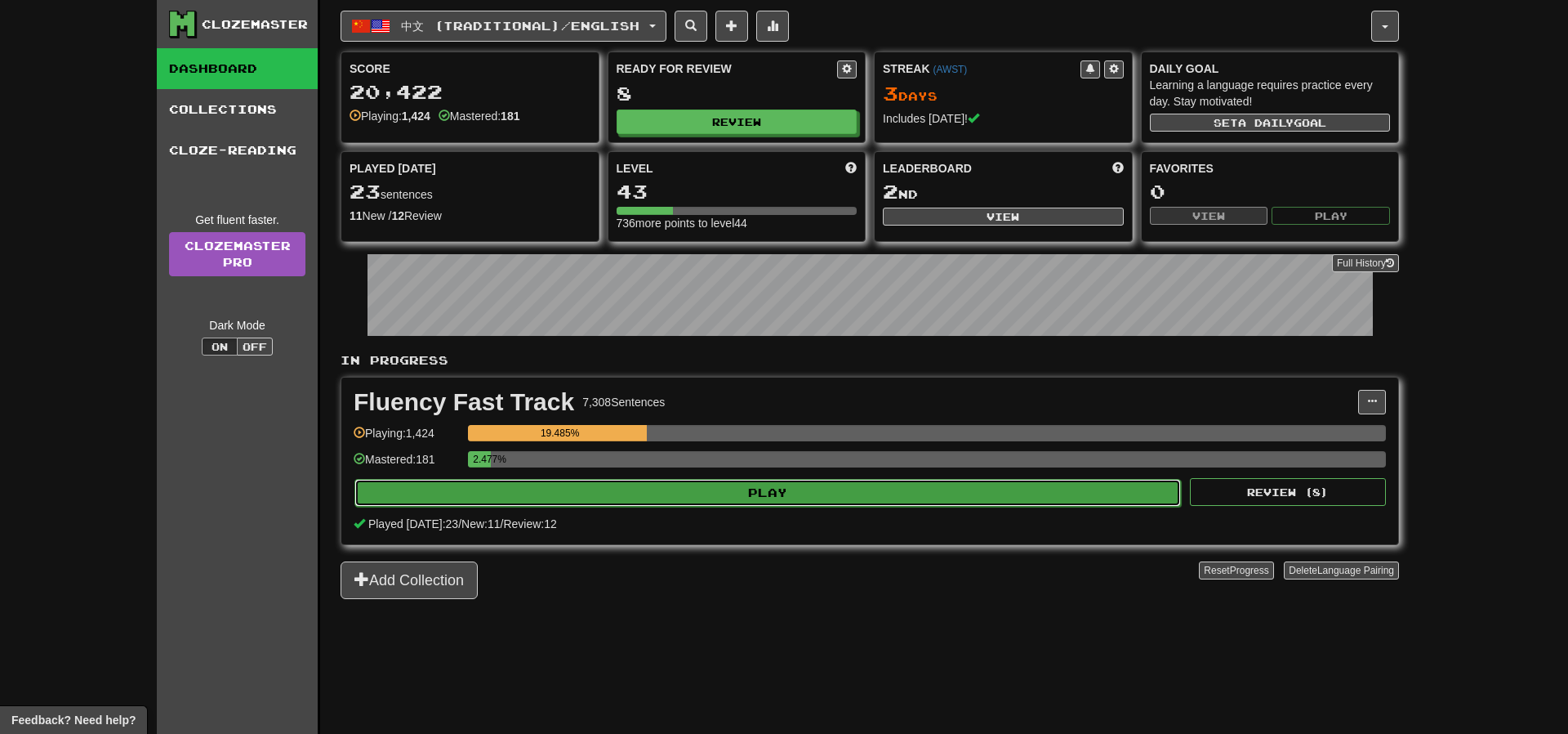
click at [730, 485] on button "Play" at bounding box center [768, 492] width 827 height 27
select select "**"
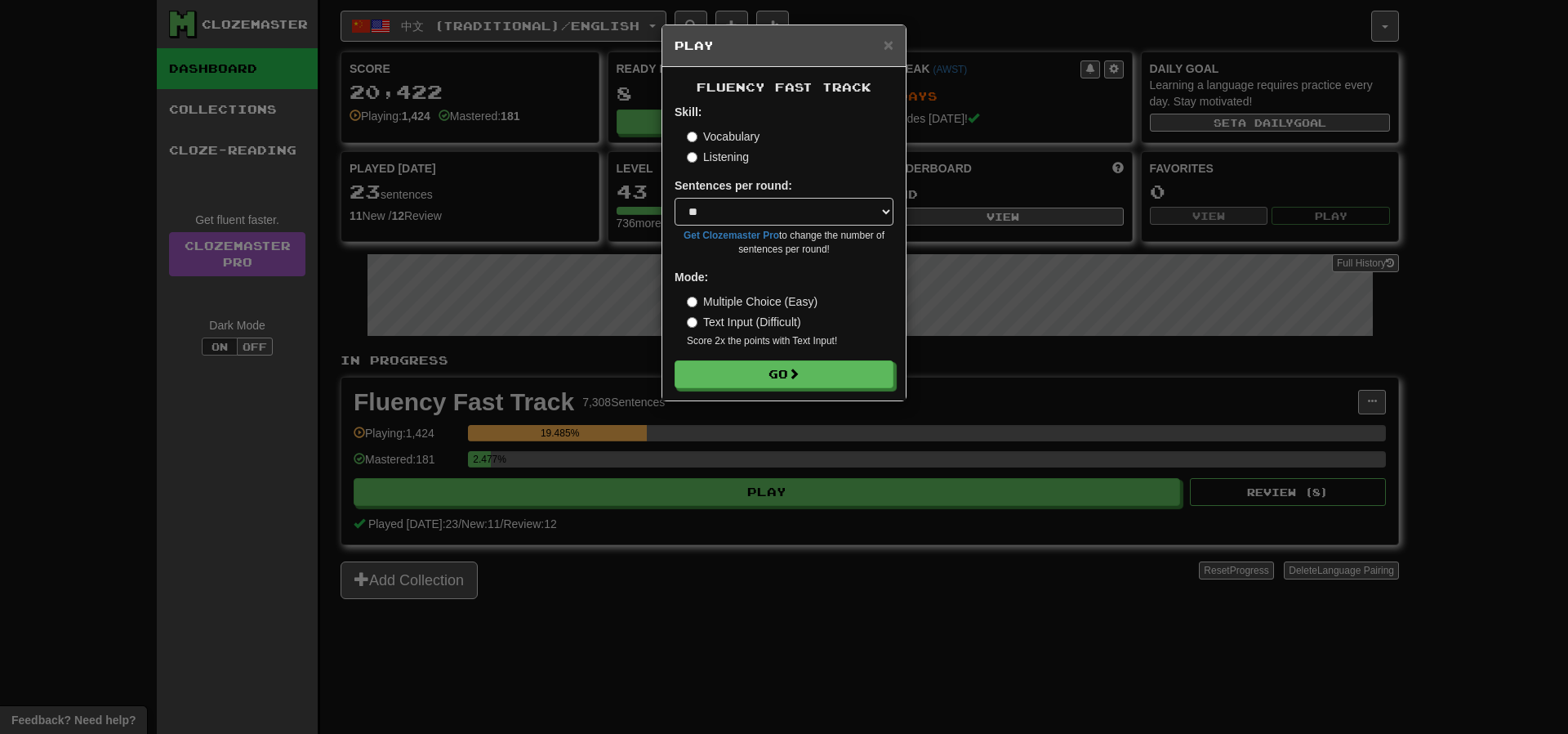
click at [704, 151] on label "Listening" at bounding box center [718, 157] width 62 height 16
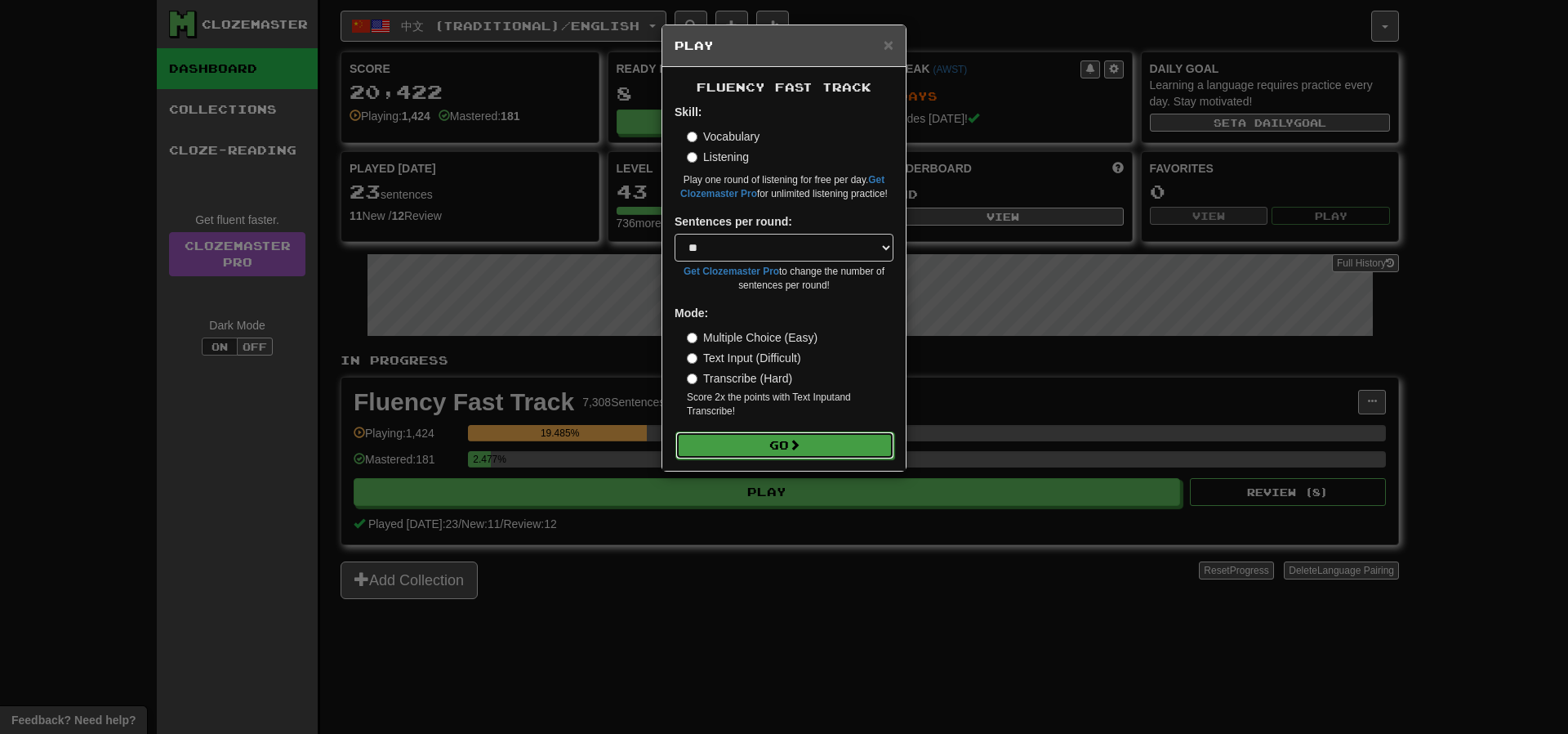
click at [822, 450] on button "Go" at bounding box center [784, 445] width 219 height 27
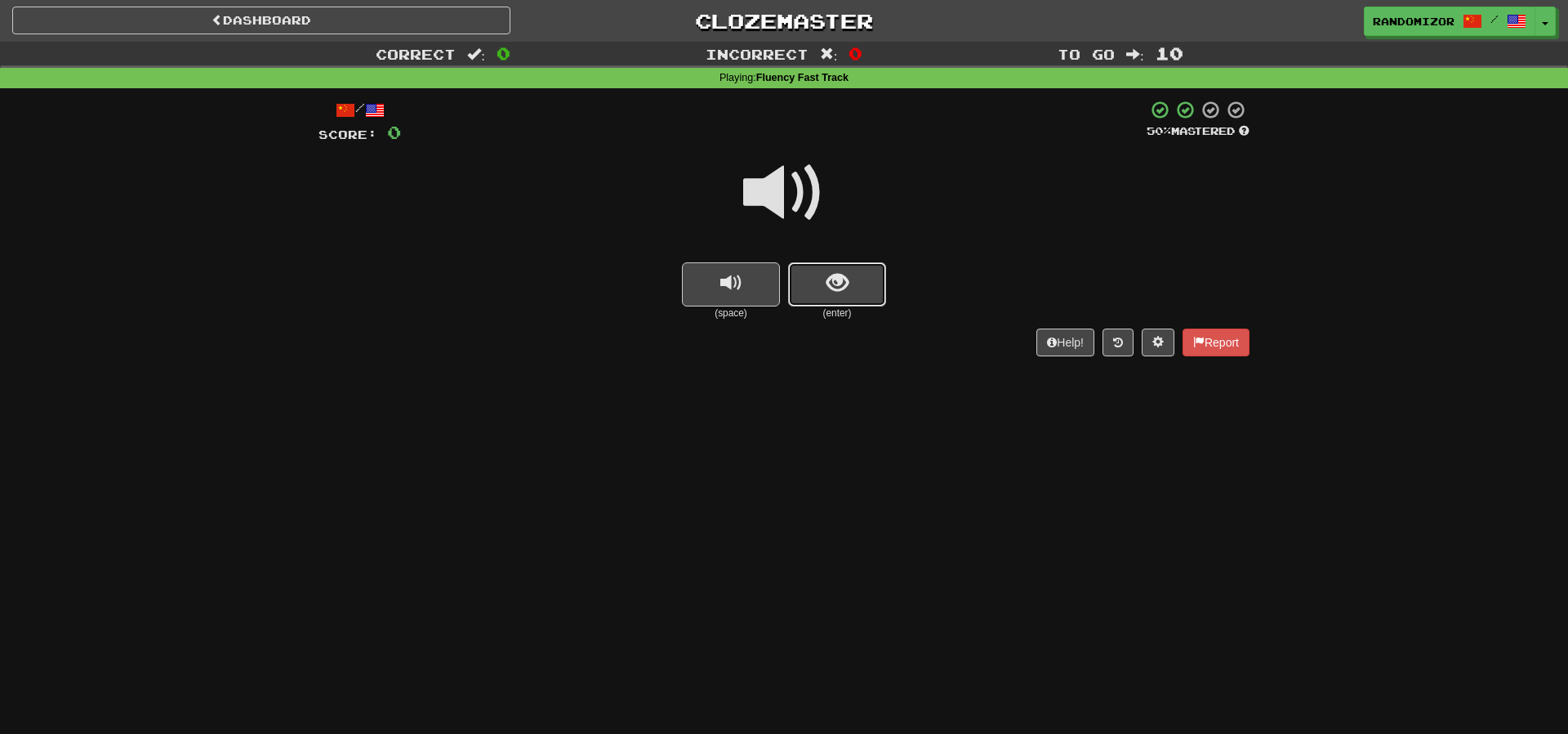
drag, startPoint x: 860, startPoint y: 292, endPoint x: 811, endPoint y: 198, distance: 106.0
click at [860, 292] on button "show sentence" at bounding box center [837, 285] width 98 height 44
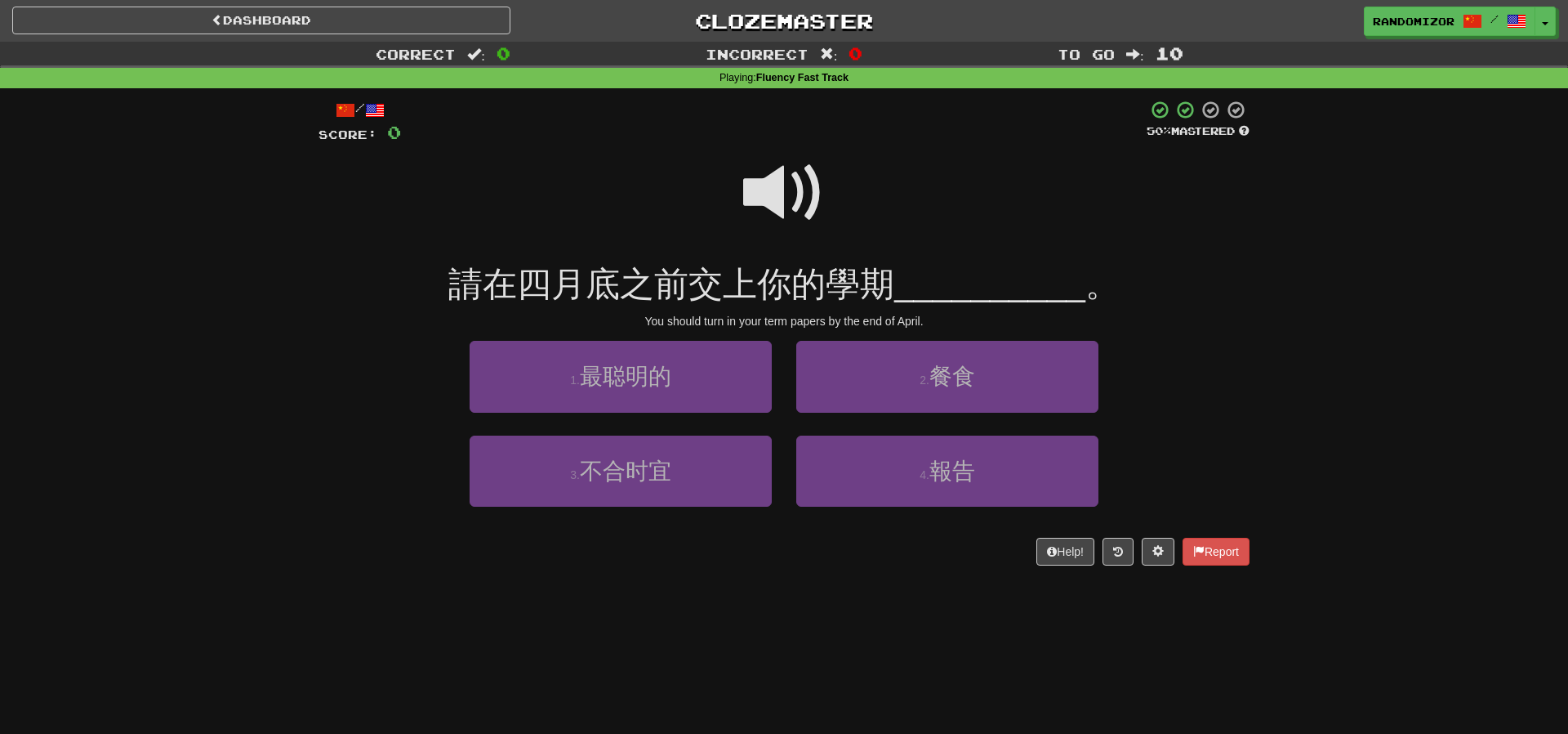
click at [798, 181] on span at bounding box center [783, 192] width 81 height 81
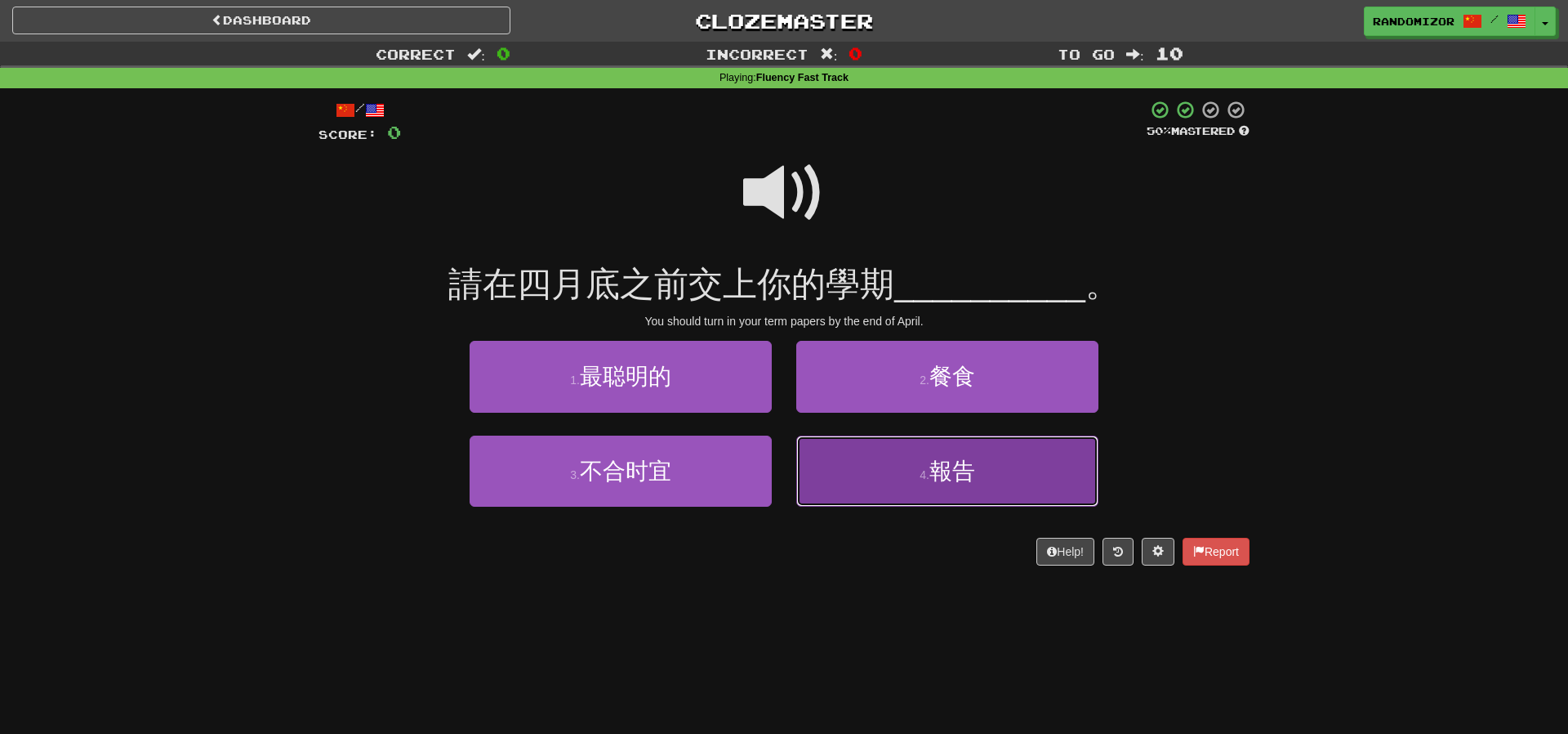
click at [825, 450] on button "4 . 報告" at bounding box center [947, 471] width 302 height 71
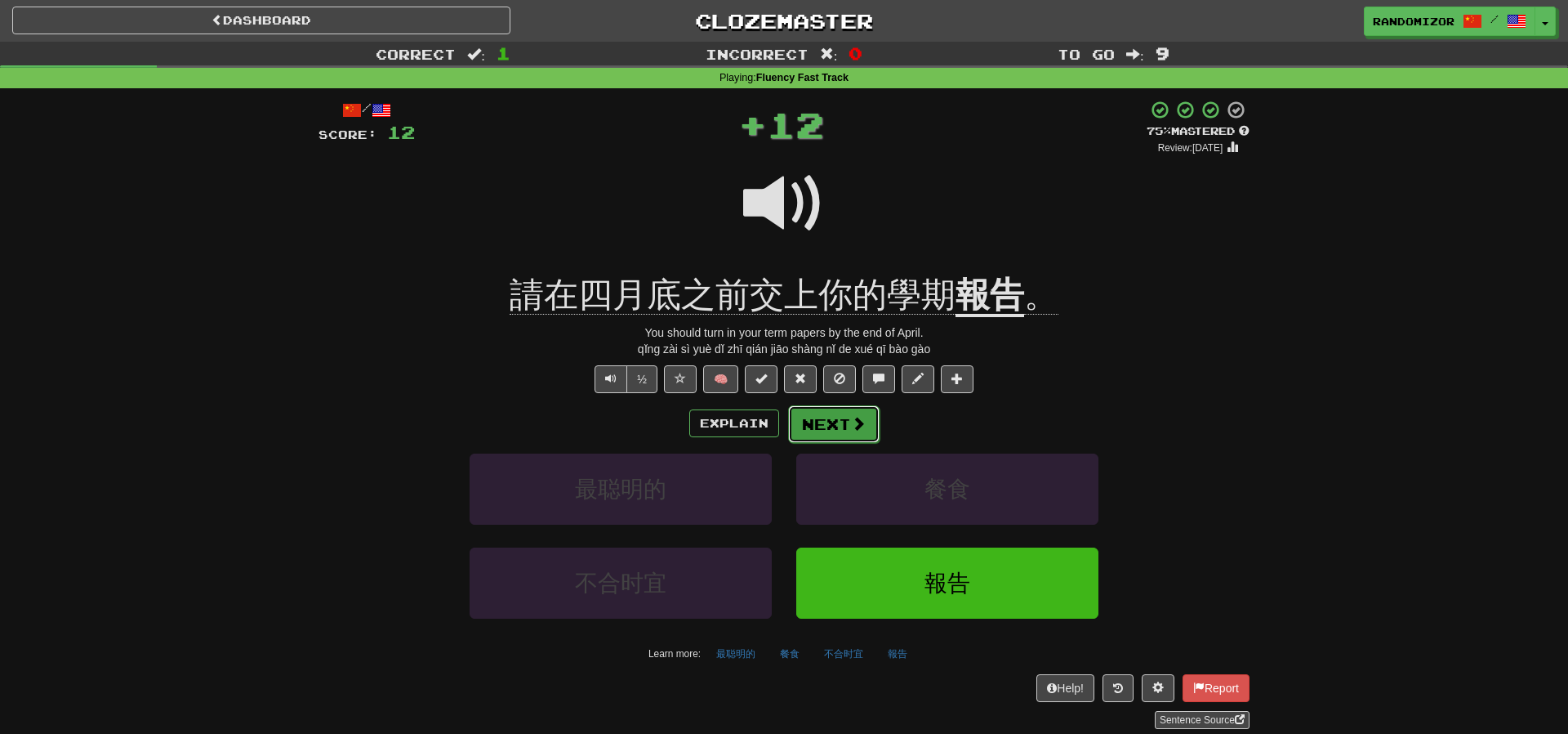
click at [826, 421] on button "Next" at bounding box center [834, 424] width 91 height 38
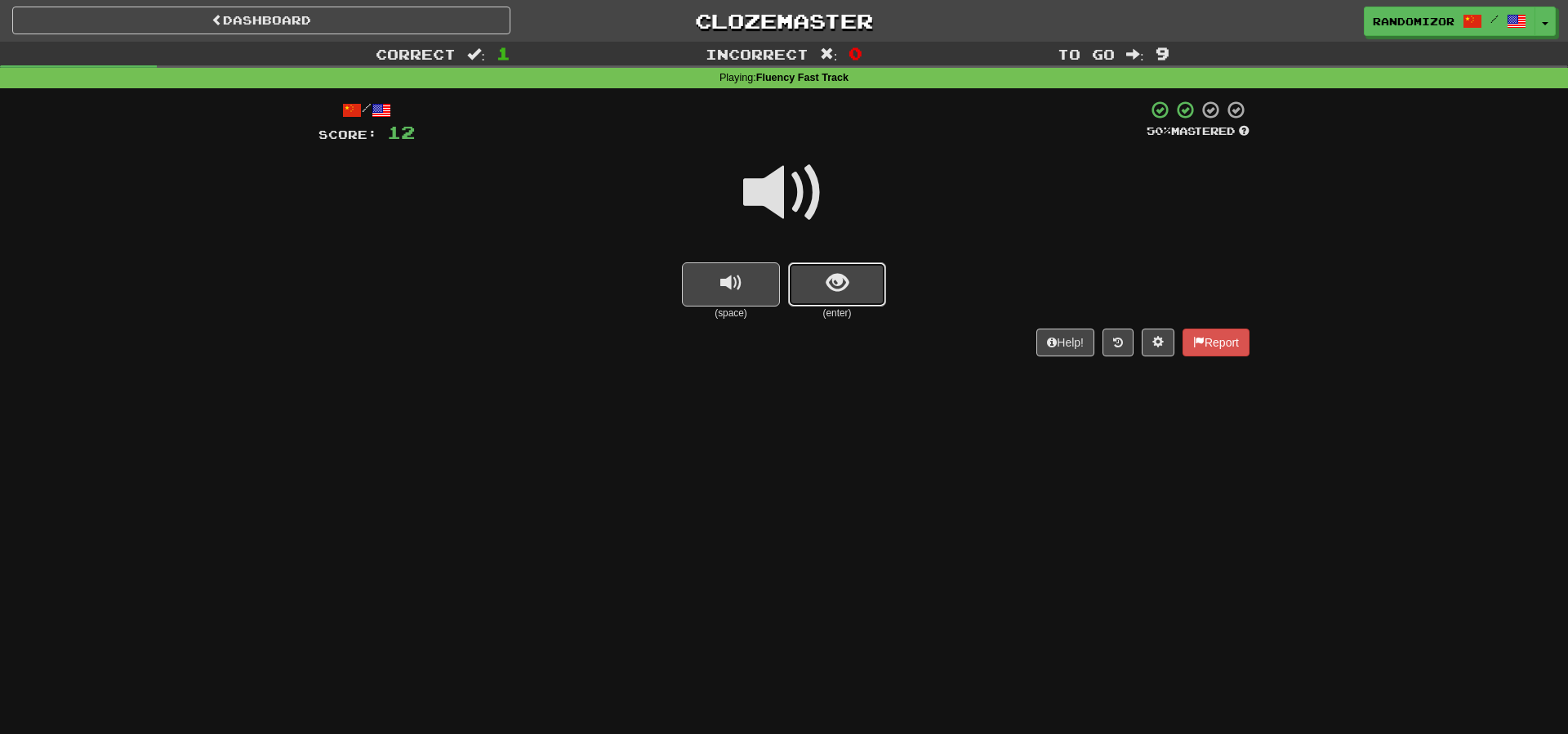
click at [837, 272] on span "show sentence" at bounding box center [838, 283] width 22 height 22
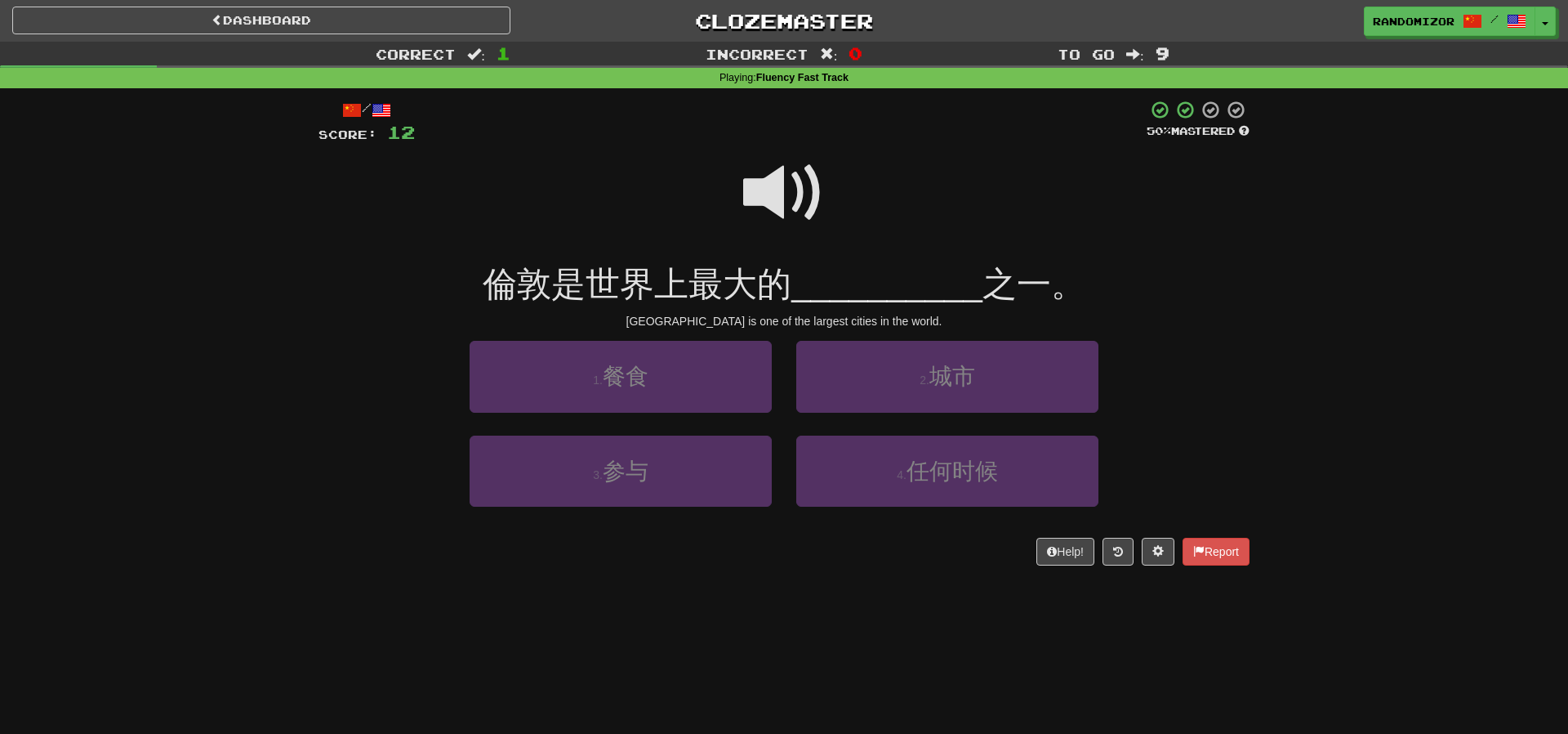
click at [781, 201] on span at bounding box center [783, 192] width 81 height 81
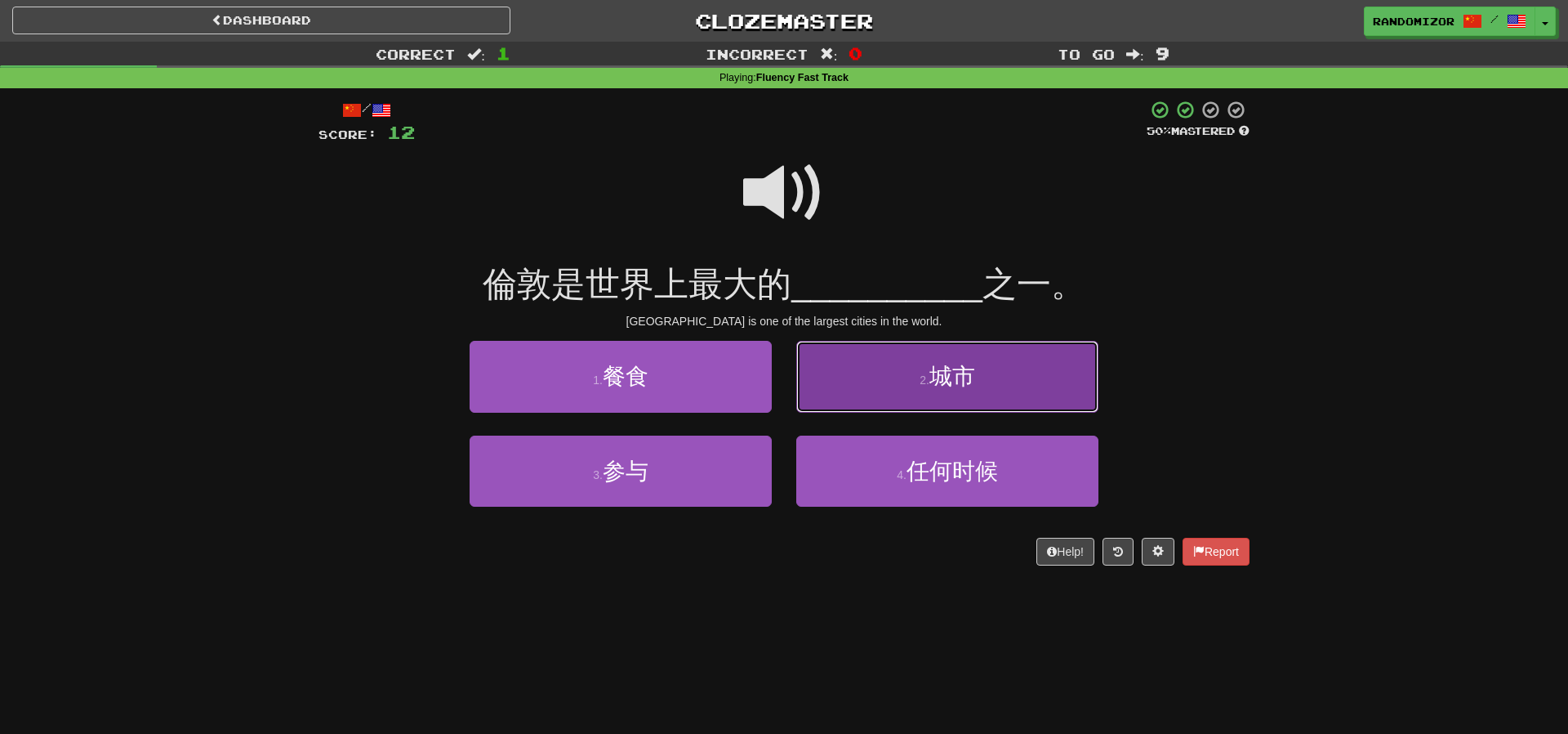
click at [849, 400] on button "2 . 城市" at bounding box center [947, 376] width 302 height 71
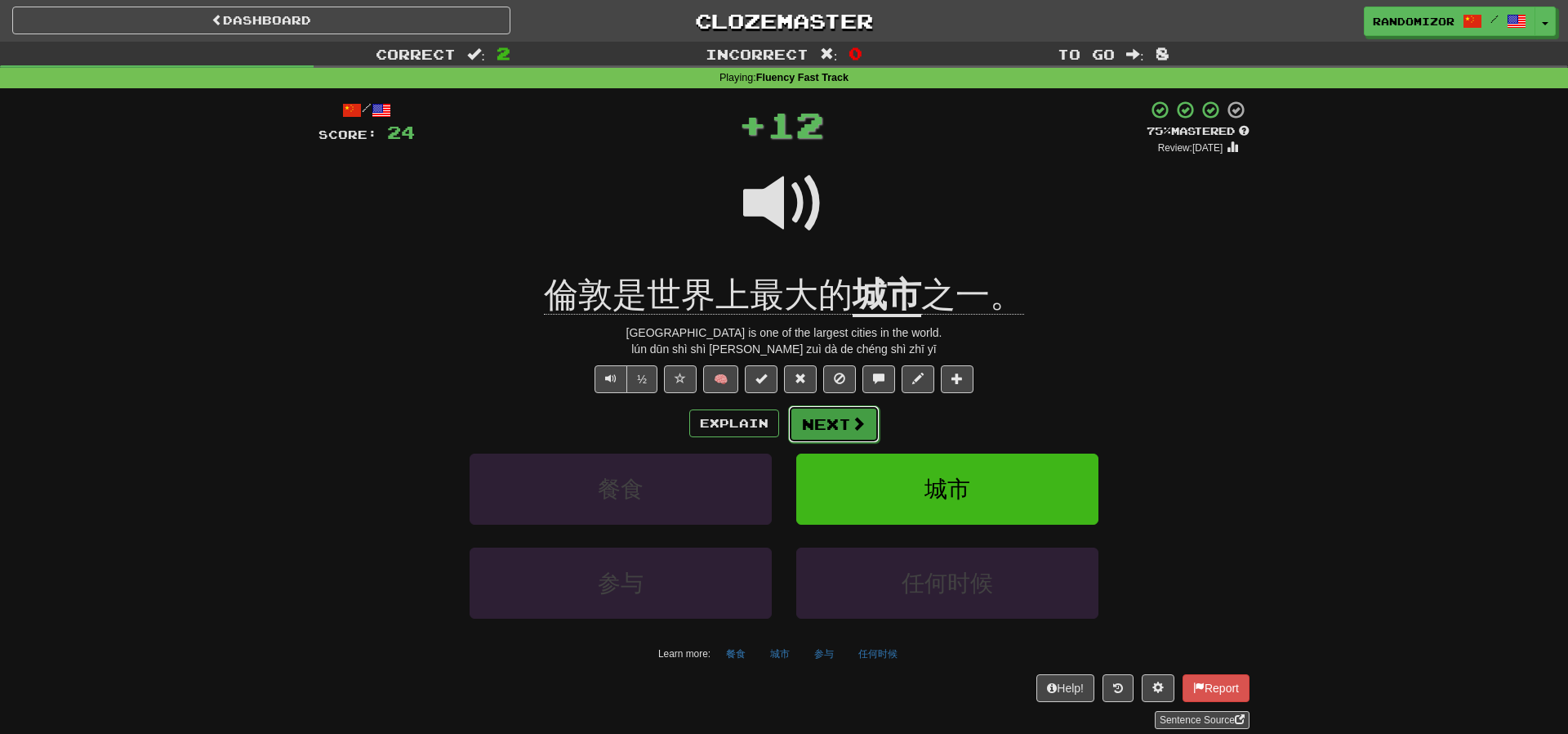
click at [839, 423] on button "Next" at bounding box center [834, 424] width 91 height 38
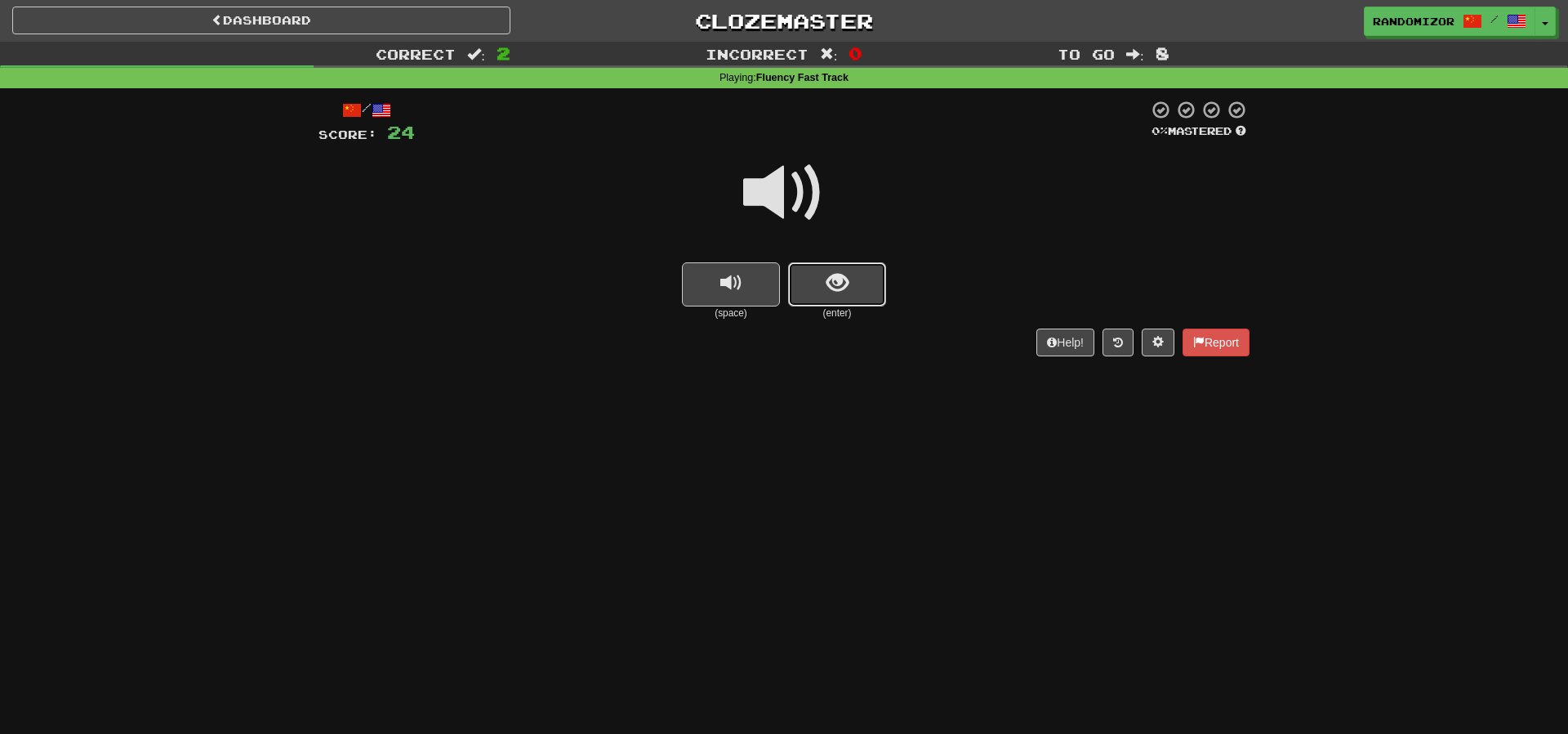
click at [862, 292] on button "show sentence" at bounding box center [837, 285] width 98 height 44
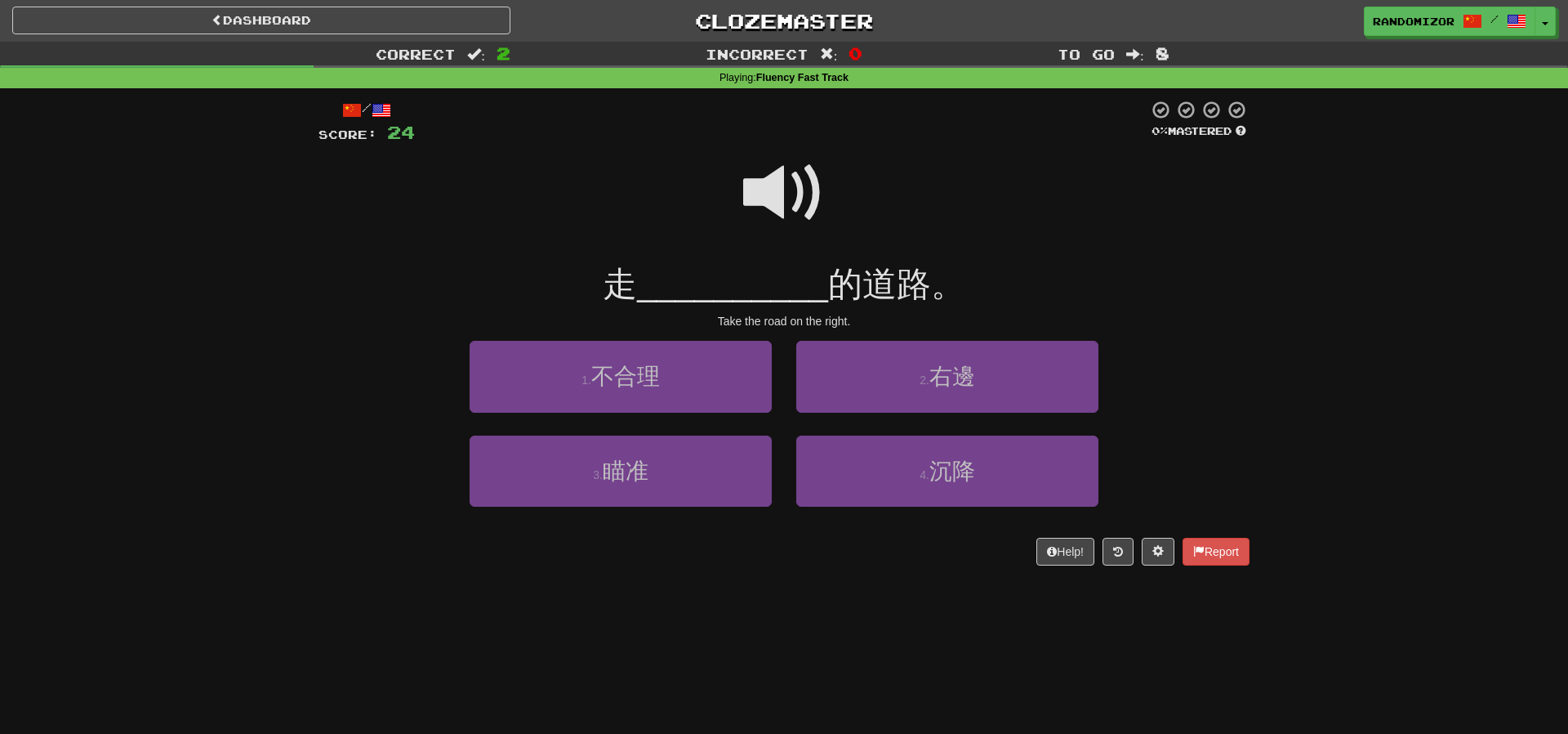
click at [795, 185] on span at bounding box center [783, 192] width 81 height 81
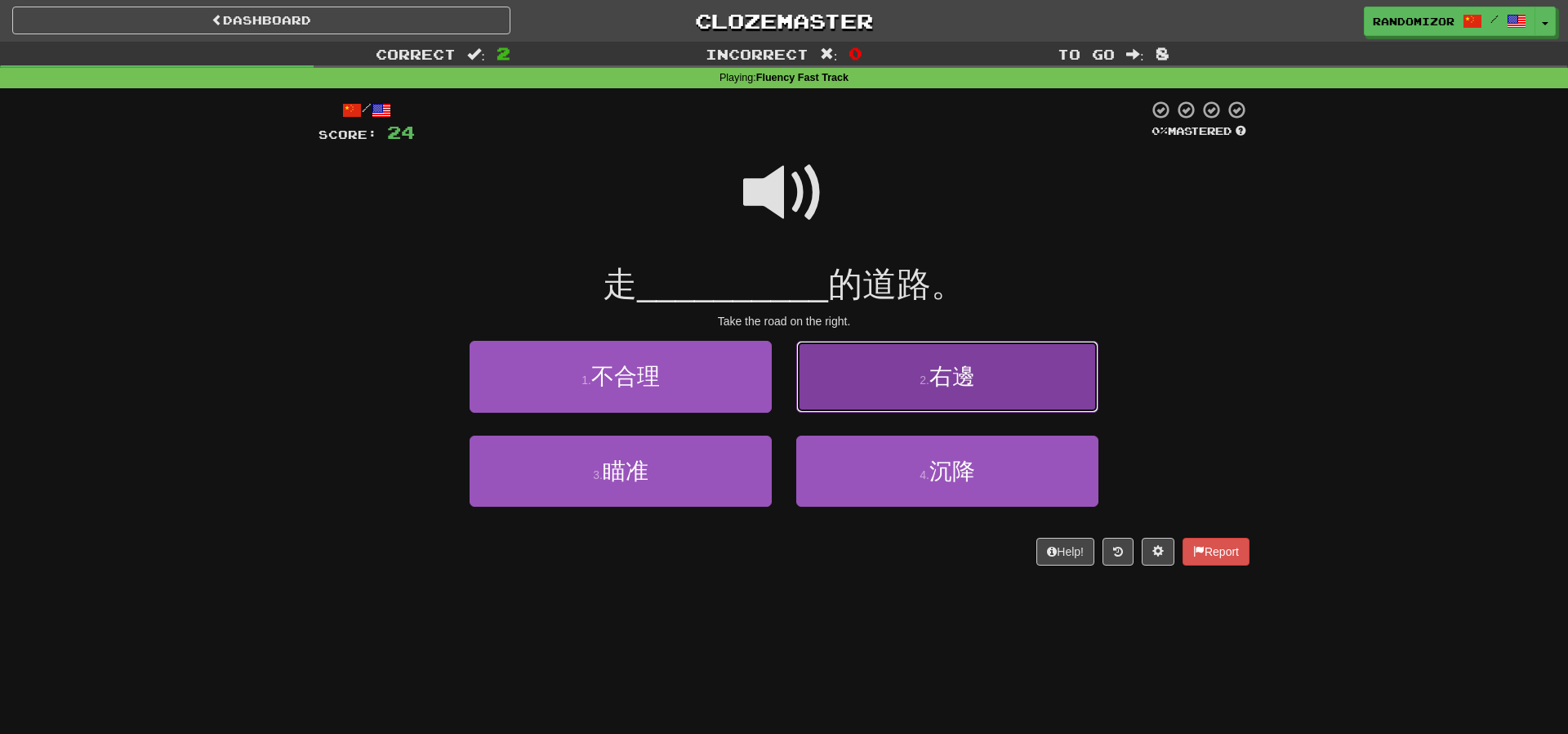
click at [836, 374] on button "2 . 右邊" at bounding box center [947, 376] width 302 height 71
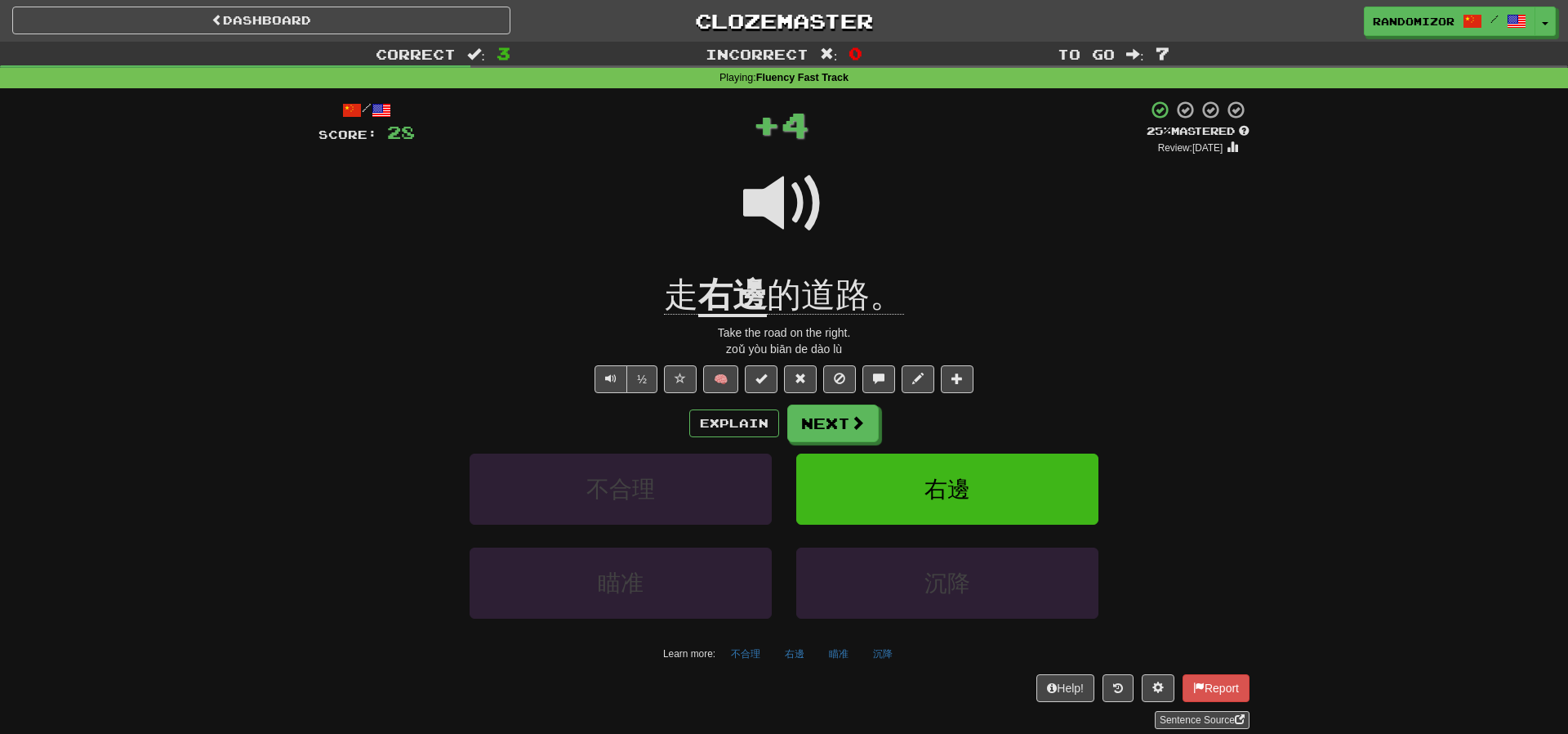
click at [828, 400] on div "/ Score: 28 + 4 25 % Mastered Review: 2025-09-23 走 右邊 的道路。 Take the road on the…" at bounding box center [784, 414] width 931 height 629
click at [834, 411] on button "Next" at bounding box center [834, 424] width 91 height 38
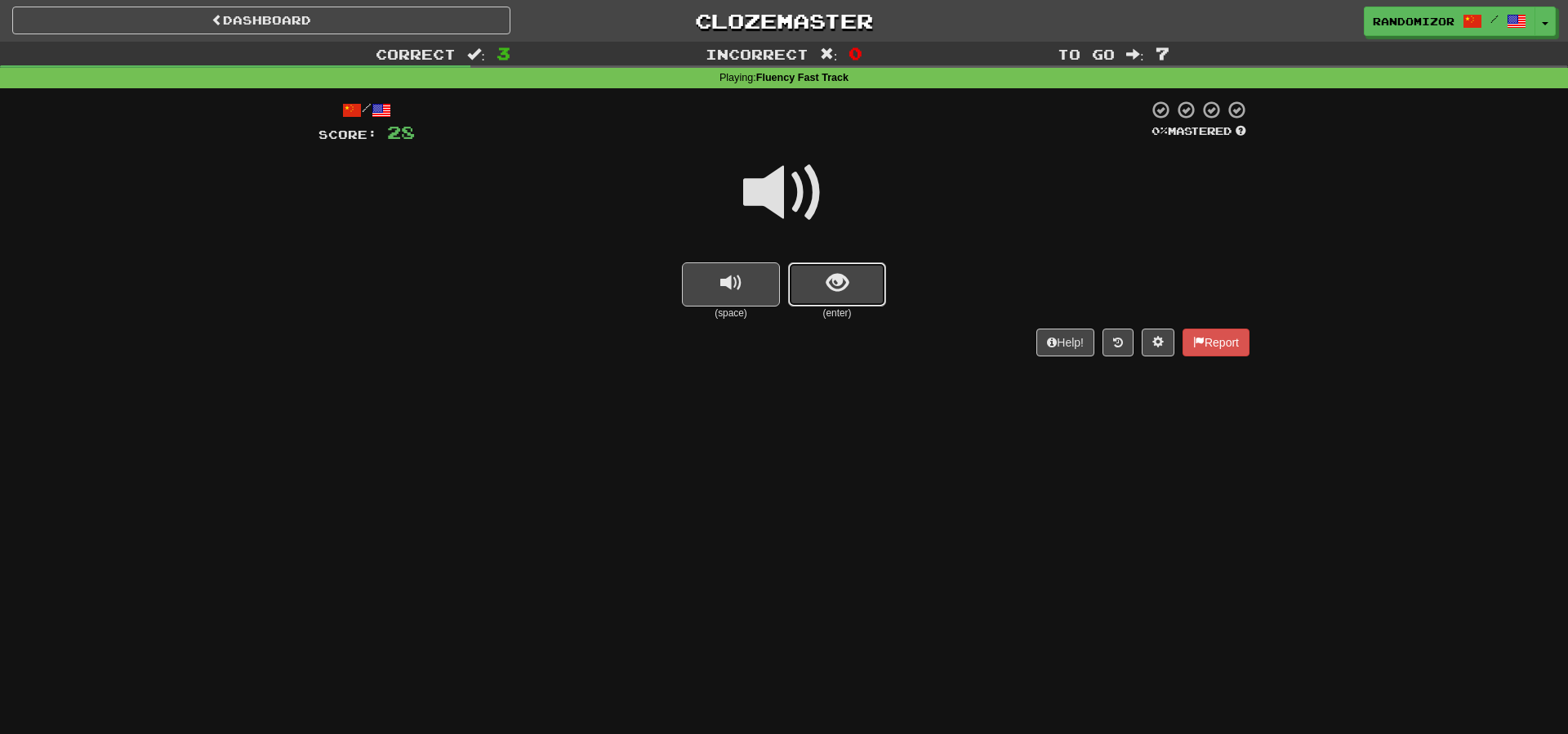
click at [821, 290] on button "show sentence" at bounding box center [837, 285] width 98 height 44
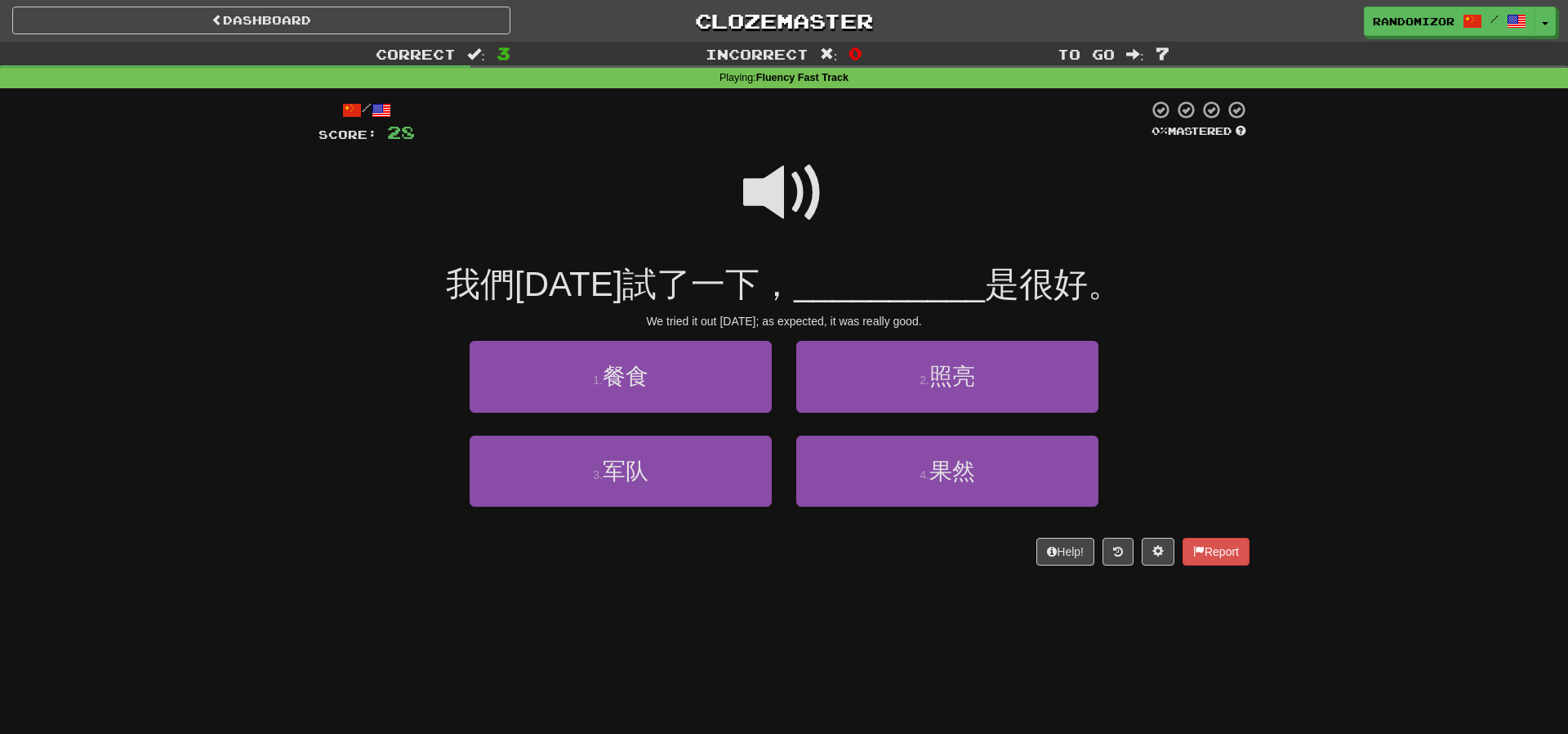
click at [786, 210] on span at bounding box center [783, 192] width 81 height 81
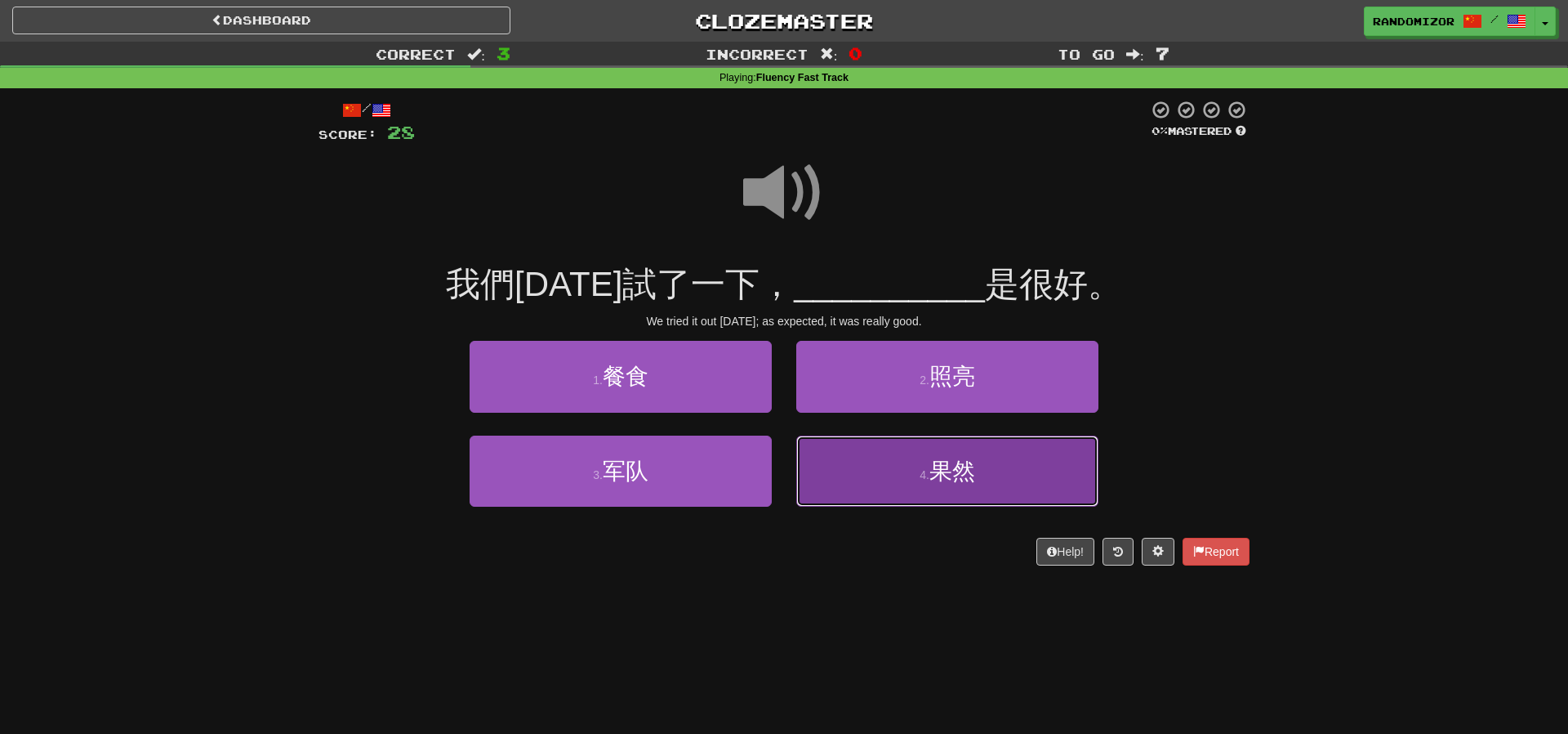
click at [894, 470] on button "4 . 果然" at bounding box center [947, 471] width 302 height 71
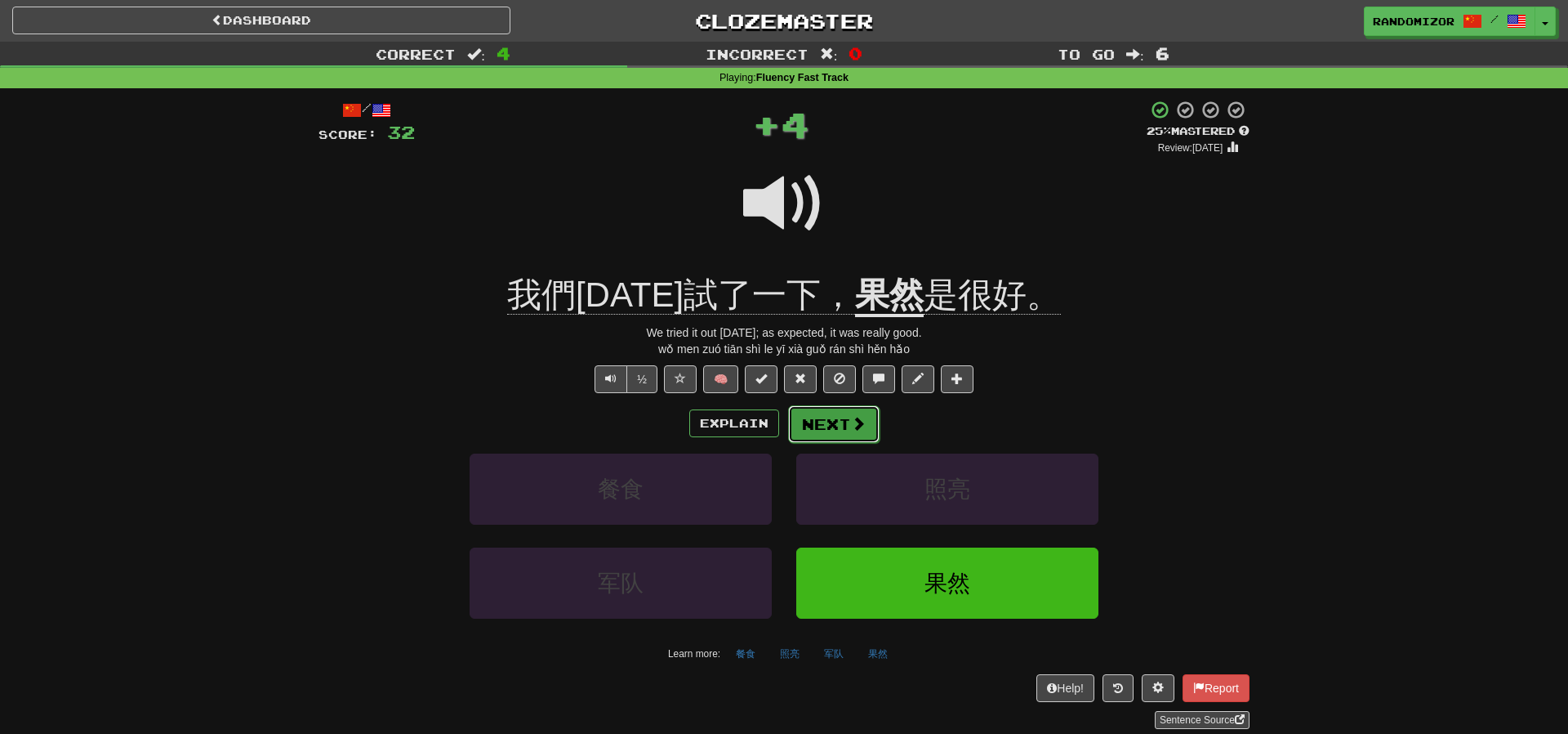
click at [851, 421] on span at bounding box center [858, 423] width 15 height 15
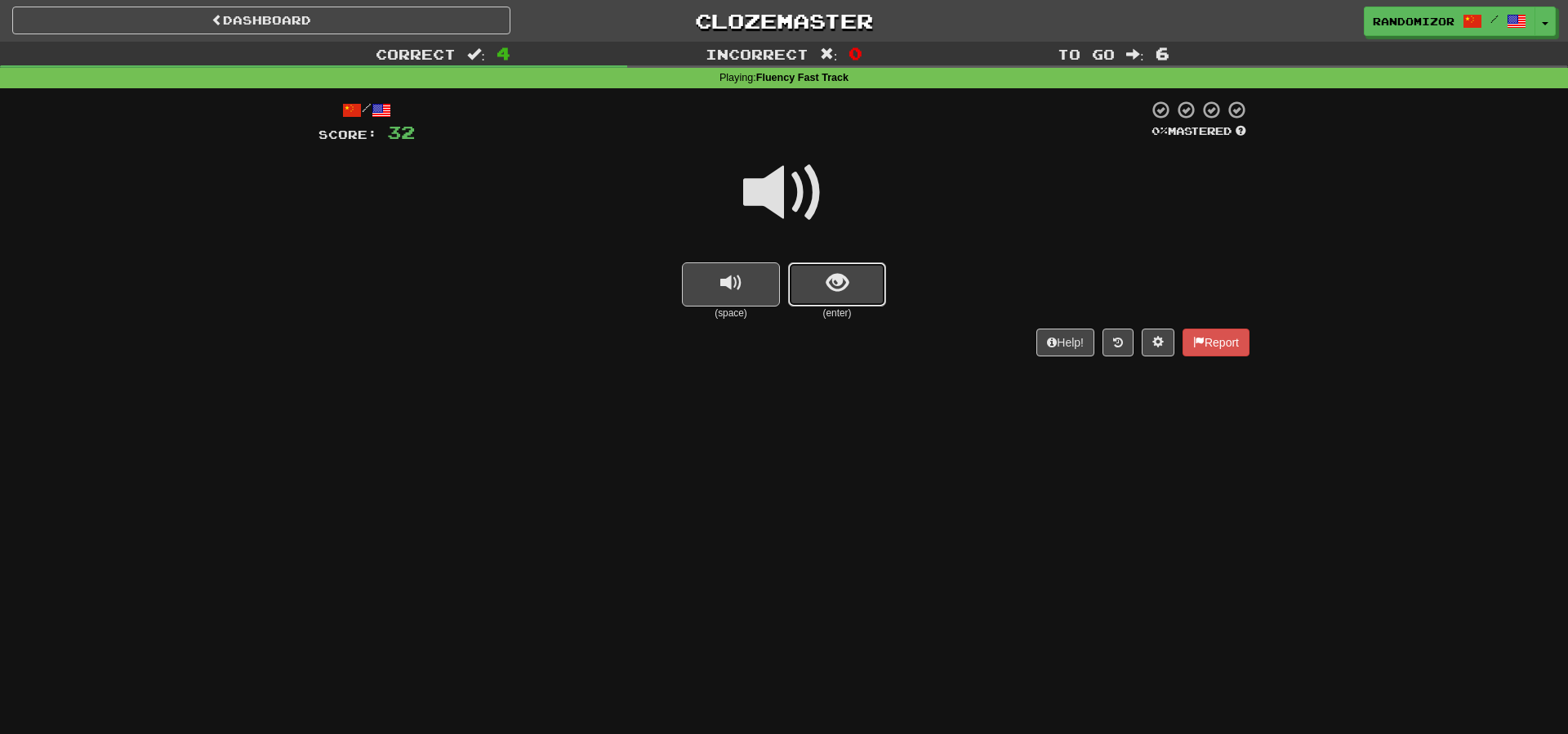
click at [819, 276] on button "show sentence" at bounding box center [837, 285] width 98 height 44
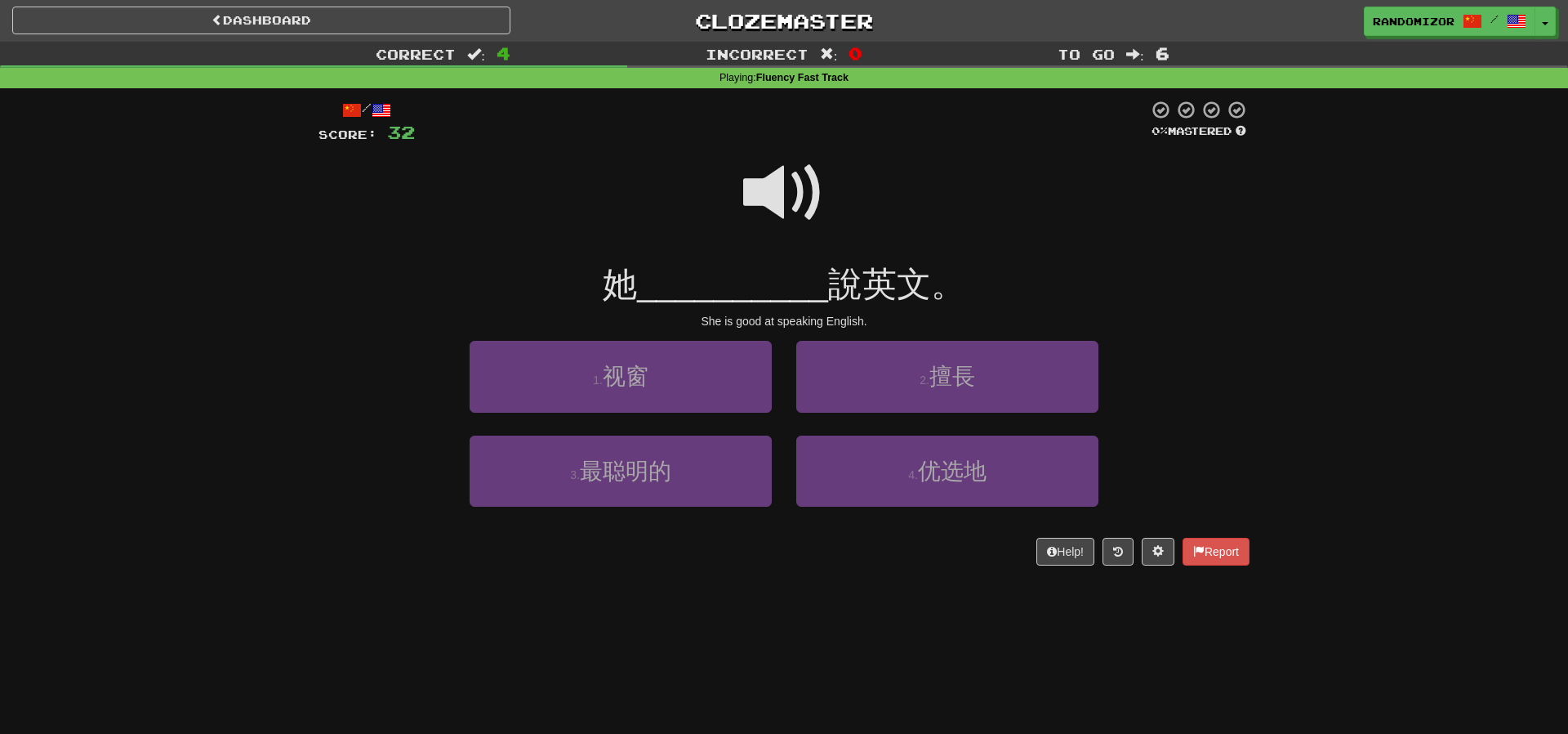
click at [788, 187] on span at bounding box center [783, 192] width 81 height 81
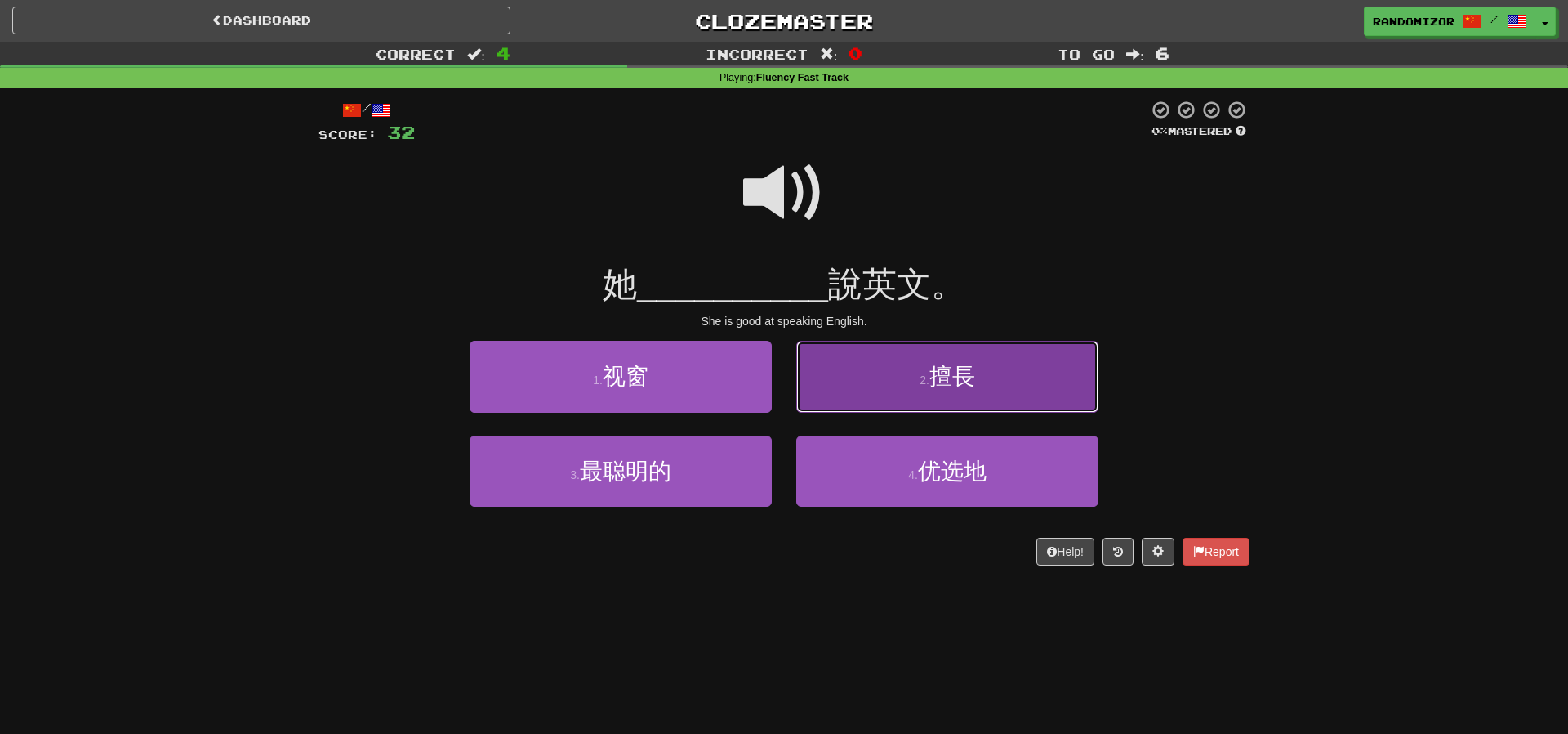
click at [871, 363] on button "2 . 擅長" at bounding box center [947, 376] width 302 height 71
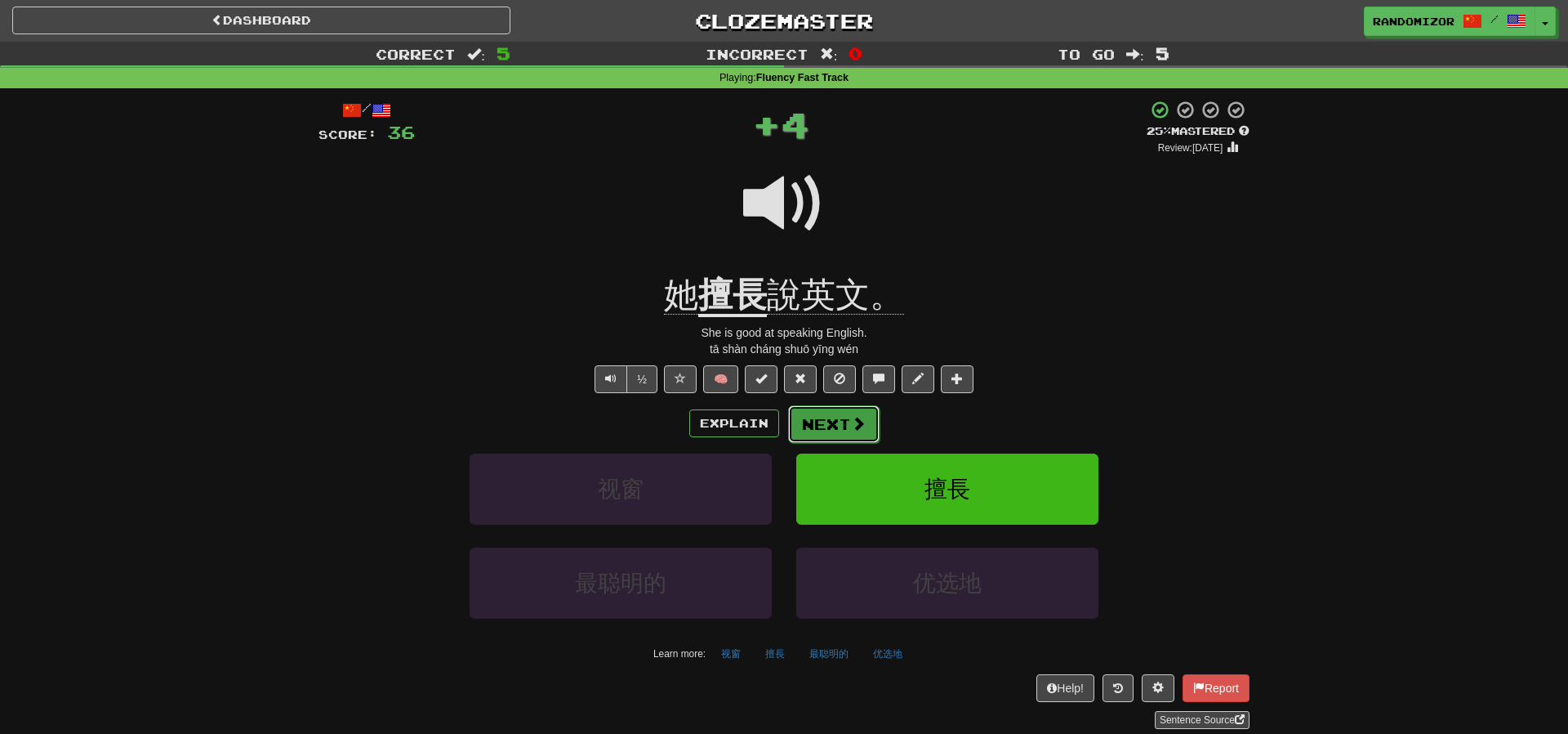
click at [848, 422] on button "Next" at bounding box center [834, 424] width 91 height 38
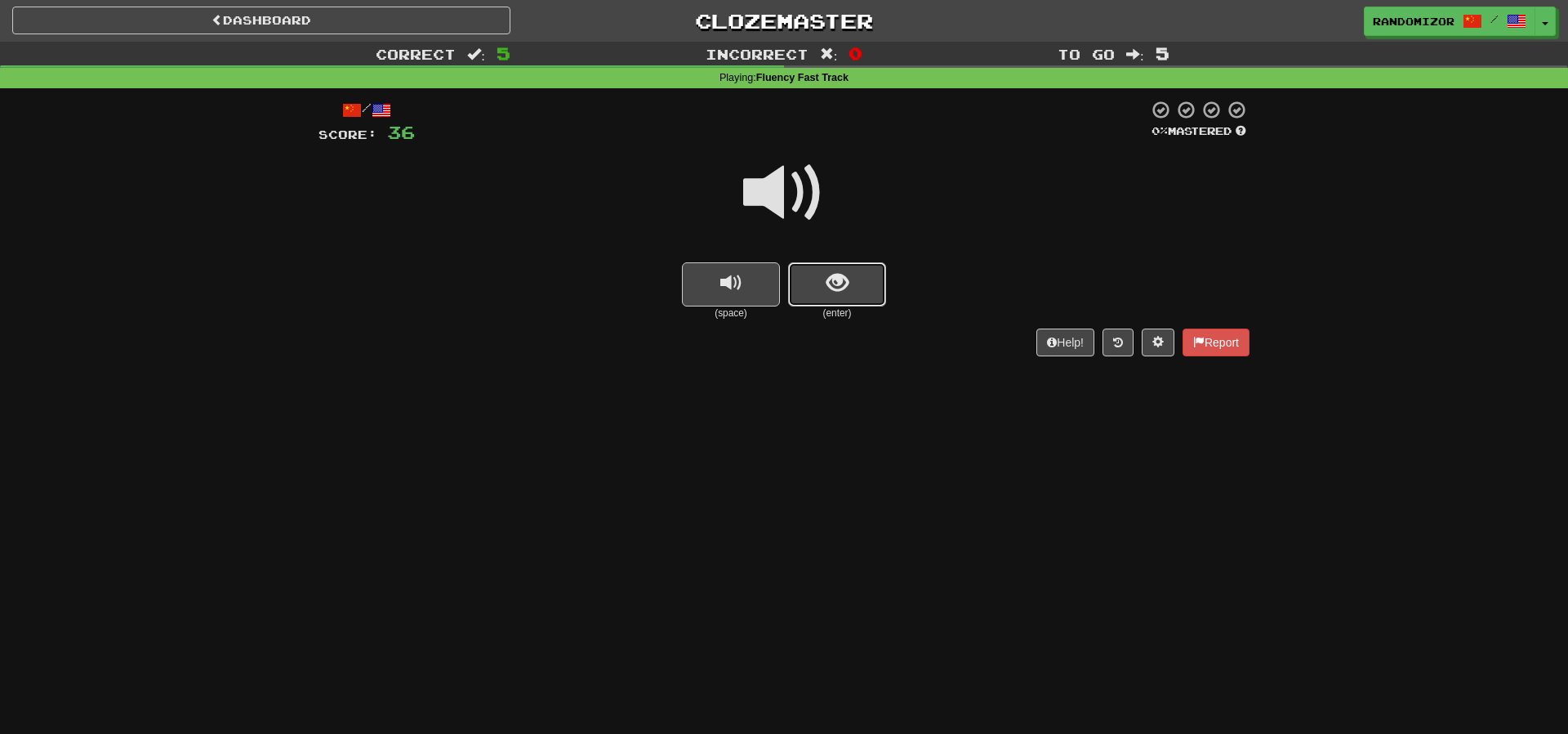
click at [823, 295] on button "show sentence" at bounding box center [837, 285] width 98 height 44
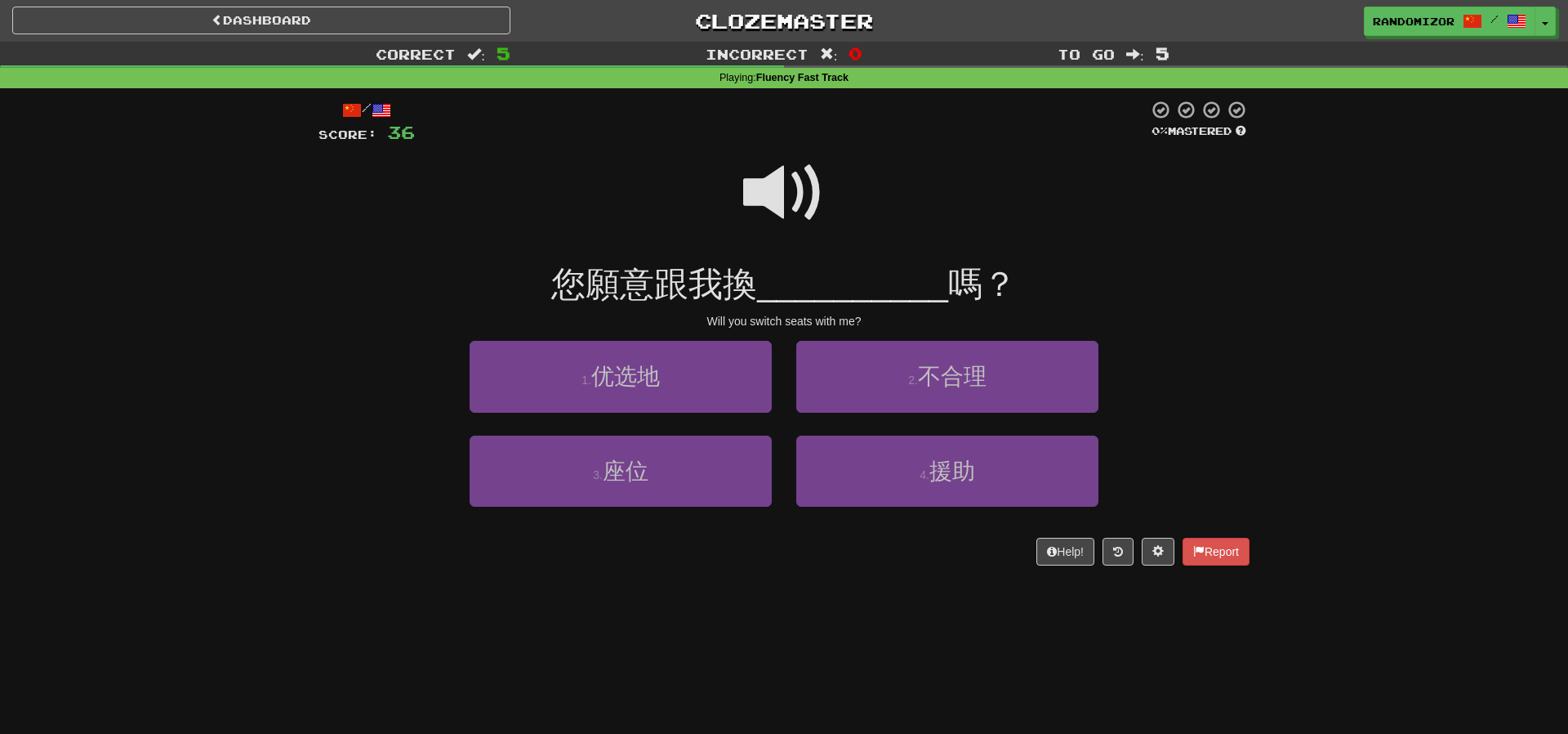
click at [797, 197] on span at bounding box center [783, 192] width 81 height 81
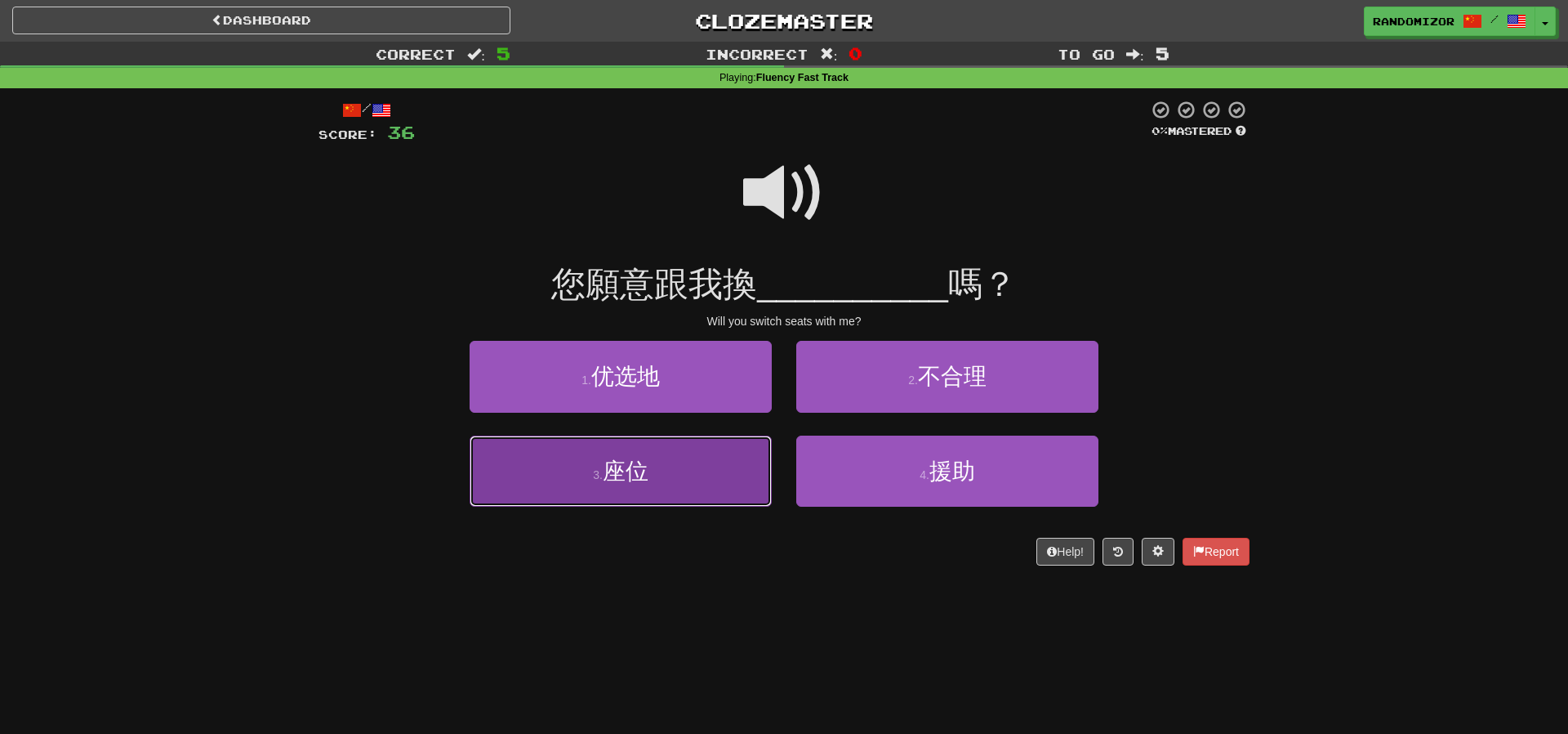
click at [658, 440] on button "3 . 座位" at bounding box center [620, 471] width 302 height 71
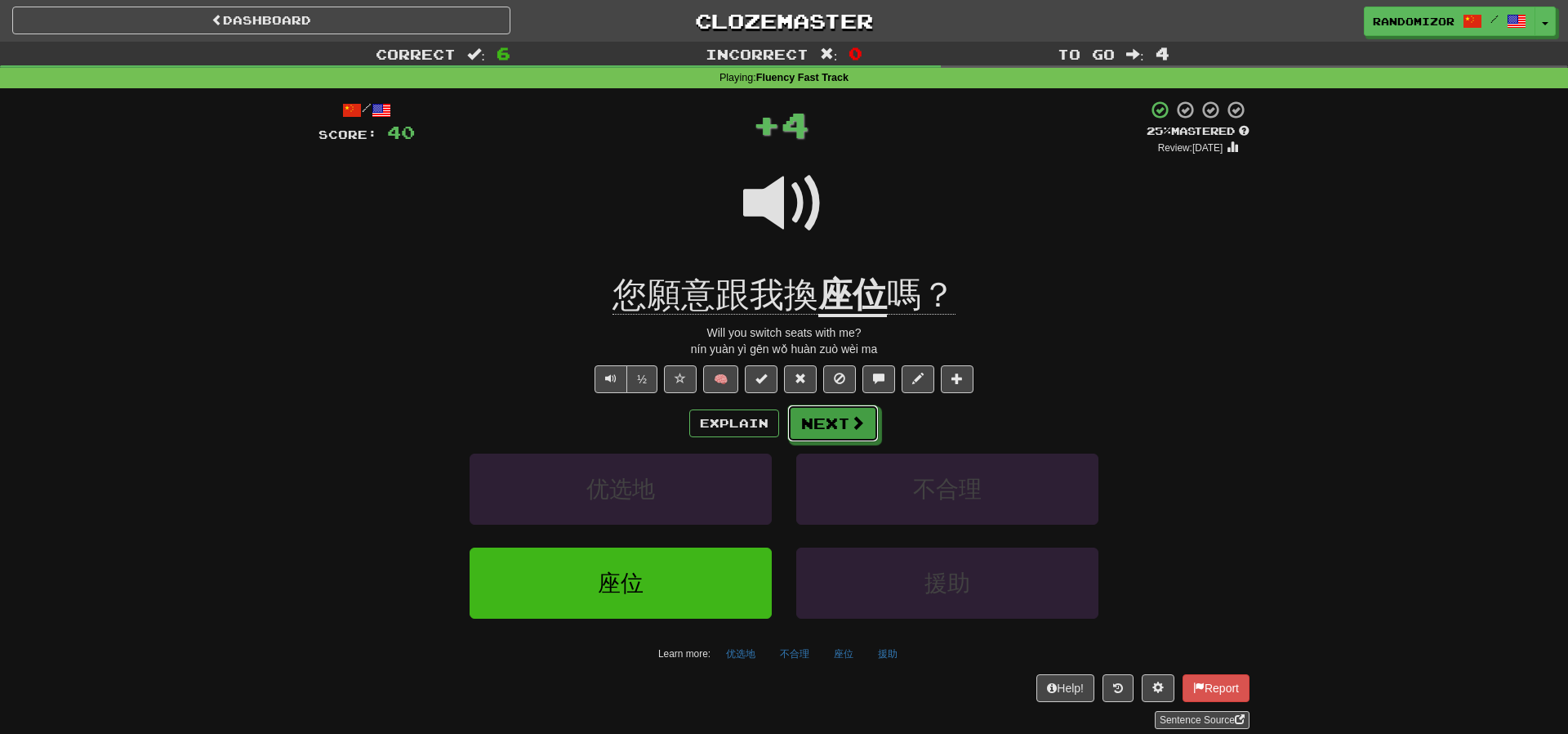
click at [825, 410] on button "Next" at bounding box center [833, 423] width 91 height 38
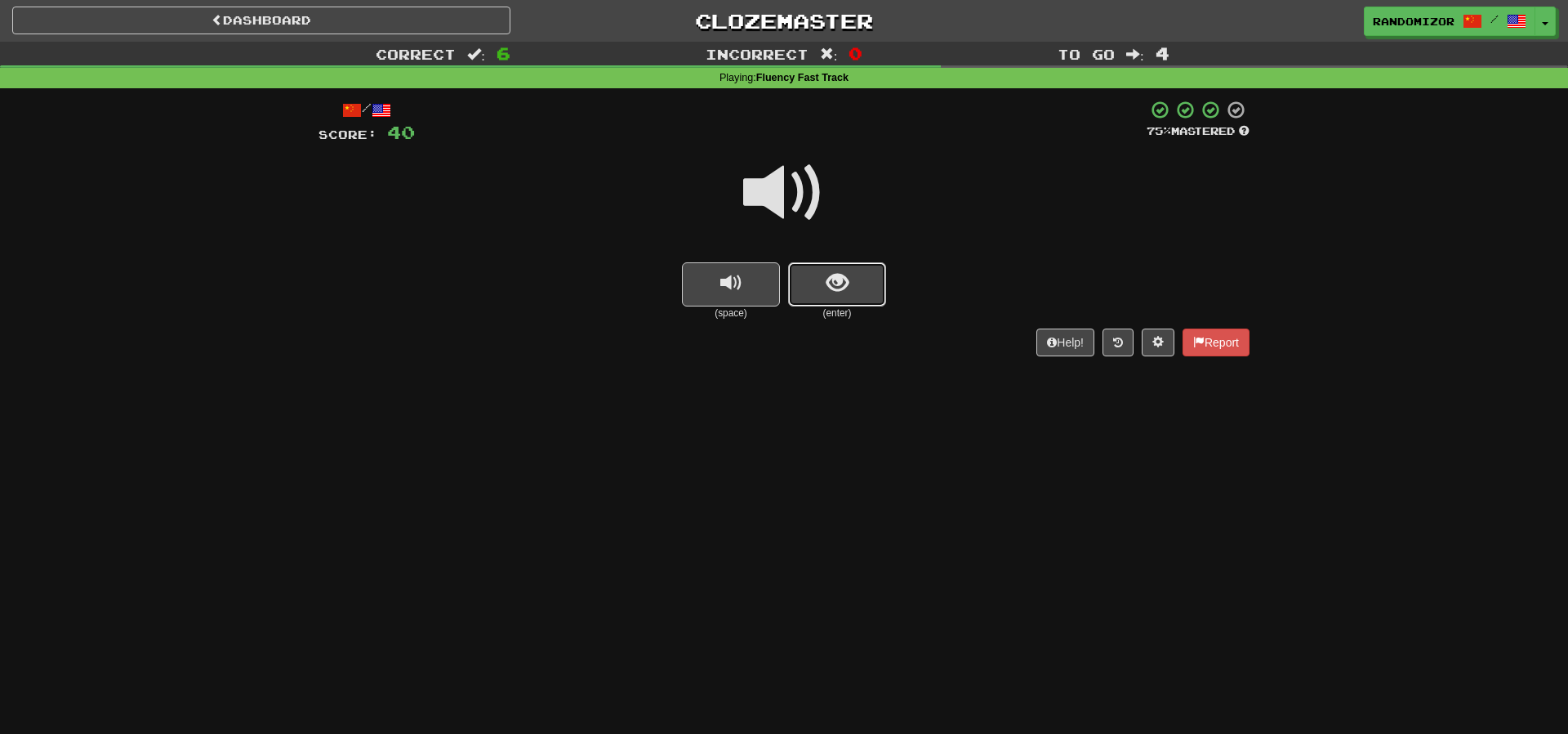
click at [823, 275] on button "show sentence" at bounding box center [837, 285] width 98 height 44
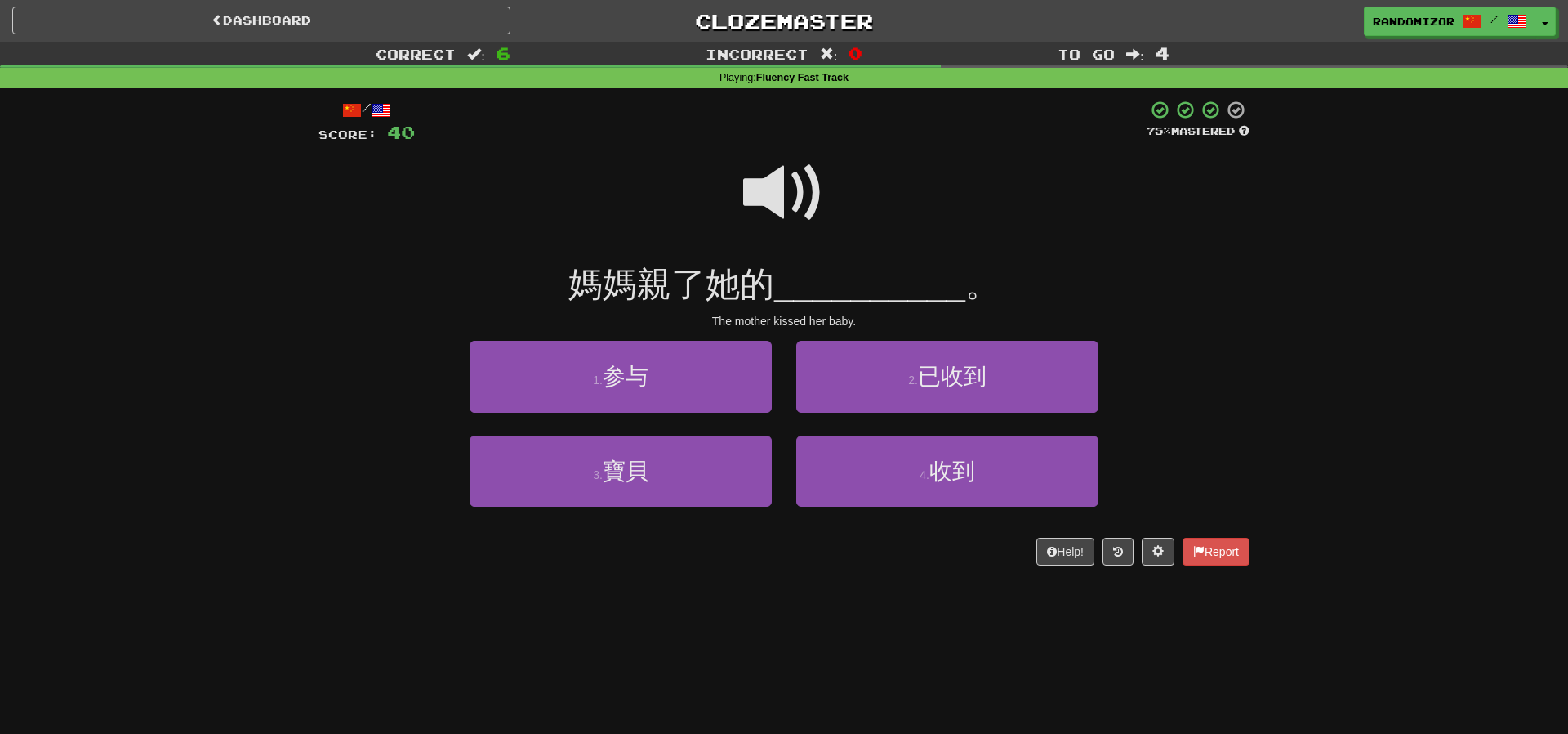
click at [795, 197] on span at bounding box center [783, 192] width 81 height 81
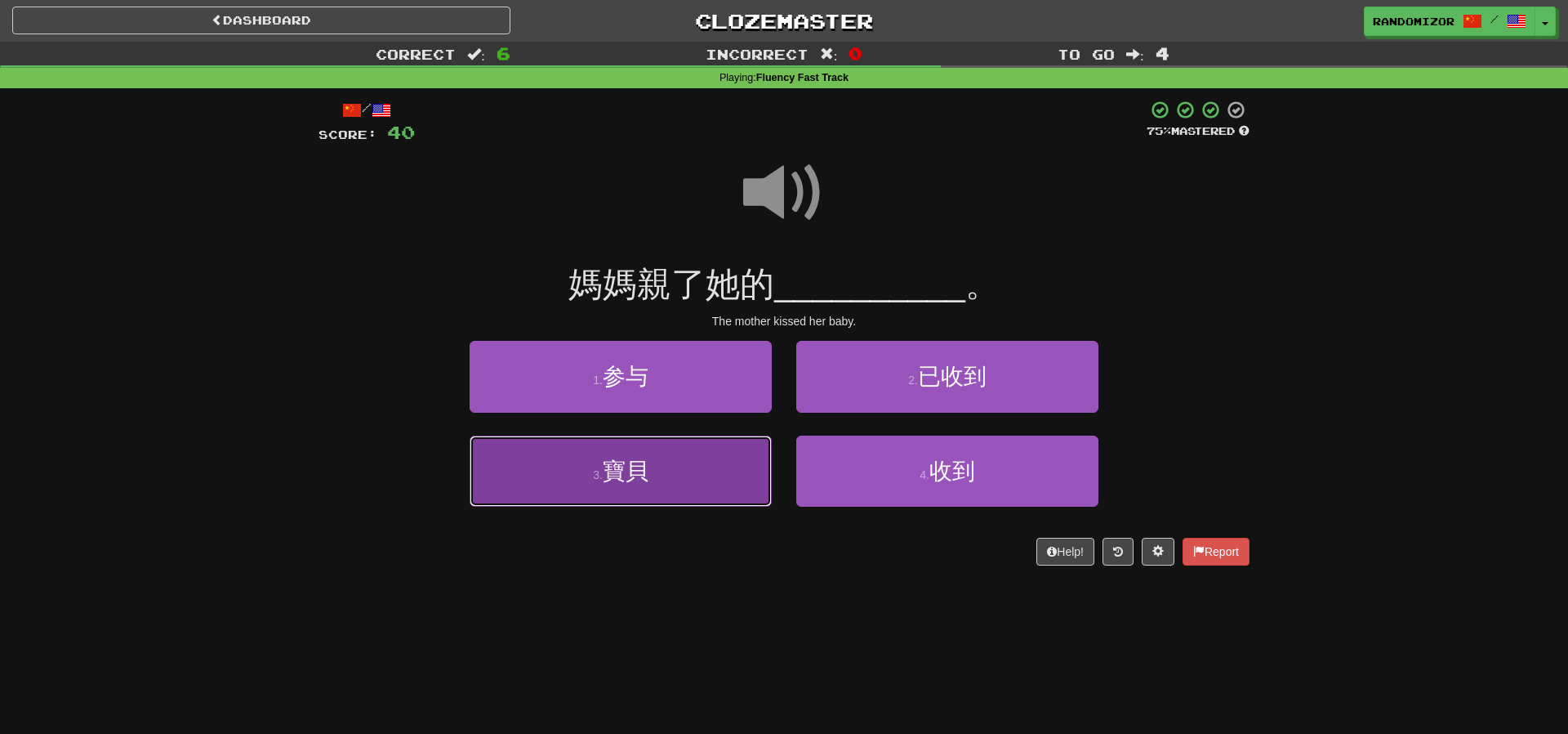
click at [725, 478] on button "3 . 寶貝" at bounding box center [620, 471] width 302 height 71
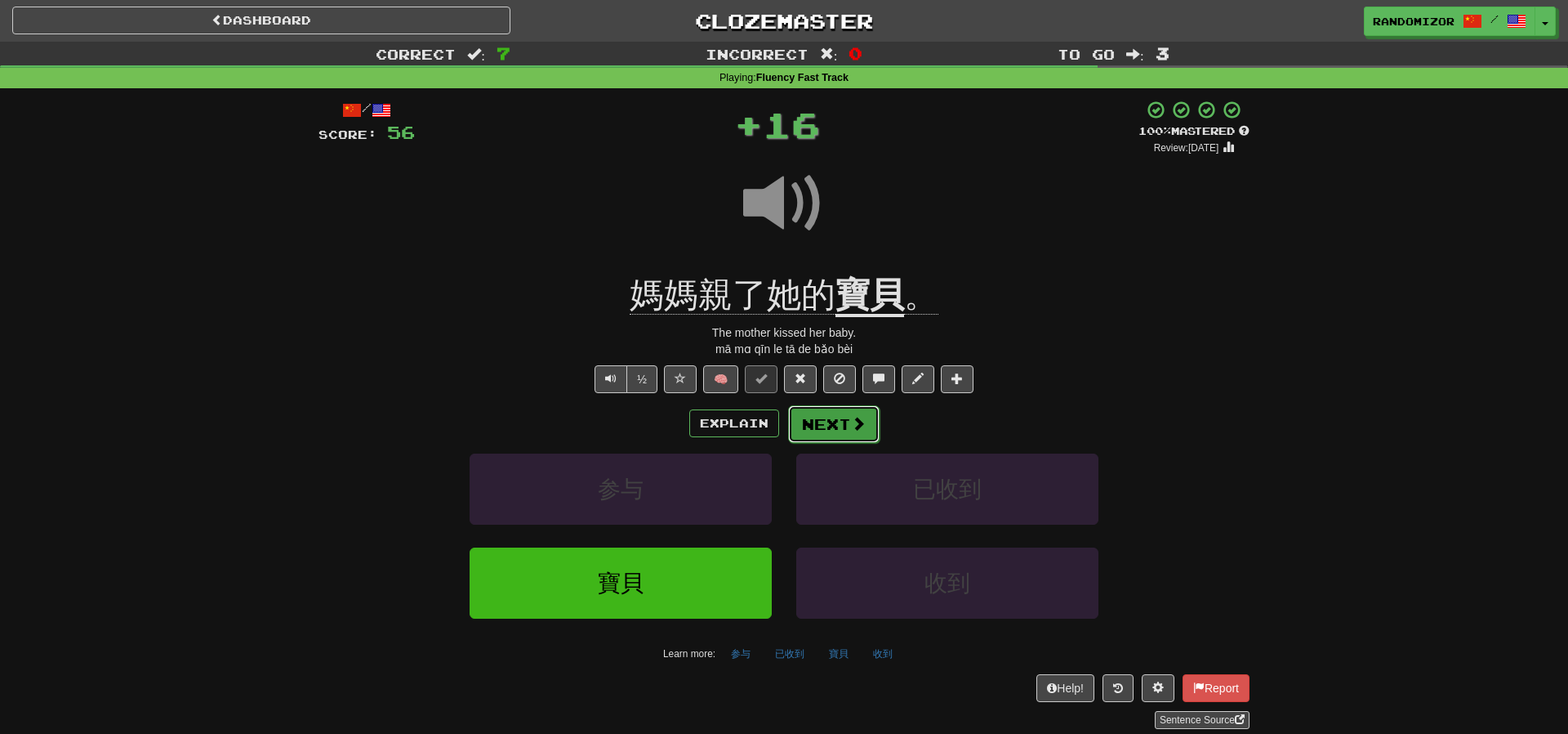
click at [818, 416] on button "Next" at bounding box center [834, 424] width 91 height 38
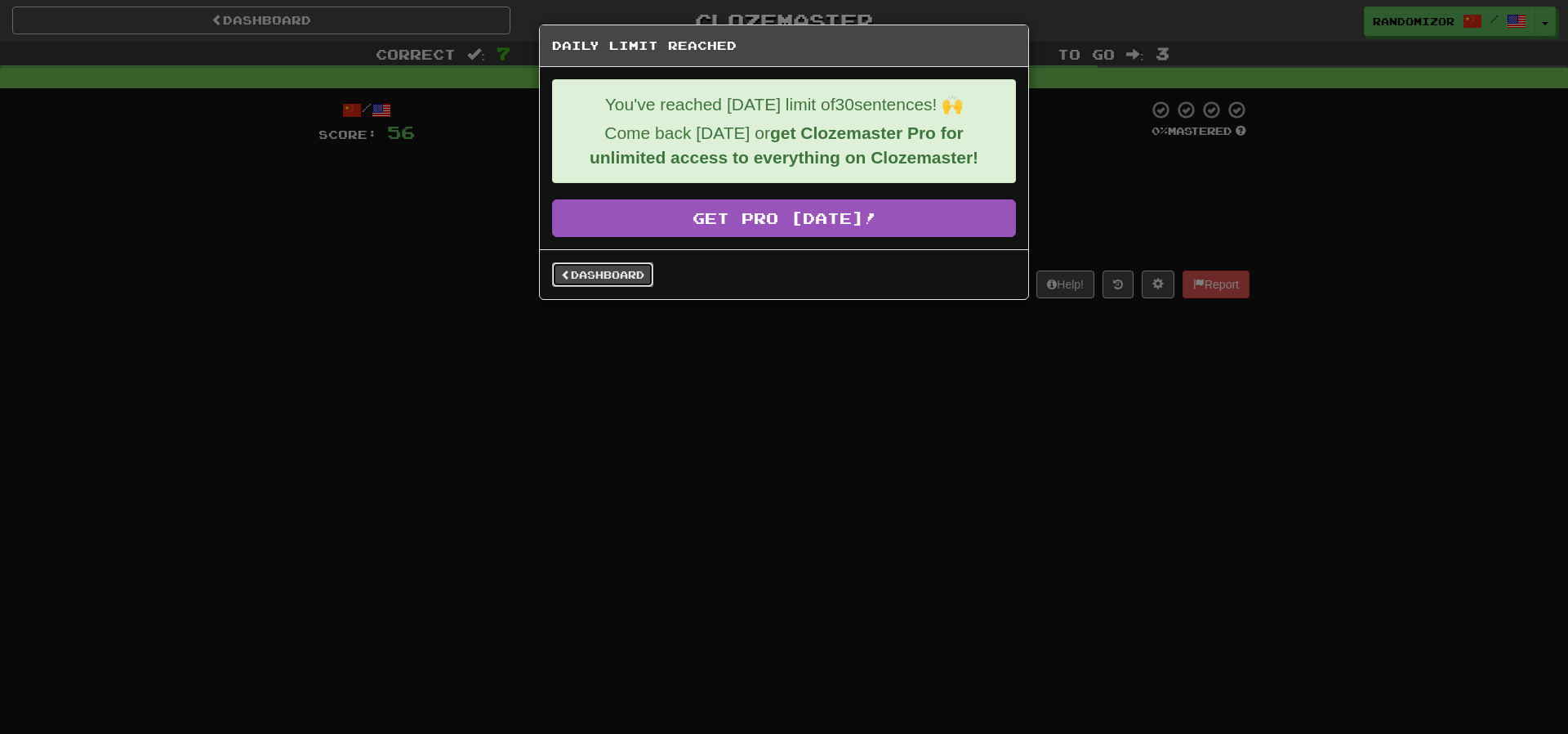
click at [620, 270] on link "Dashboard" at bounding box center [603, 275] width 102 height 25
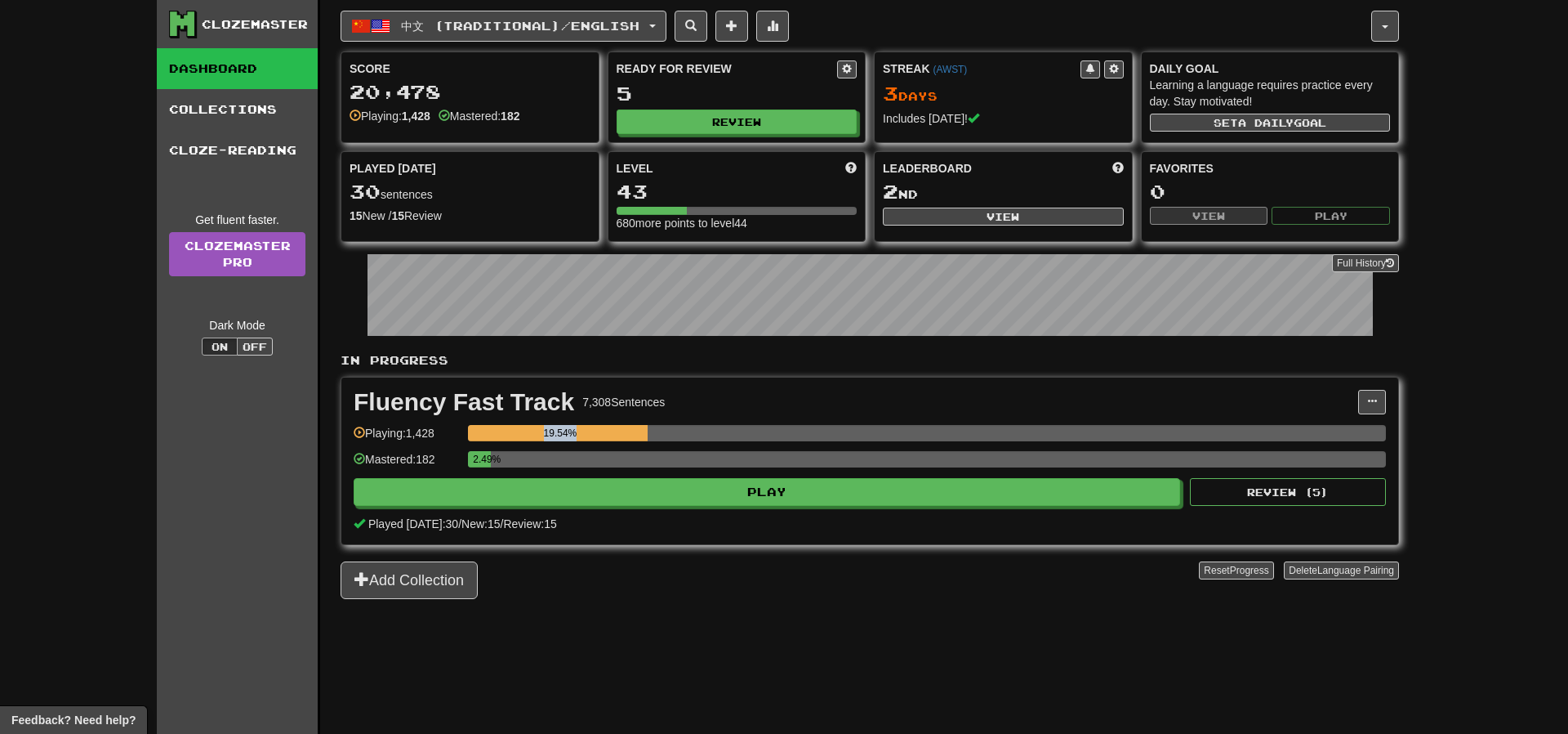
drag, startPoint x: 655, startPoint y: 424, endPoint x: 591, endPoint y: 430, distance: 64.3
click at [591, 430] on div "19.54%" at bounding box center [928, 433] width 918 height 16
click at [591, 430] on div "19.54%" at bounding box center [560, 433] width 174 height 16
